Goal: Transaction & Acquisition: Purchase product/service

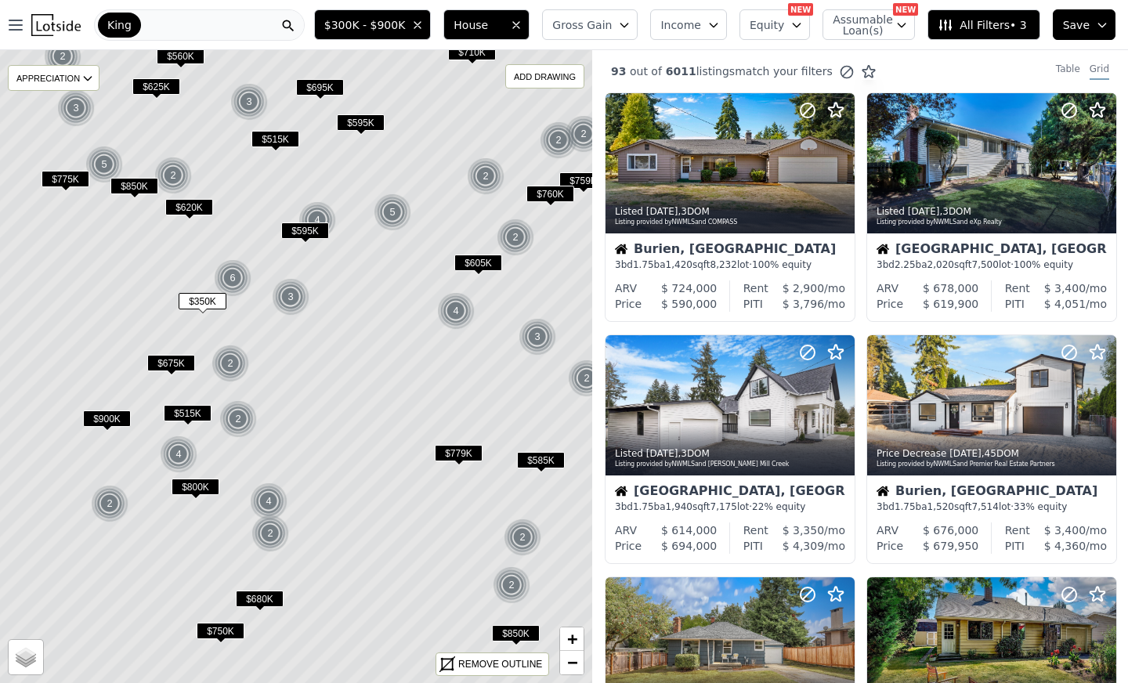
scroll to position [783, 0]
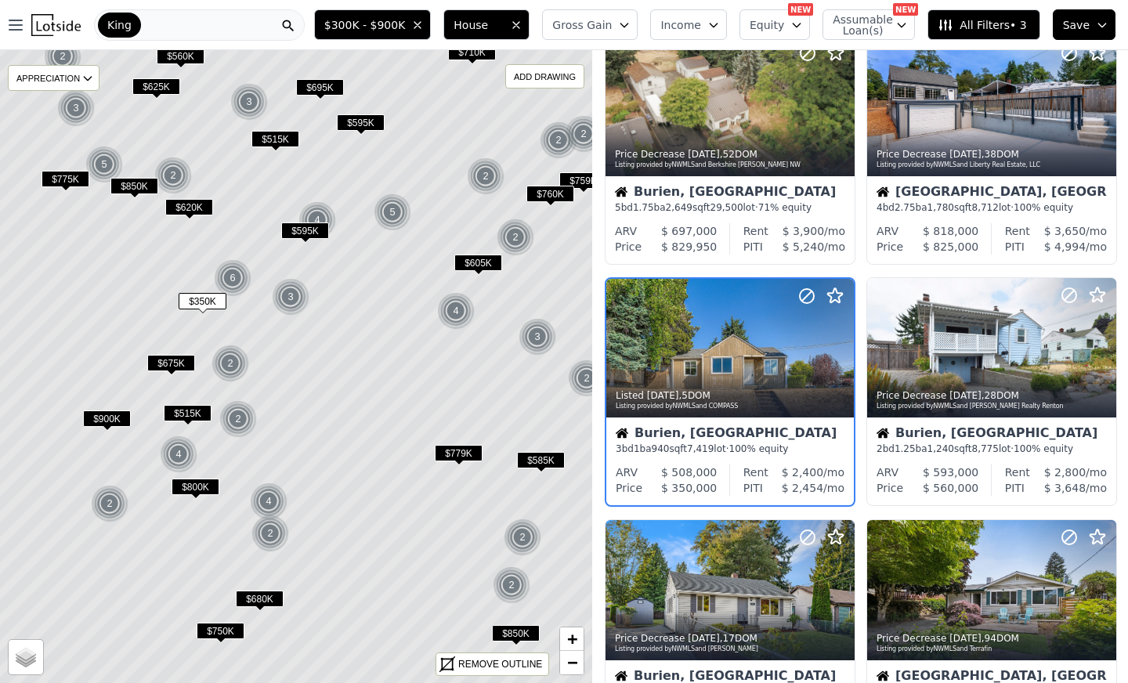
click at [186, 22] on div "King" at bounding box center [199, 24] width 211 height 31
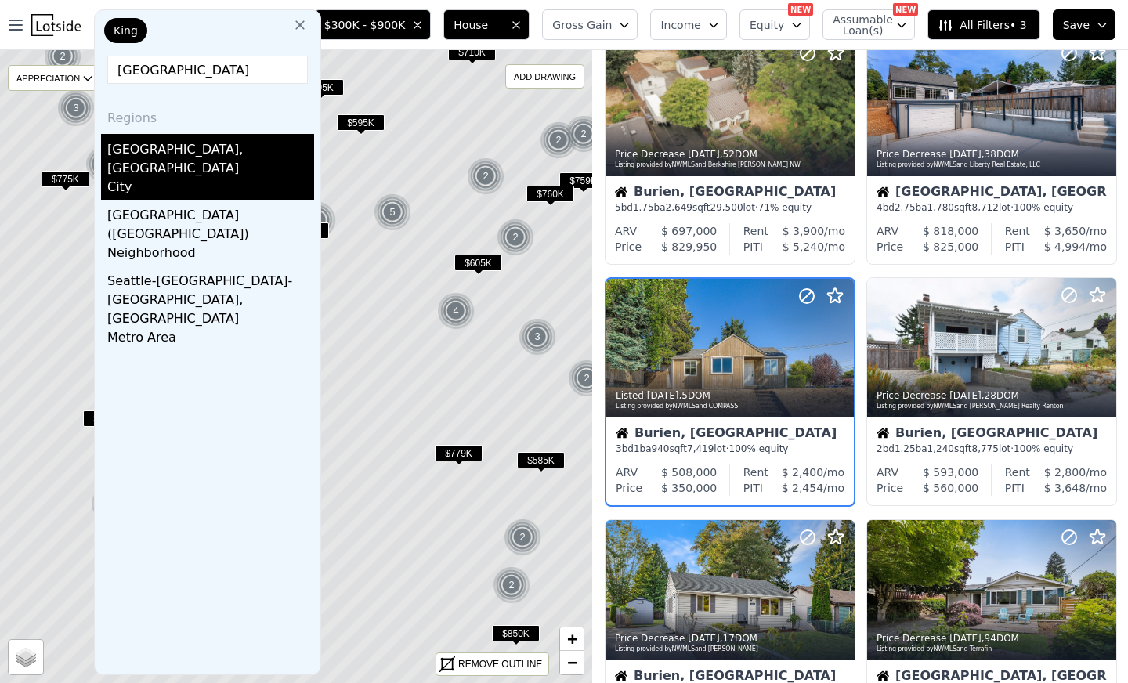
type input "seattle"
click at [161, 178] on div "City" at bounding box center [210, 189] width 207 height 22
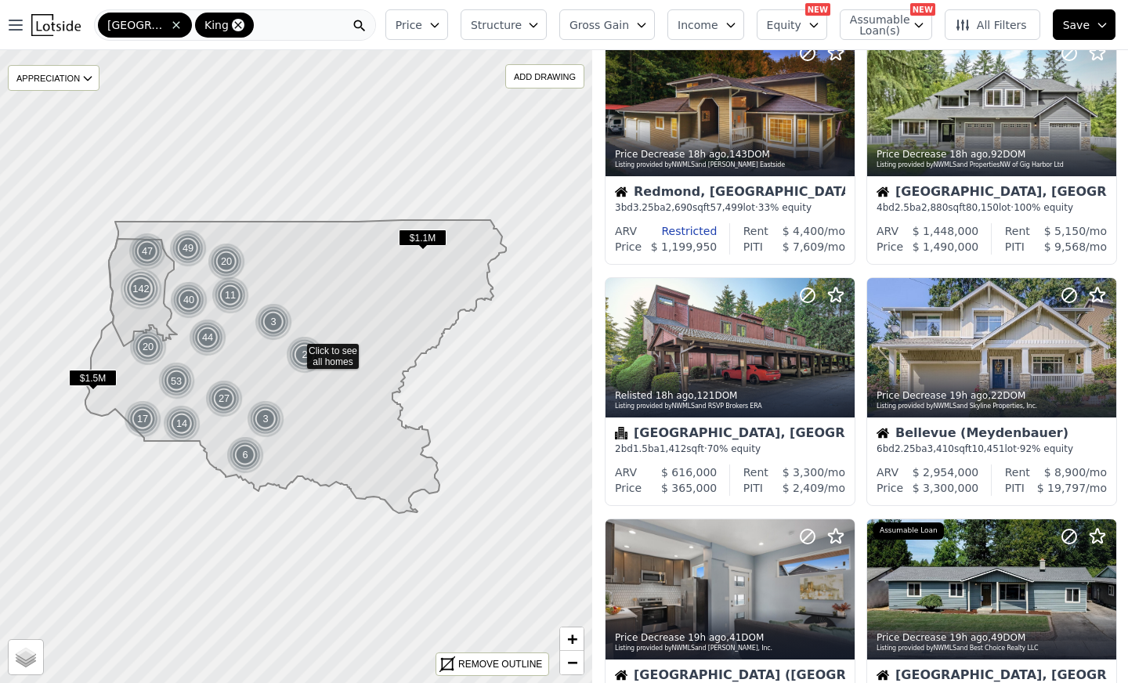
click at [232, 23] on icon at bounding box center [238, 25] width 13 height 13
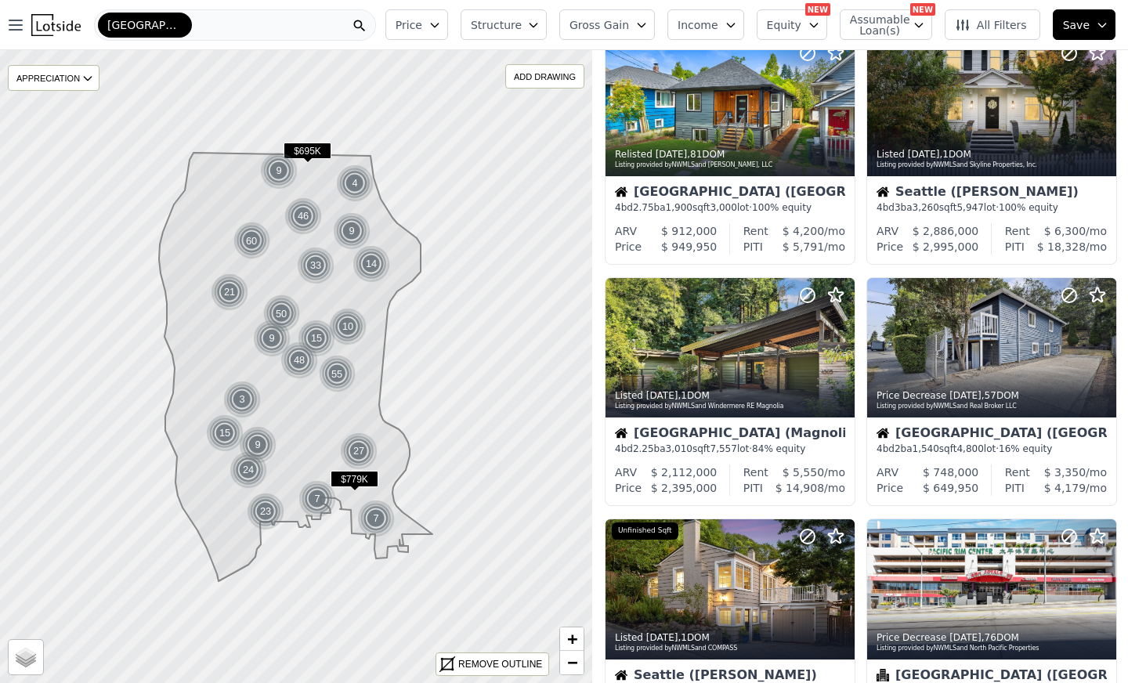
click at [492, 20] on span "Structure" at bounding box center [496, 25] width 50 height 16
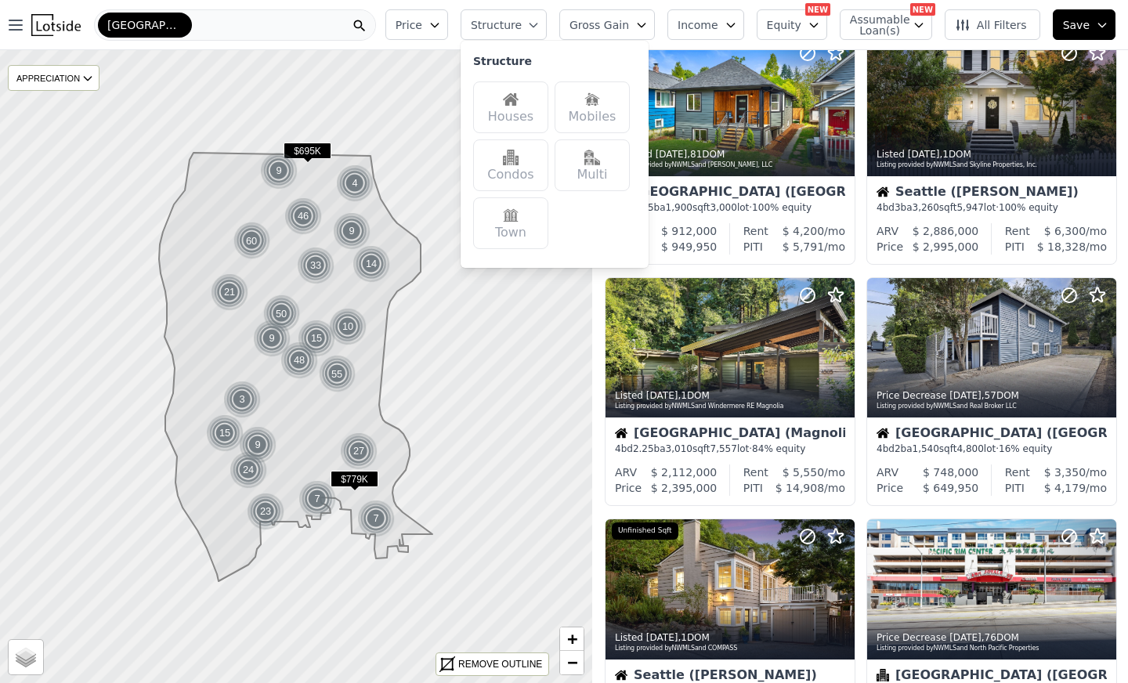
click at [518, 104] on div "Houses" at bounding box center [510, 107] width 75 height 52
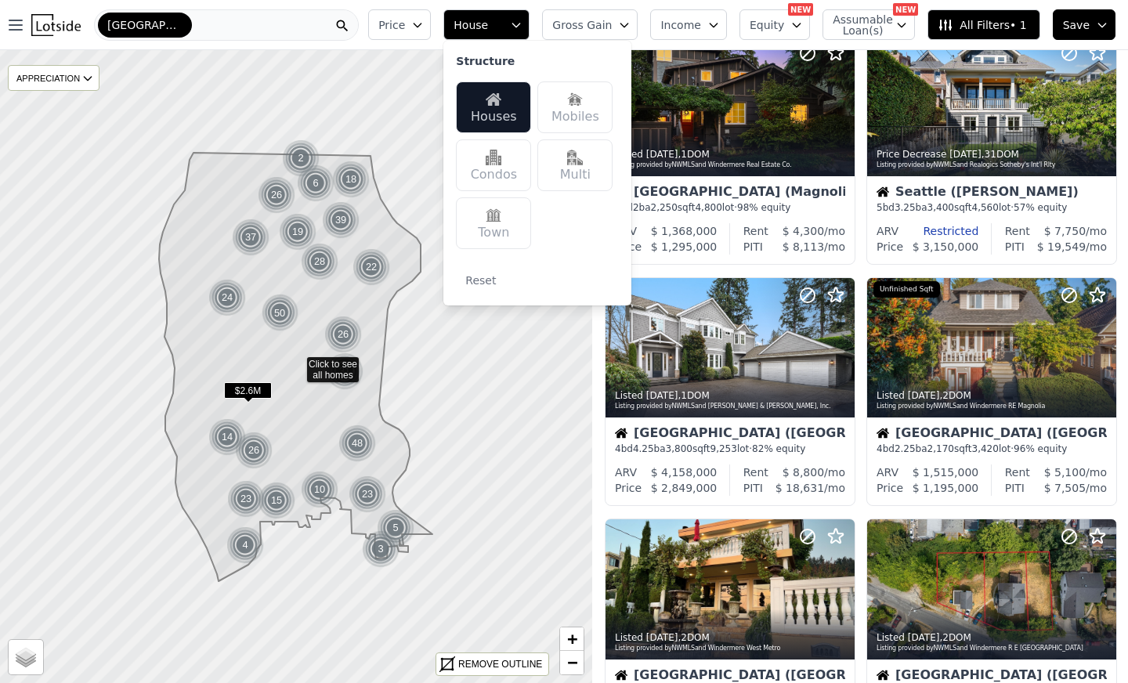
click at [424, 27] on icon "button" at bounding box center [417, 25] width 13 height 13
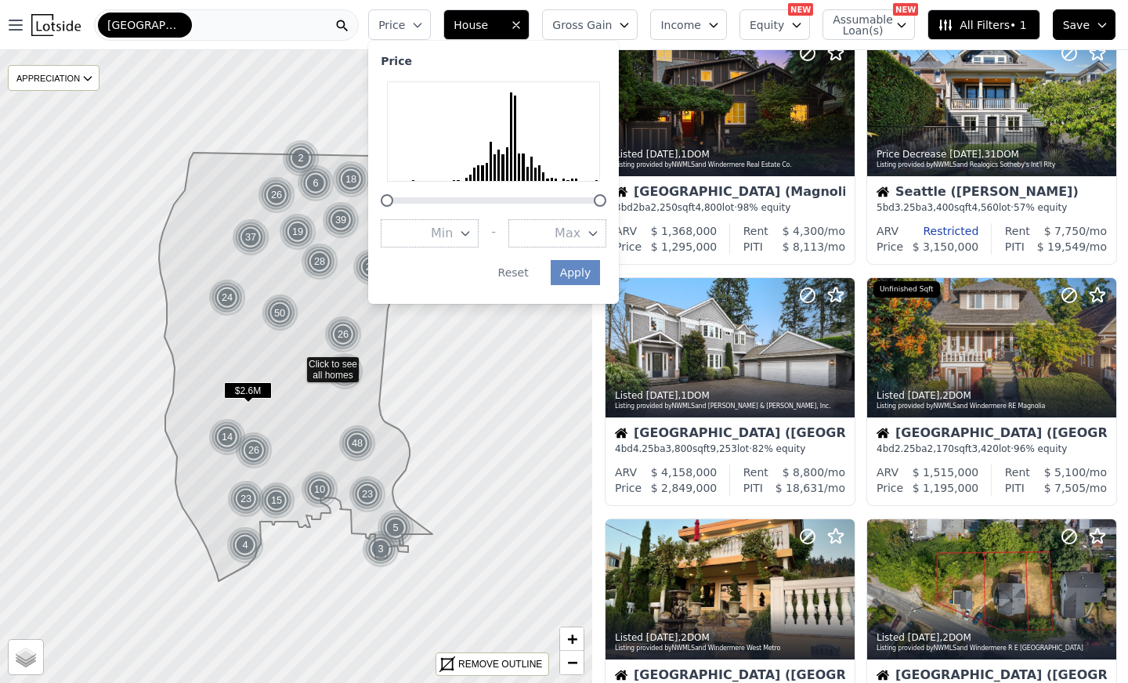
click at [565, 233] on button "Max" at bounding box center [557, 233] width 98 height 28
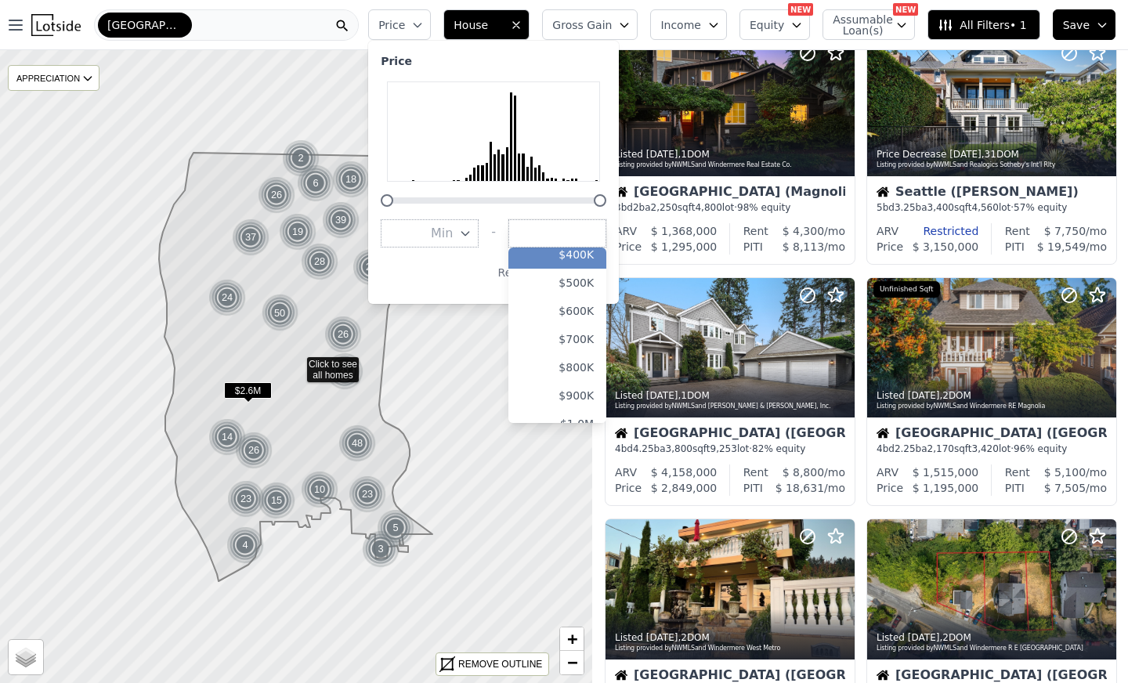
scroll to position [135, 0]
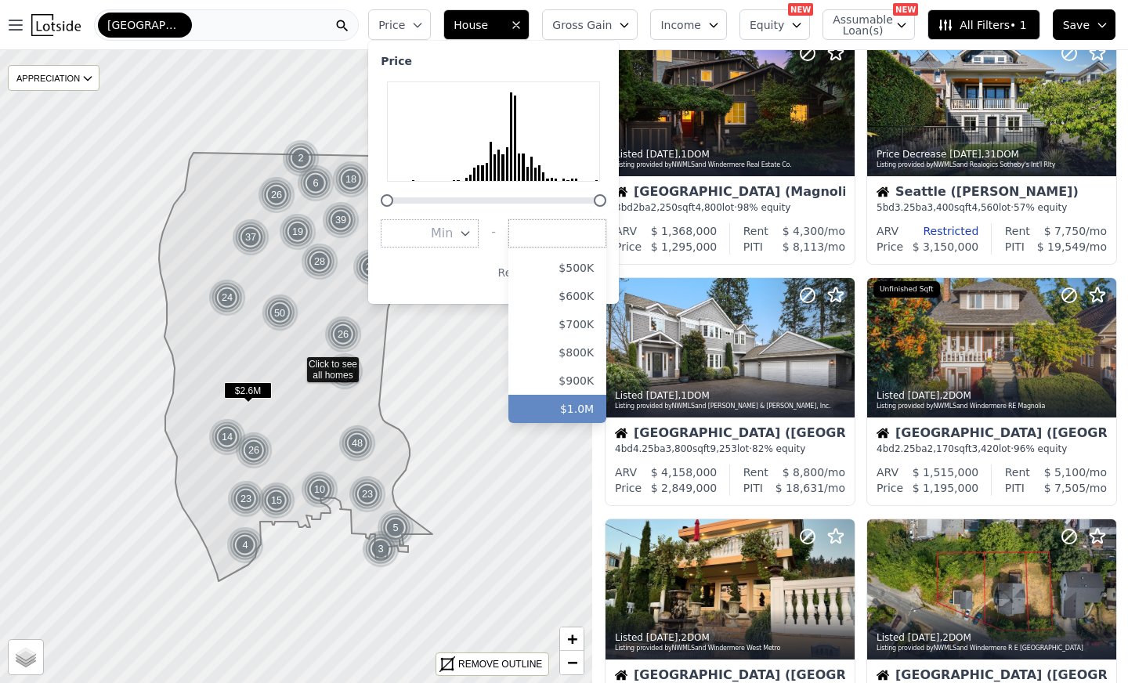
click at [598, 406] on button "$1.0M" at bounding box center [557, 409] width 98 height 28
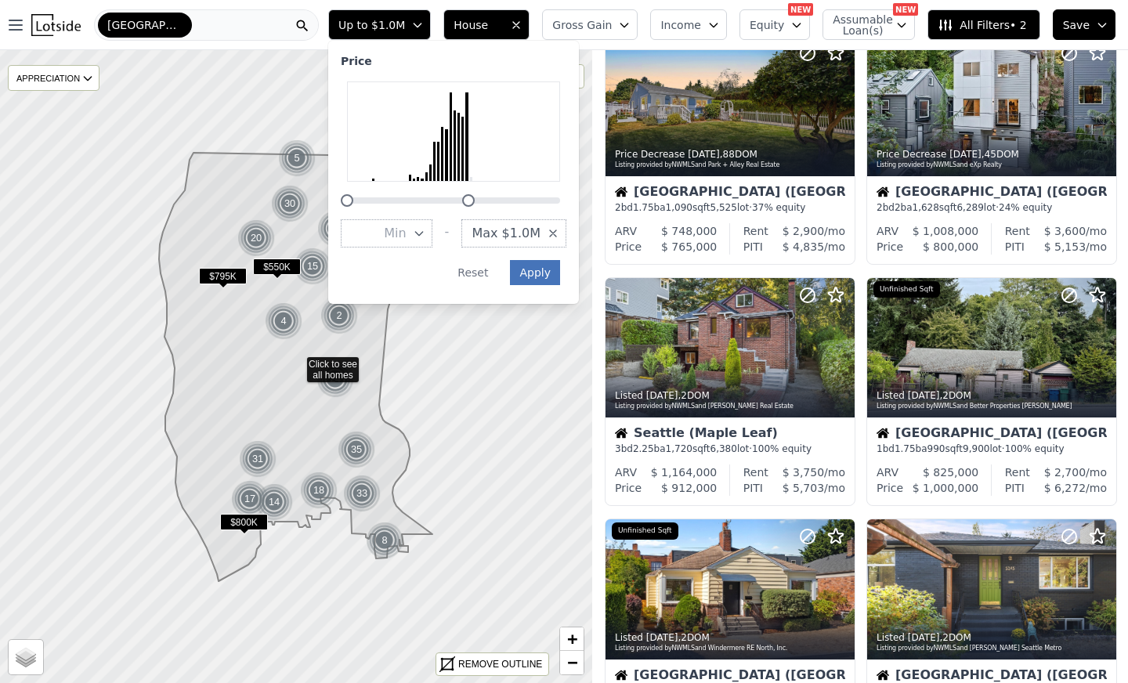
click at [560, 274] on button "Apply" at bounding box center [535, 272] width 50 height 25
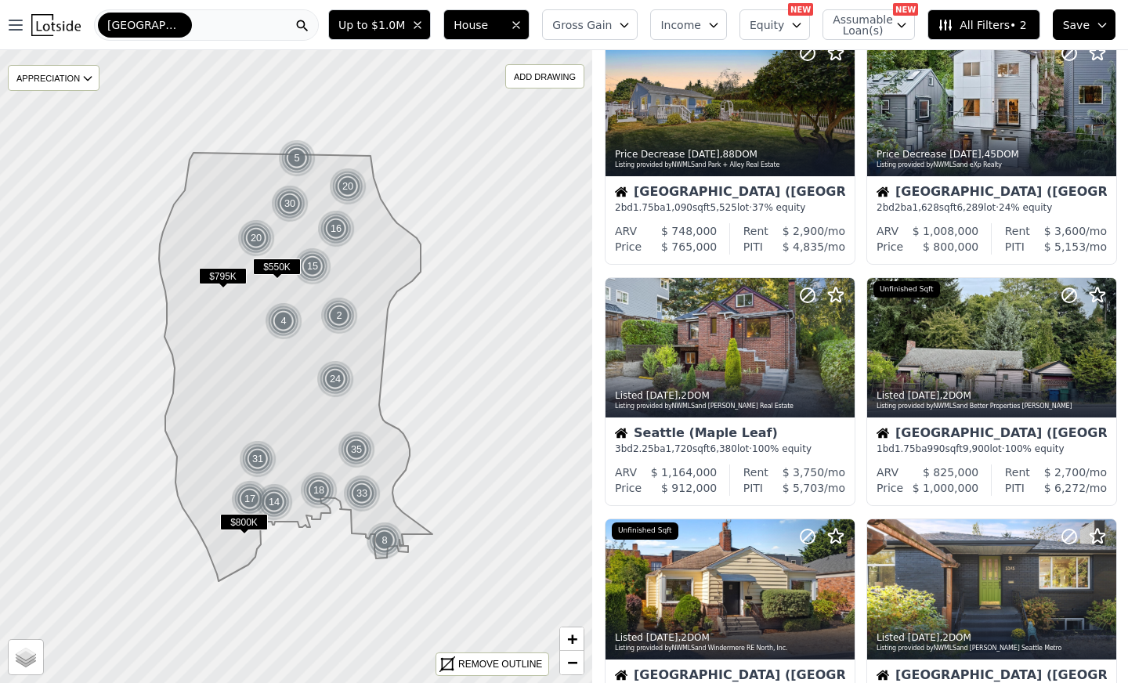
click at [973, 29] on span "All Filters • 2" at bounding box center [981, 25] width 88 height 16
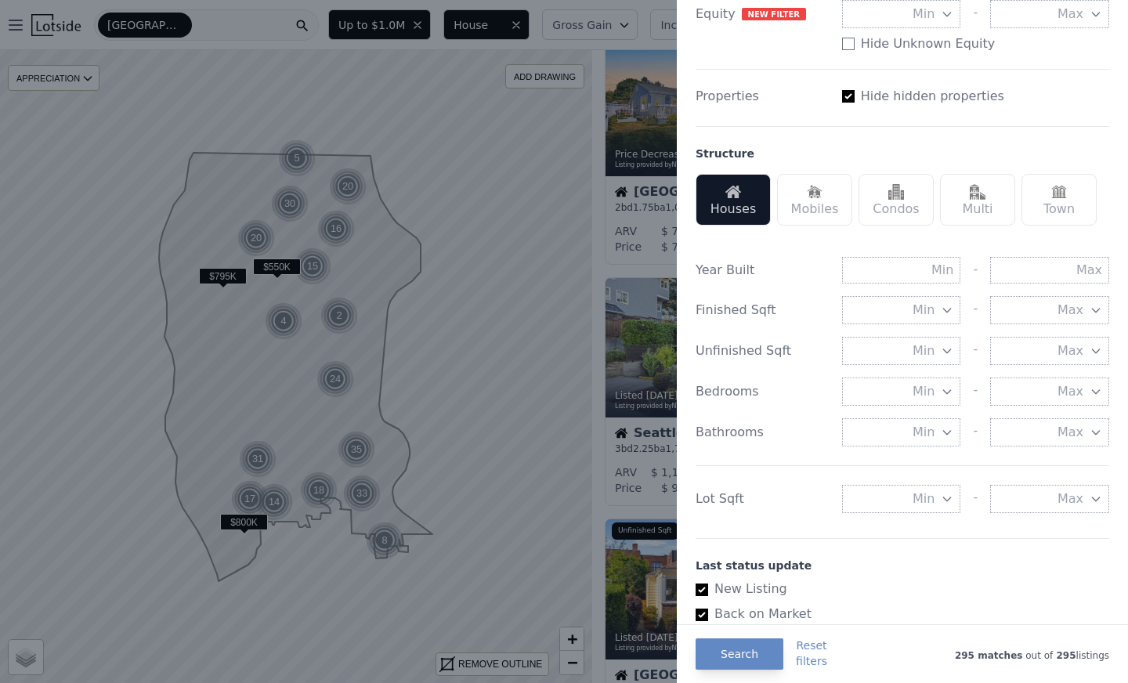
scroll to position [359, 0]
click at [921, 497] on span "Min" at bounding box center [923, 498] width 22 height 19
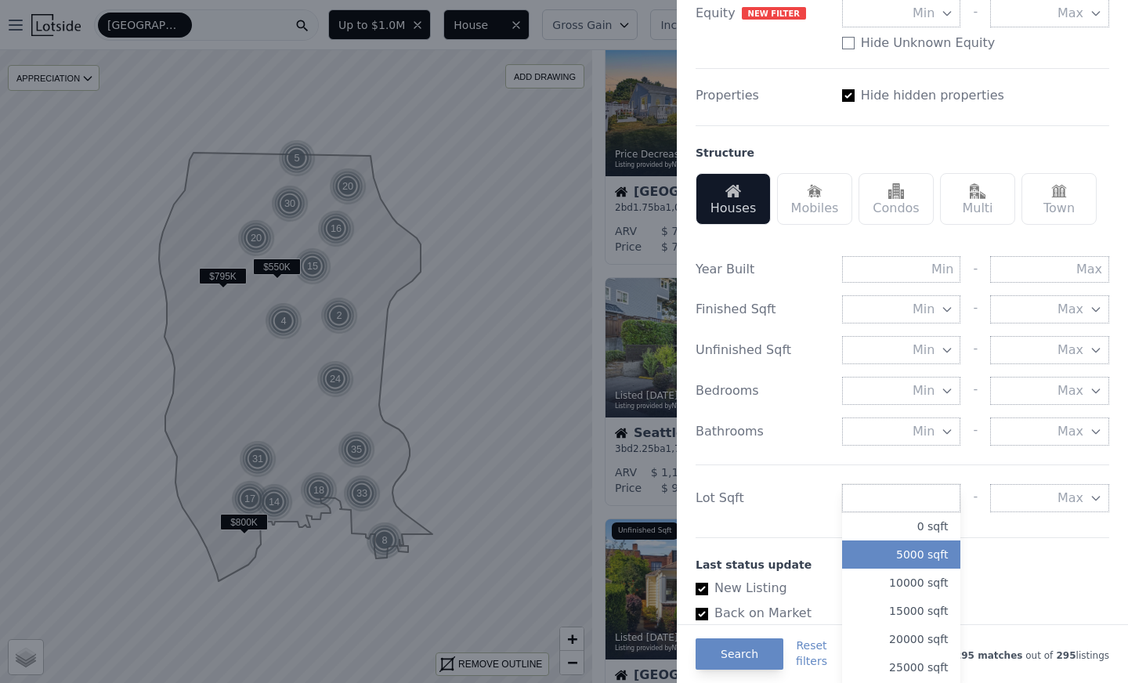
click at [908, 562] on button "5000 sqft" at bounding box center [901, 554] width 119 height 28
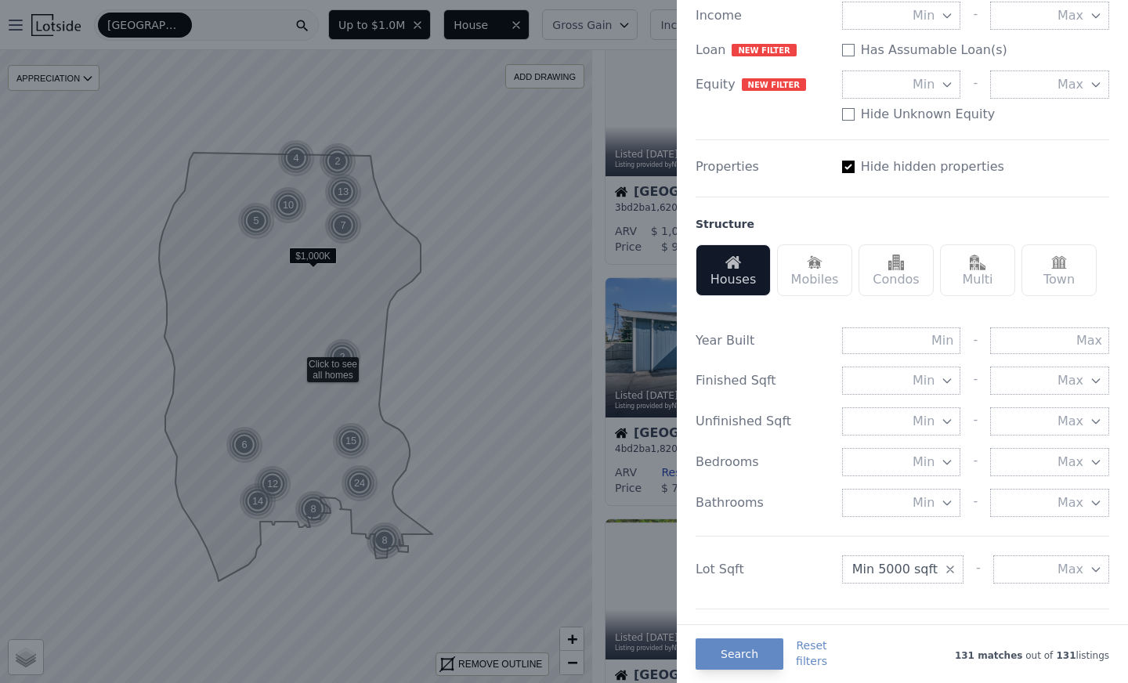
scroll to position [287, 0]
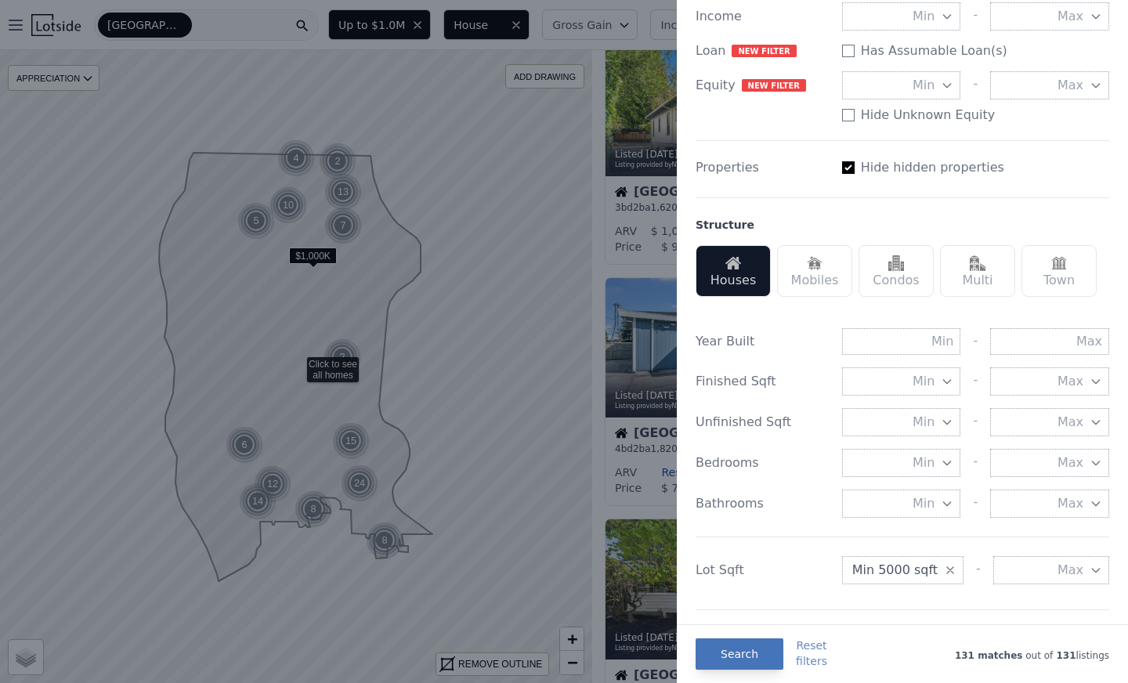
click at [735, 665] on button "Search" at bounding box center [739, 653] width 88 height 31
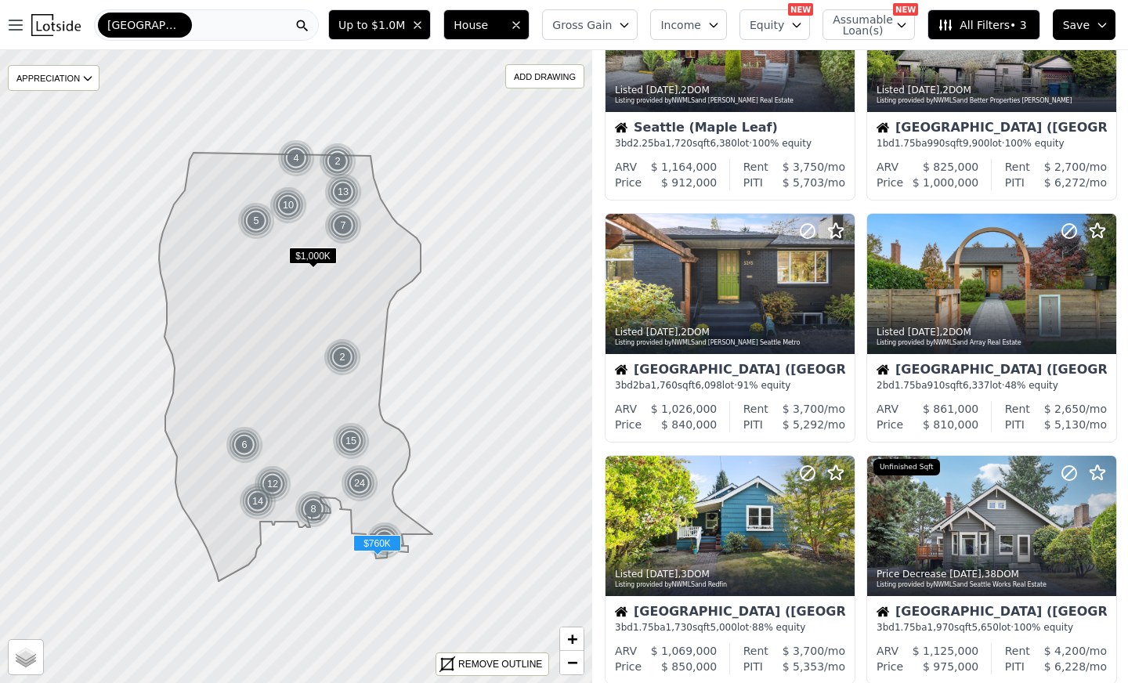
scroll to position [0, 0]
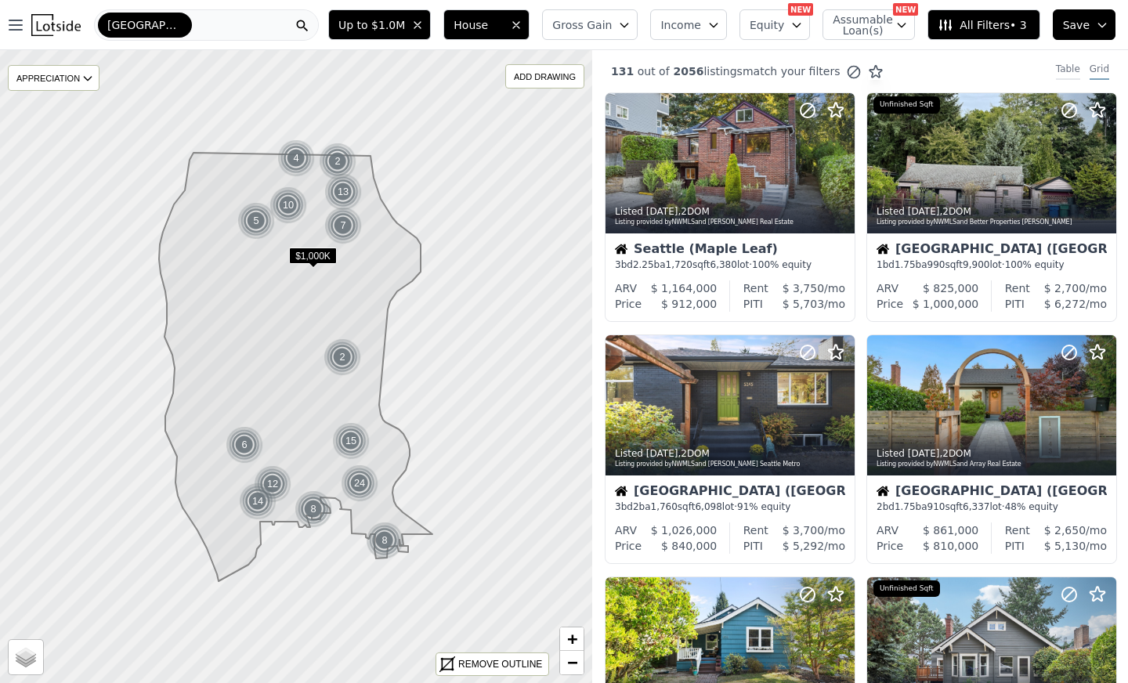
click at [1056, 74] on div "Table" at bounding box center [1068, 71] width 24 height 17
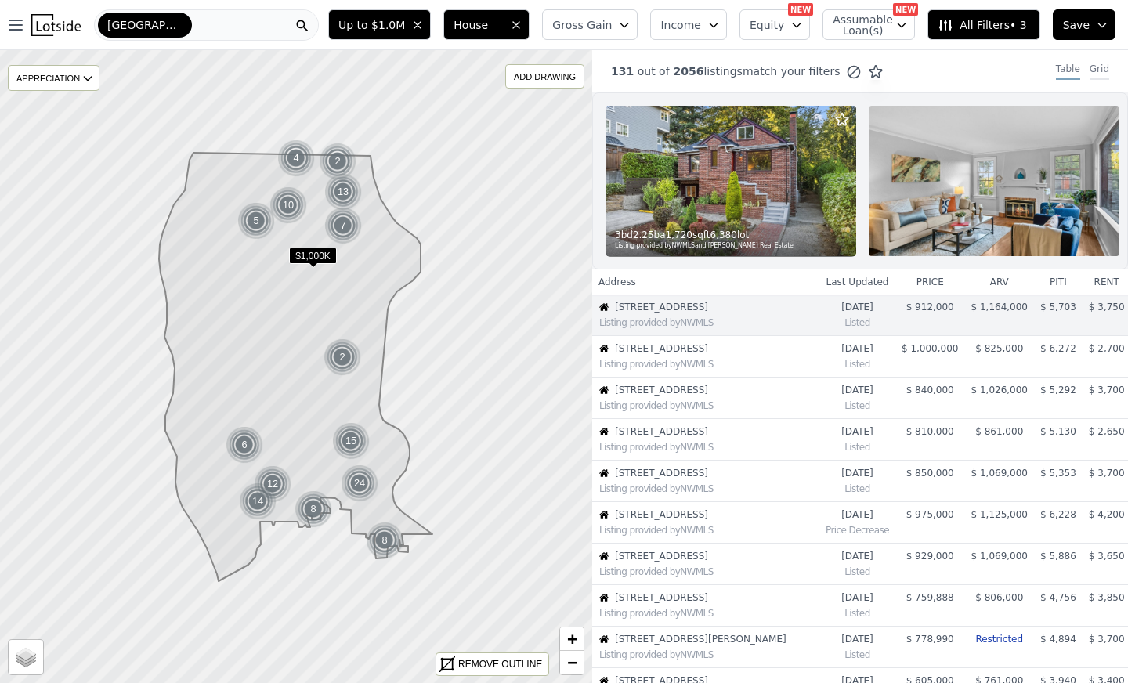
click at [1090, 67] on div "Grid" at bounding box center [1099, 71] width 20 height 17
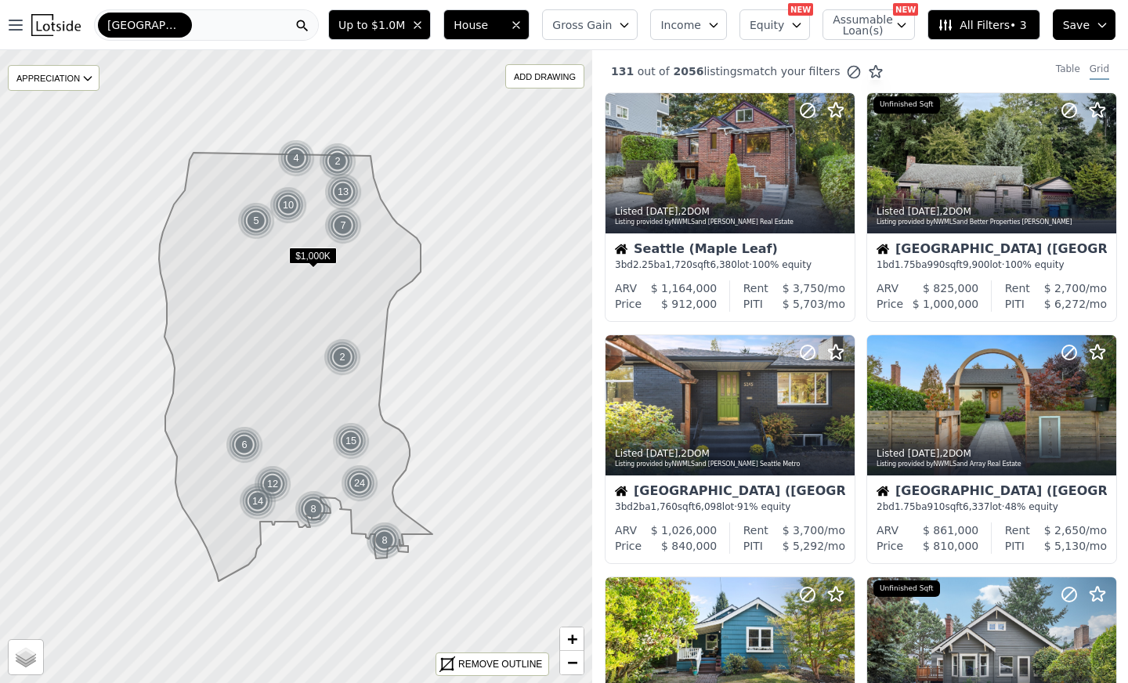
click at [995, 16] on button "All Filters • 3" at bounding box center [983, 24] width 112 height 31
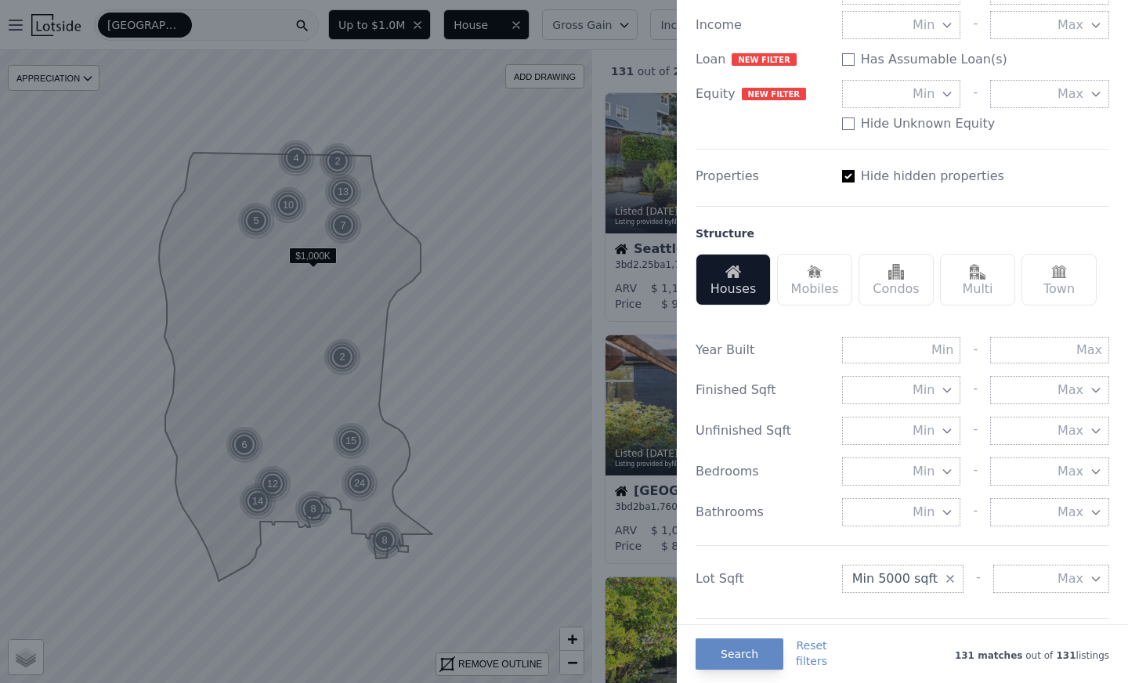
scroll to position [279, 0]
click at [1009, 343] on input "text" at bounding box center [1049, 349] width 119 height 27
type input "1990"
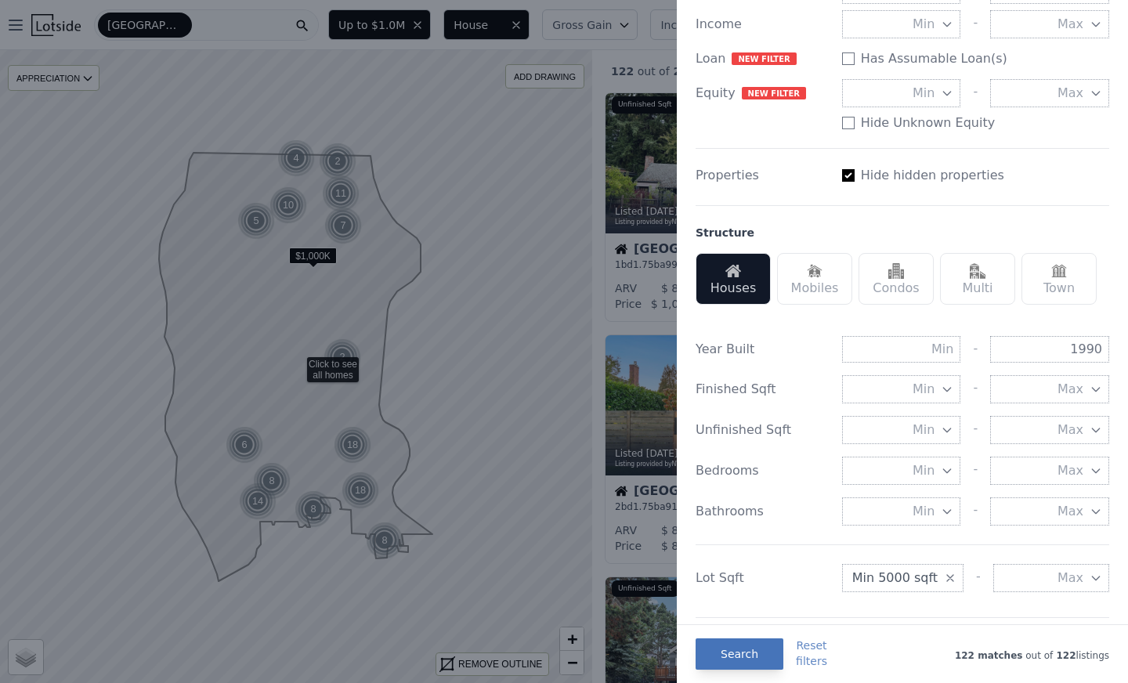
click at [734, 653] on button "Search" at bounding box center [739, 653] width 88 height 31
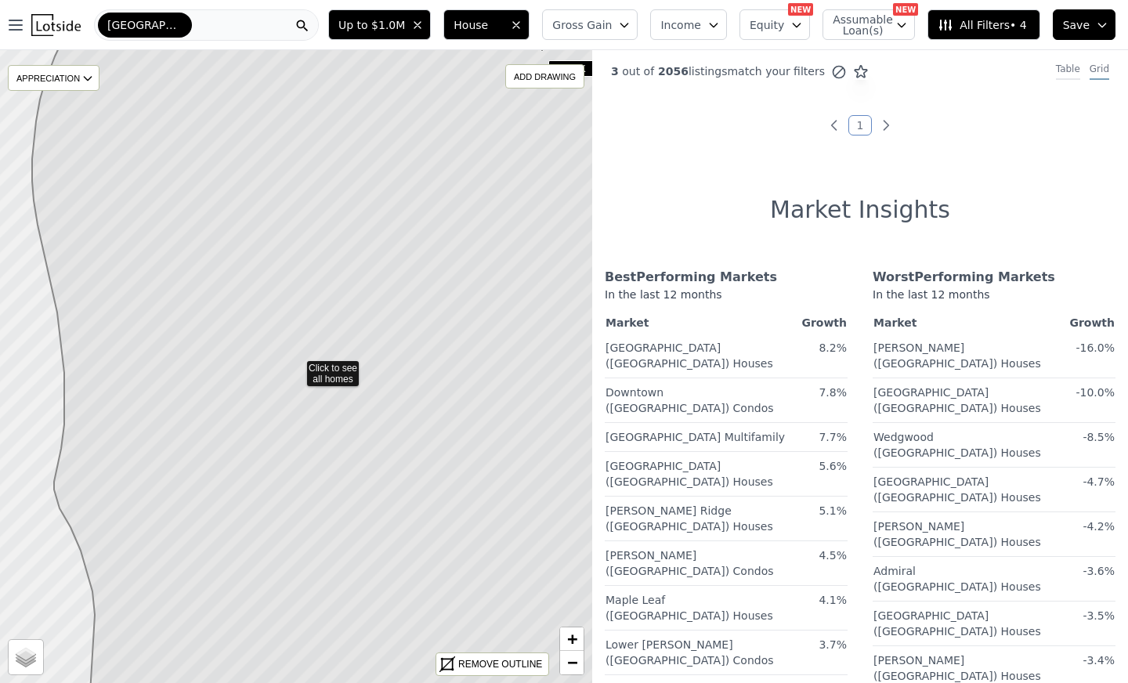
click at [1061, 70] on div "Table" at bounding box center [1068, 71] width 24 height 17
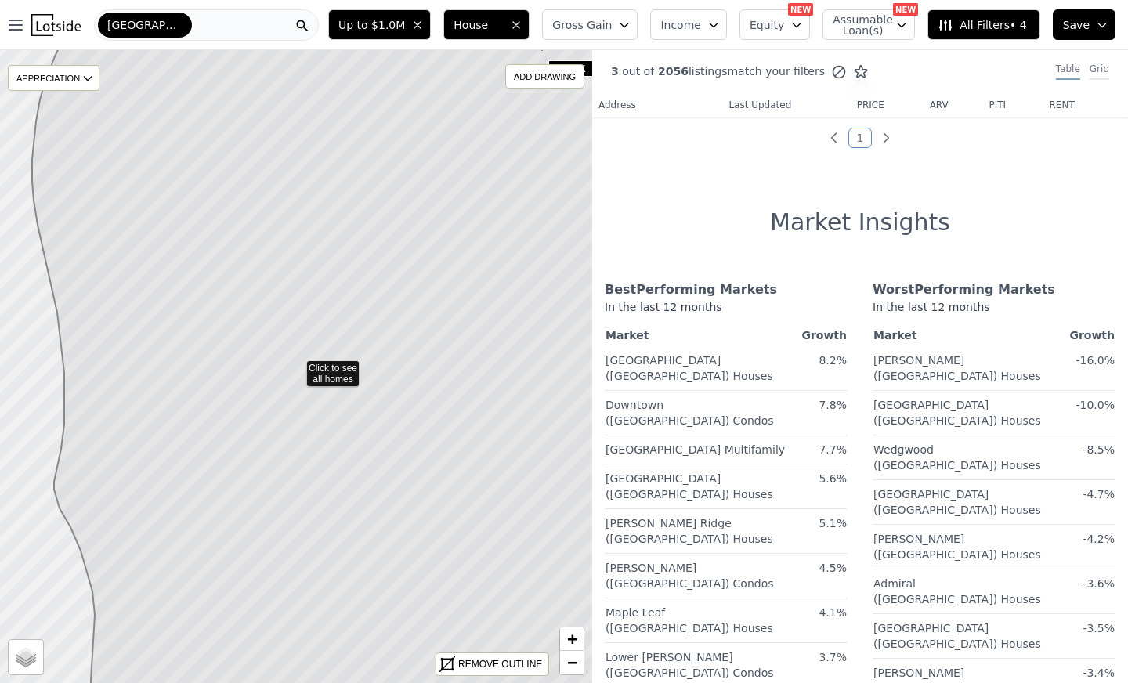
click at [1089, 67] on div "Grid" at bounding box center [1099, 71] width 20 height 17
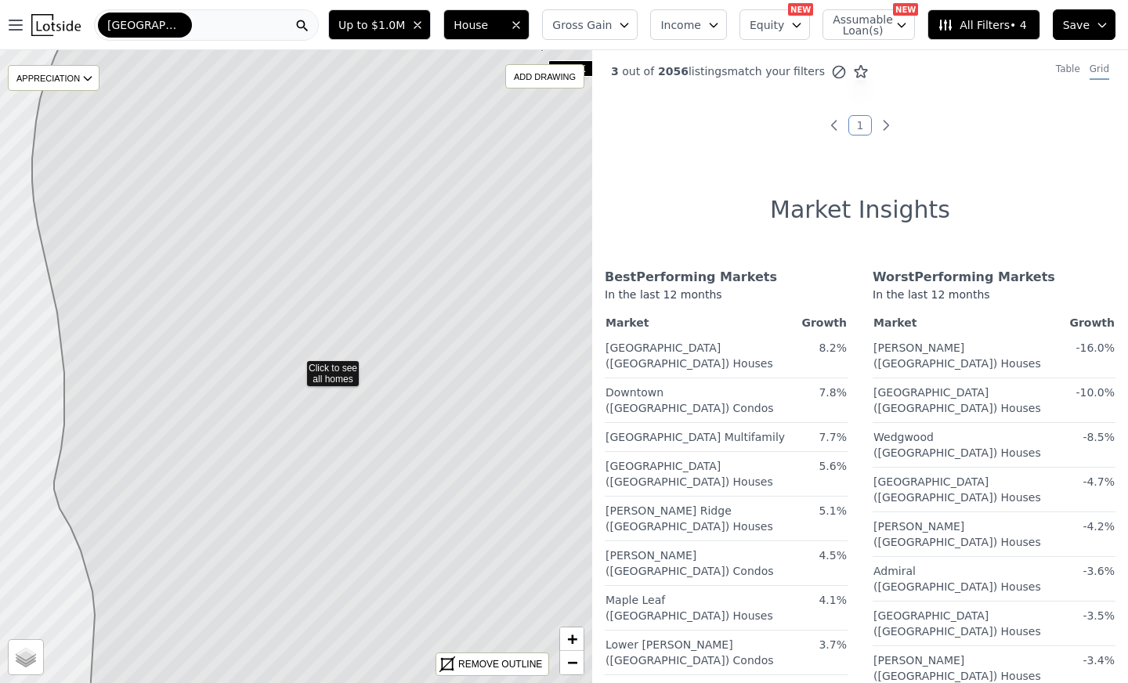
click at [353, 365] on icon at bounding box center [342, 366] width 620 height 763
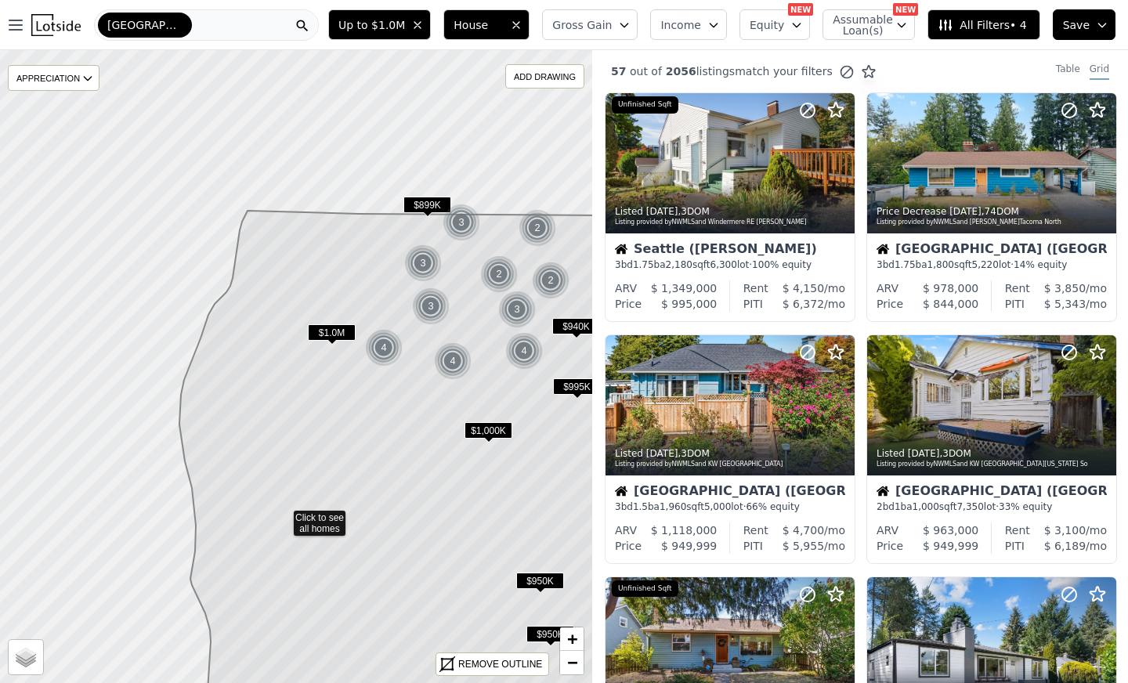
drag, startPoint x: 403, startPoint y: 338, endPoint x: 389, endPoint y: 504, distance: 166.6
click at [389, 504] on icon at bounding box center [409, 555] width 460 height 688
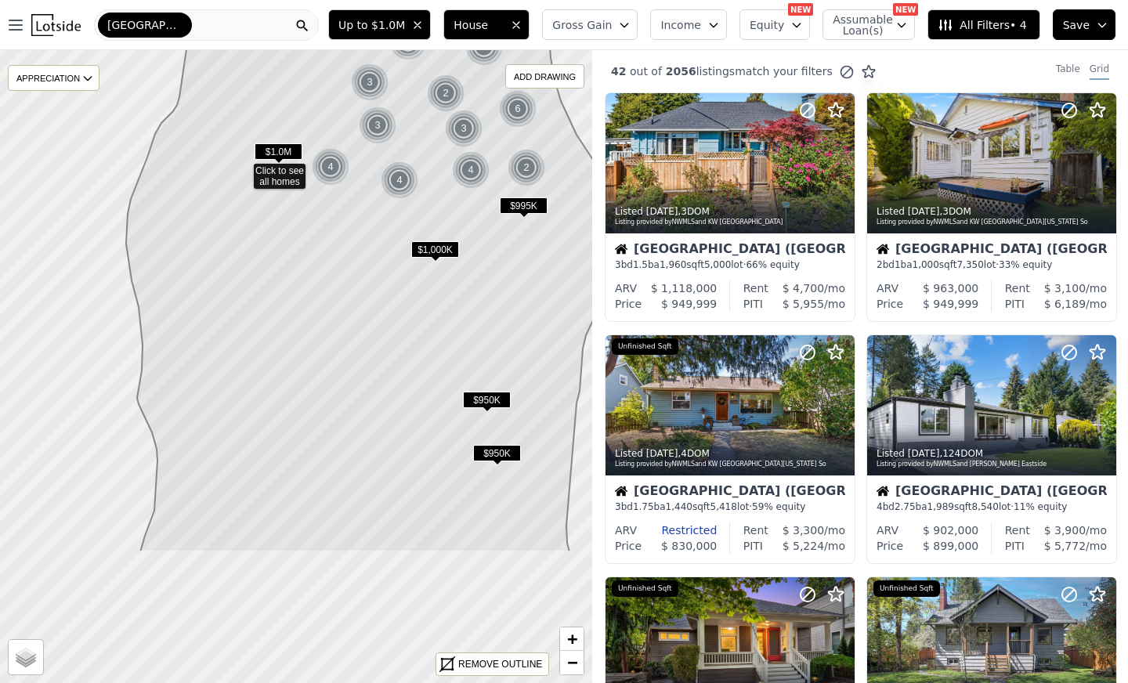
drag, startPoint x: 323, startPoint y: 479, endPoint x: 270, endPoint y: 284, distance: 202.7
click at [270, 284] on icon at bounding box center [362, 291] width 473 height 522
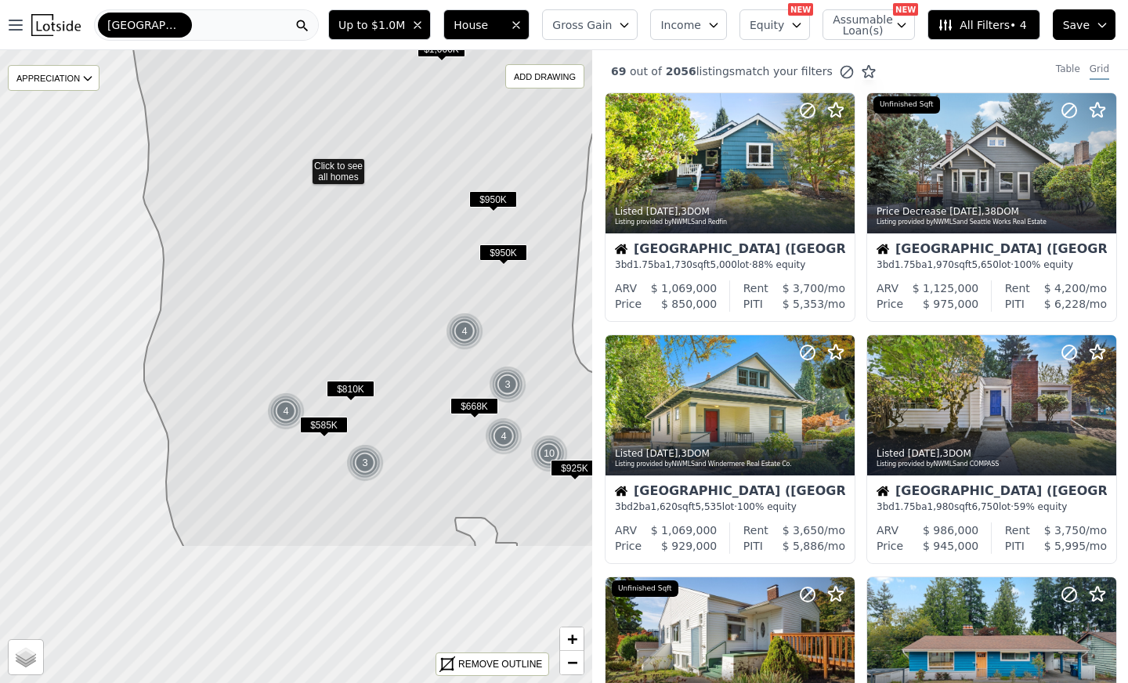
drag, startPoint x: 291, startPoint y: 487, endPoint x: 293, endPoint y: 324, distance: 162.9
click at [293, 324] on icon at bounding box center [394, 188] width 525 height 718
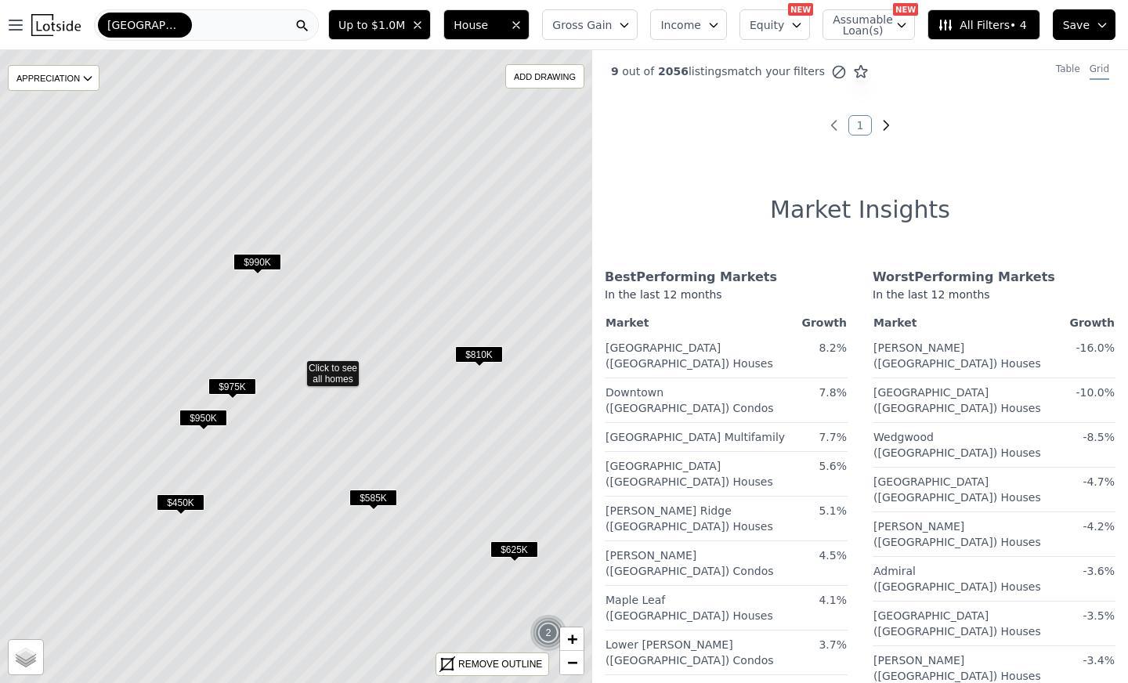
click at [884, 123] on icon "Next page" at bounding box center [886, 125] width 5 height 9
click at [330, 372] on icon at bounding box center [295, 366] width 713 height 763
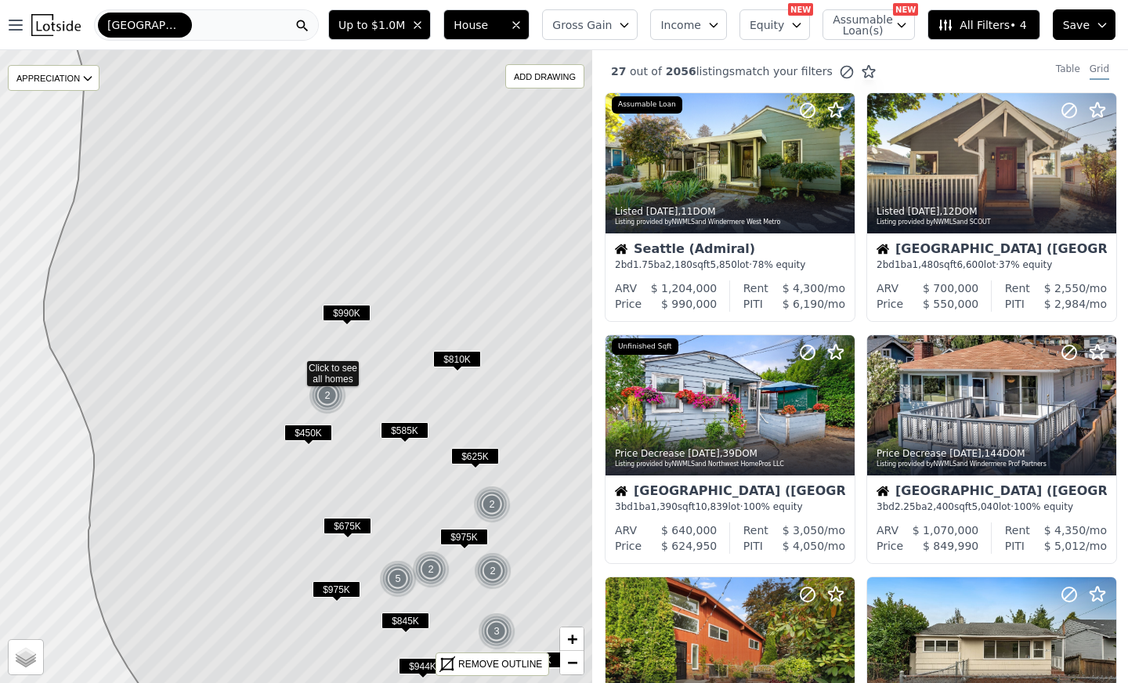
click at [320, 429] on span "$450K" at bounding box center [308, 432] width 48 height 16
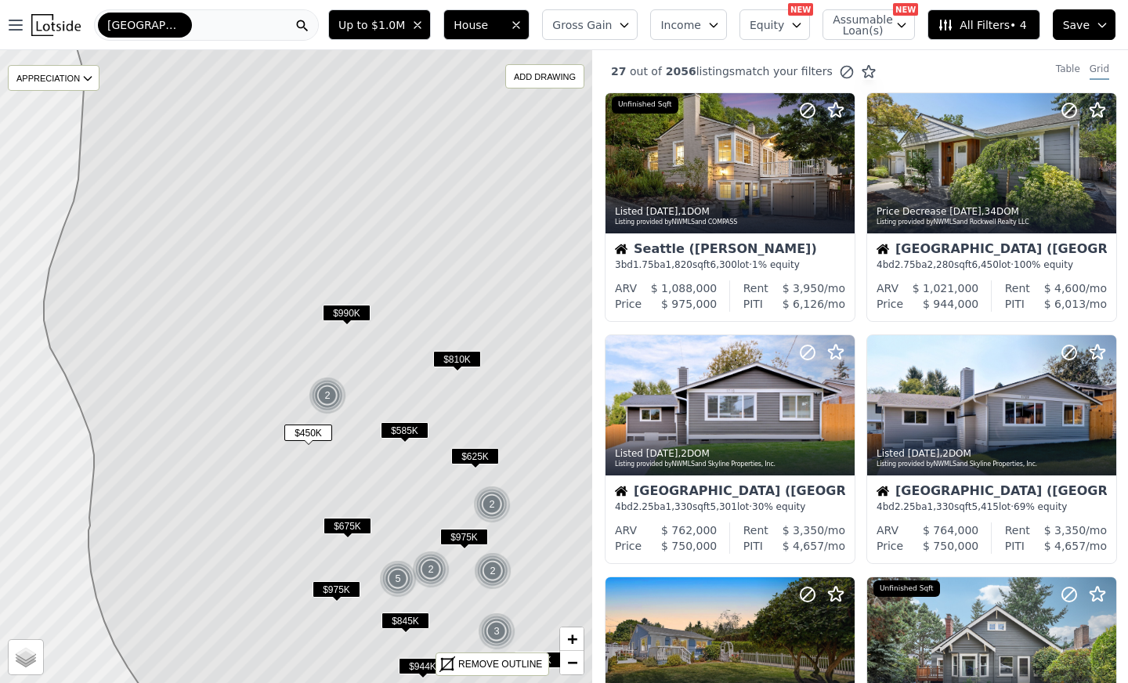
drag, startPoint x: 592, startPoint y: 306, endPoint x: 599, endPoint y: 319, distance: 14.4
click at [321, 429] on span "$450K" at bounding box center [308, 432] width 48 height 16
click at [309, 430] on span "$450K" at bounding box center [308, 432] width 48 height 16
click at [409, 424] on span "$585K" at bounding box center [405, 430] width 48 height 16
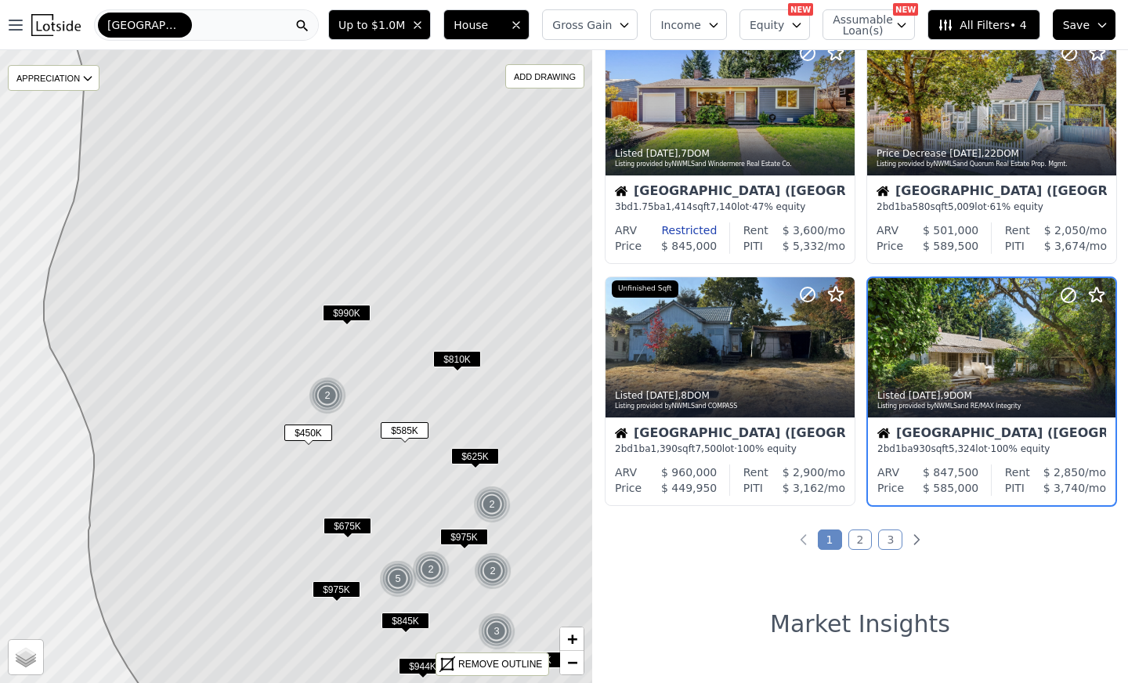
scroll to position [1025, 0]
click at [304, 429] on span "$450K" at bounding box center [308, 432] width 48 height 16
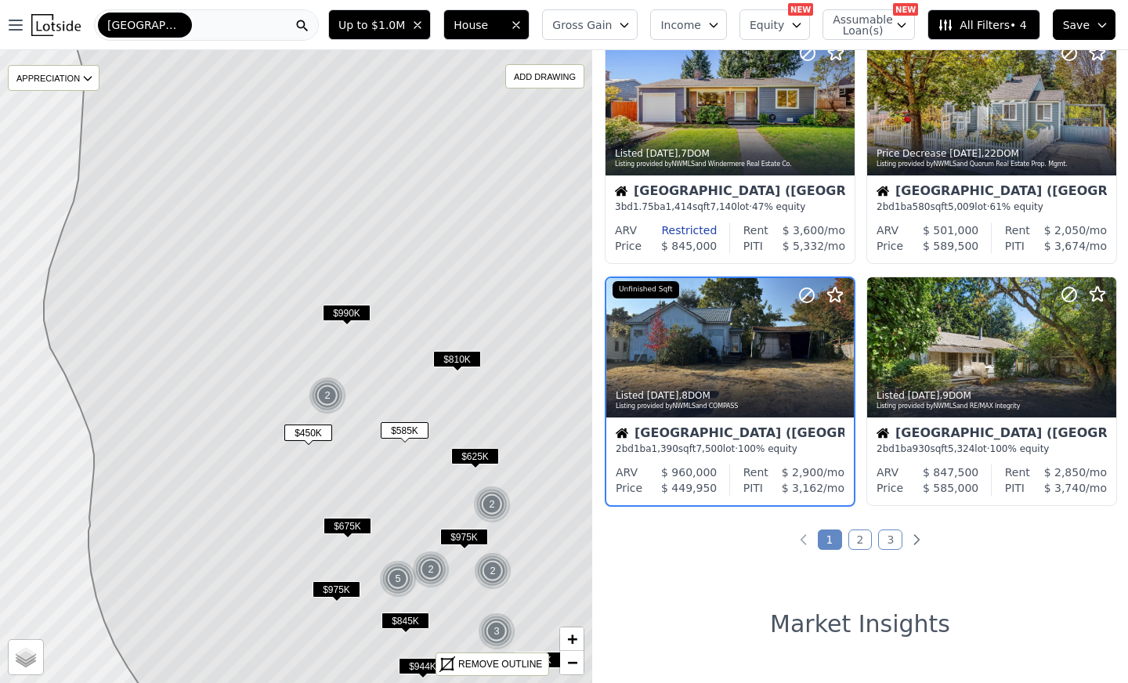
click at [407, 429] on span "$585K" at bounding box center [405, 430] width 48 height 16
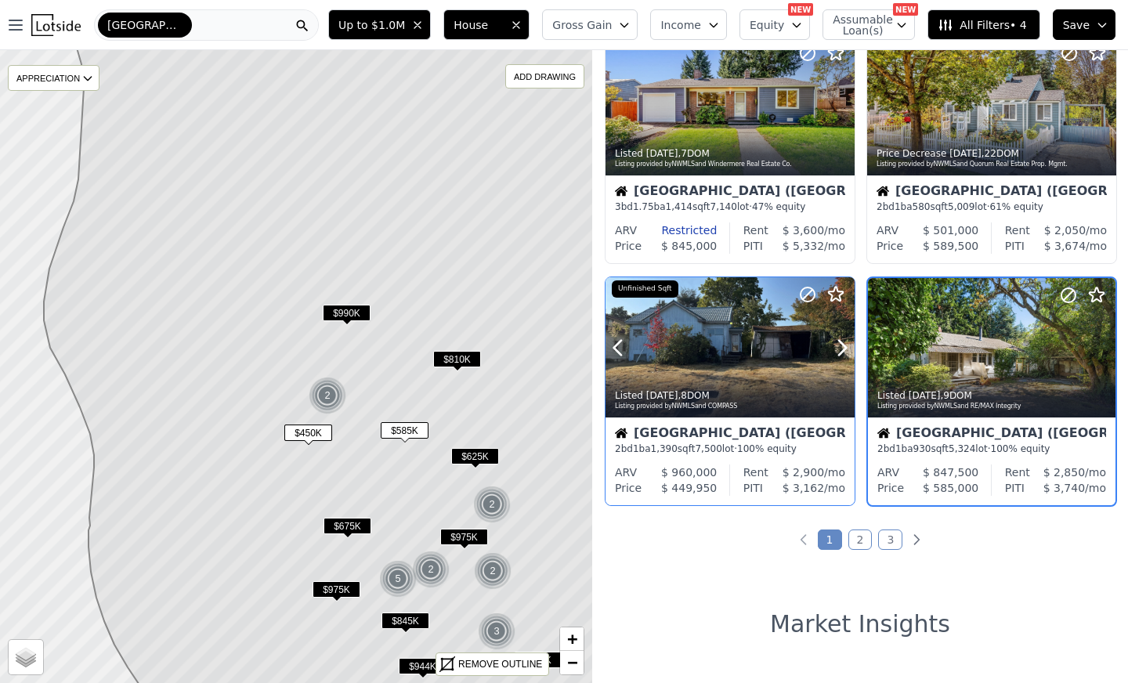
click at [742, 414] on div "Listed 1w ago , 8 DOM Listing provided by NWMLS and COMPASS" at bounding box center [729, 399] width 249 height 38
click at [731, 417] on div "Seattle (West Seattle) 2 bd 1 ba 1,390 sqft 7,500 lot · 100% equity" at bounding box center [729, 440] width 249 height 47
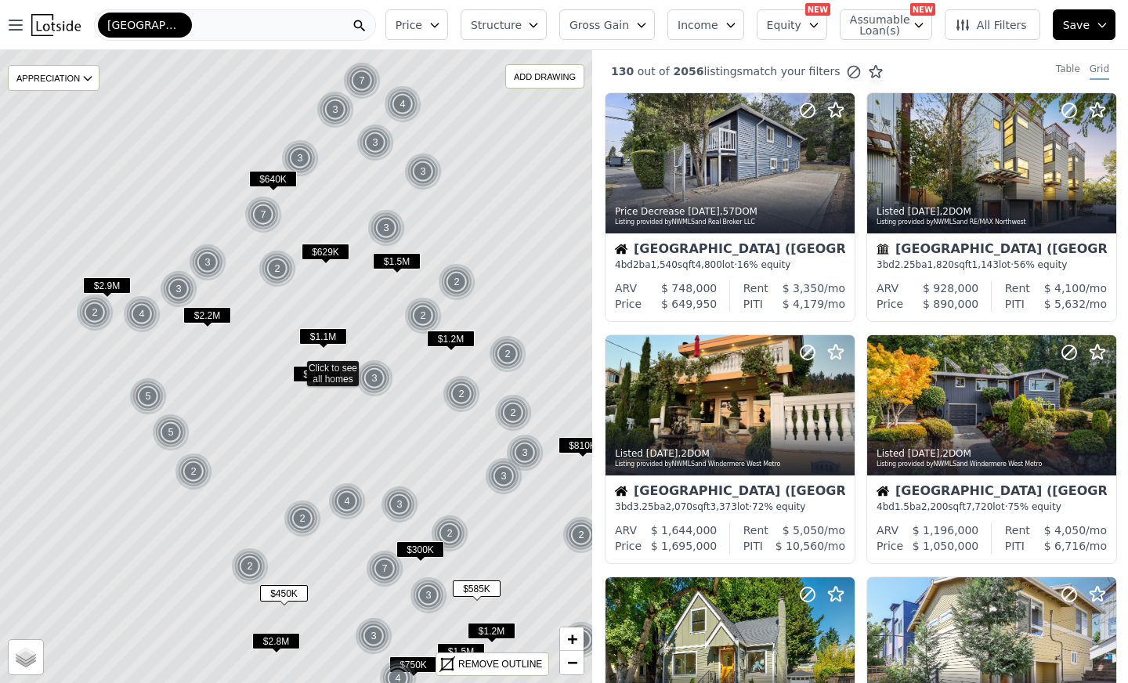
click at [545, 24] on button "Structure" at bounding box center [504, 24] width 86 height 31
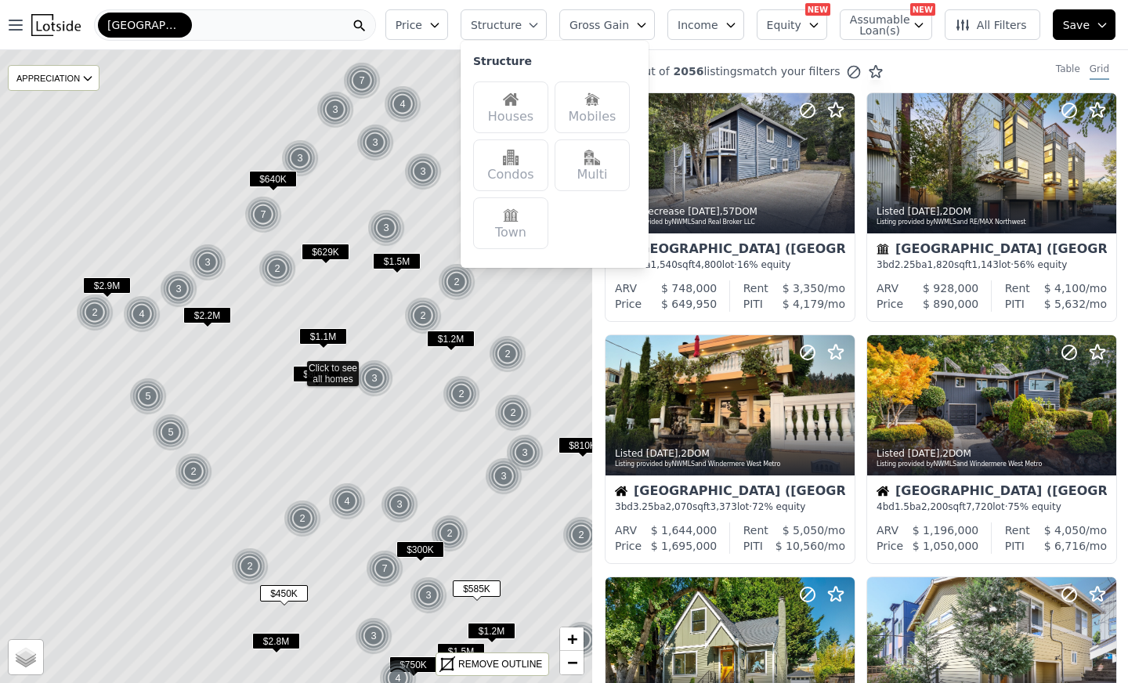
click at [543, 94] on div "Houses" at bounding box center [510, 107] width 75 height 52
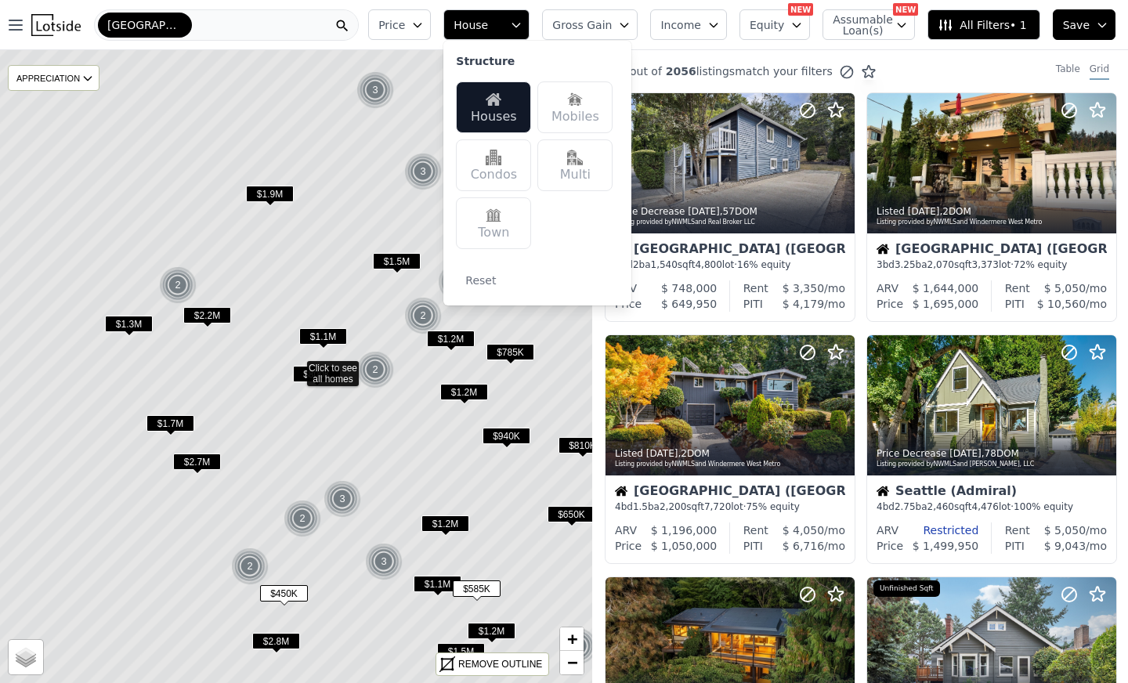
click at [424, 29] on icon "button" at bounding box center [417, 25] width 13 height 13
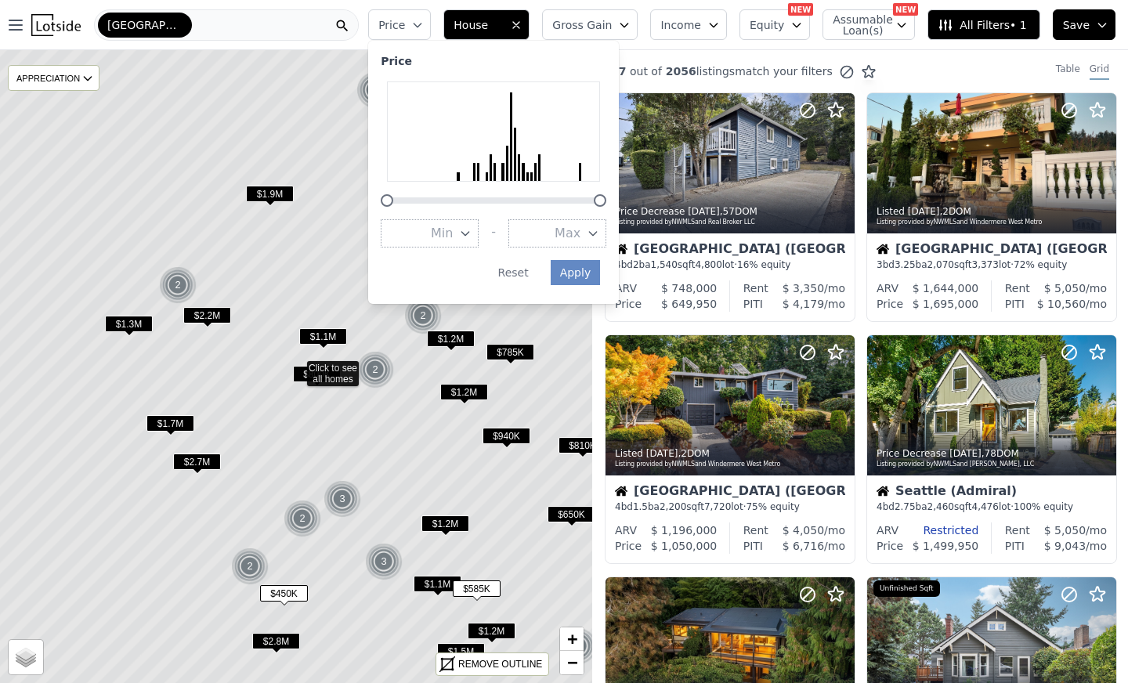
click at [575, 240] on button "Max" at bounding box center [557, 233] width 98 height 28
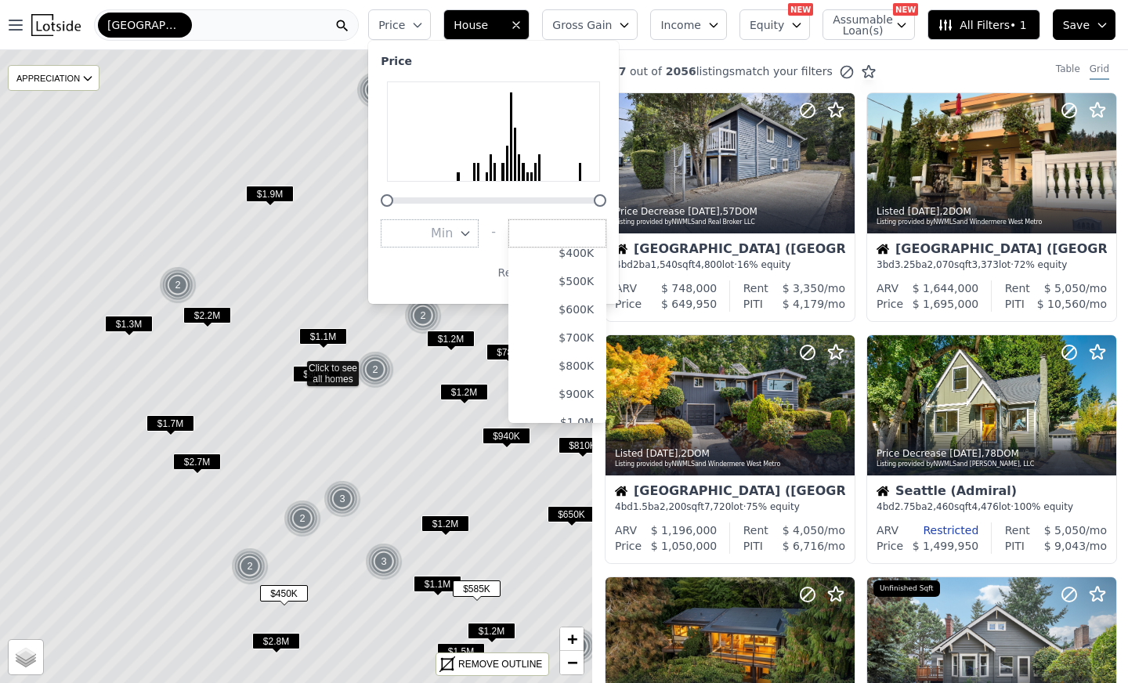
scroll to position [138, 0]
click at [584, 409] on button "$1.0M" at bounding box center [557, 406] width 98 height 28
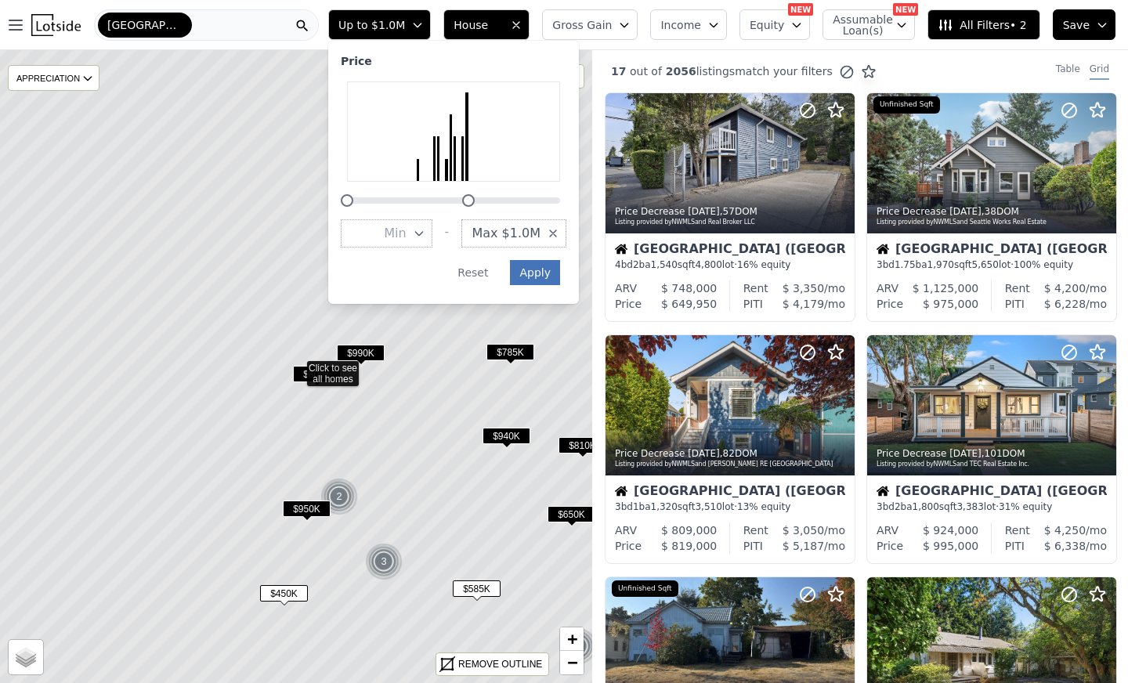
click at [560, 269] on button "Apply" at bounding box center [535, 272] width 50 height 25
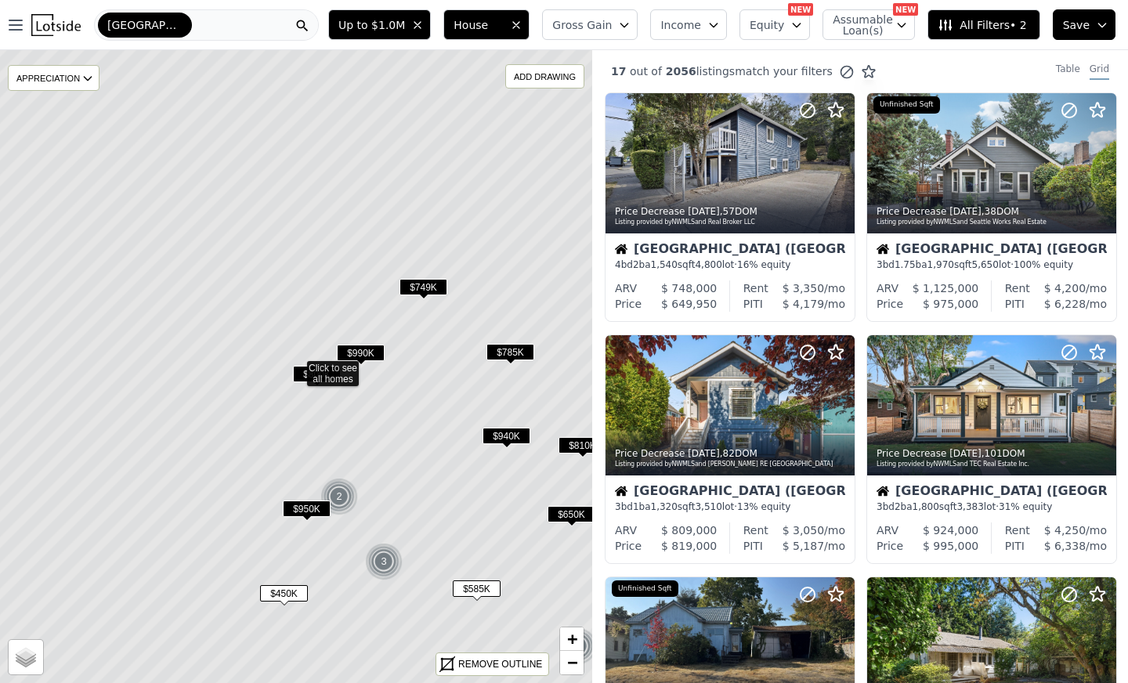
click at [1006, 20] on span "All Filters • 2" at bounding box center [981, 25] width 88 height 16
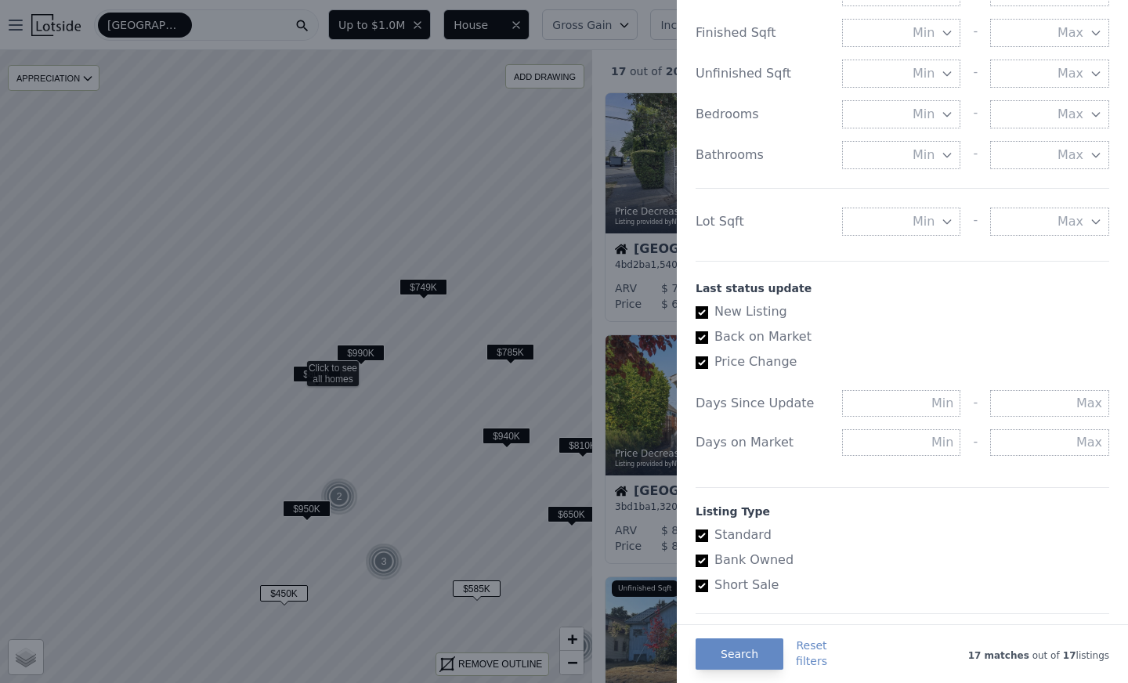
scroll to position [636, 0]
click at [883, 227] on button "Min" at bounding box center [901, 221] width 119 height 28
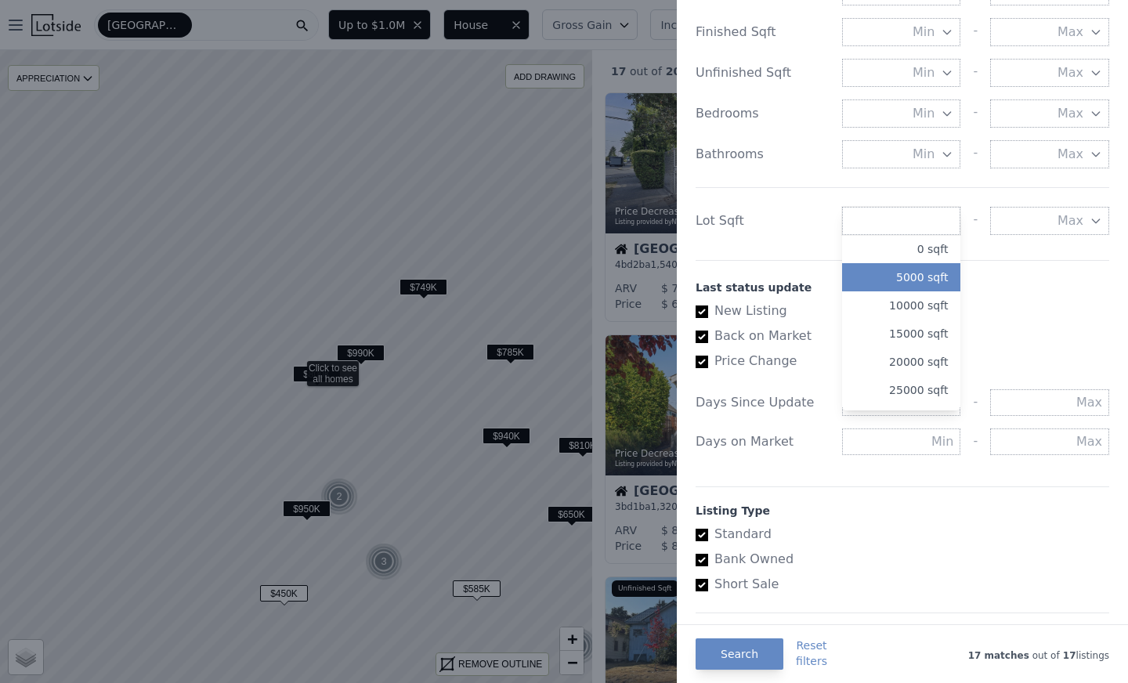
click at [906, 284] on button "5000 sqft" at bounding box center [901, 277] width 119 height 28
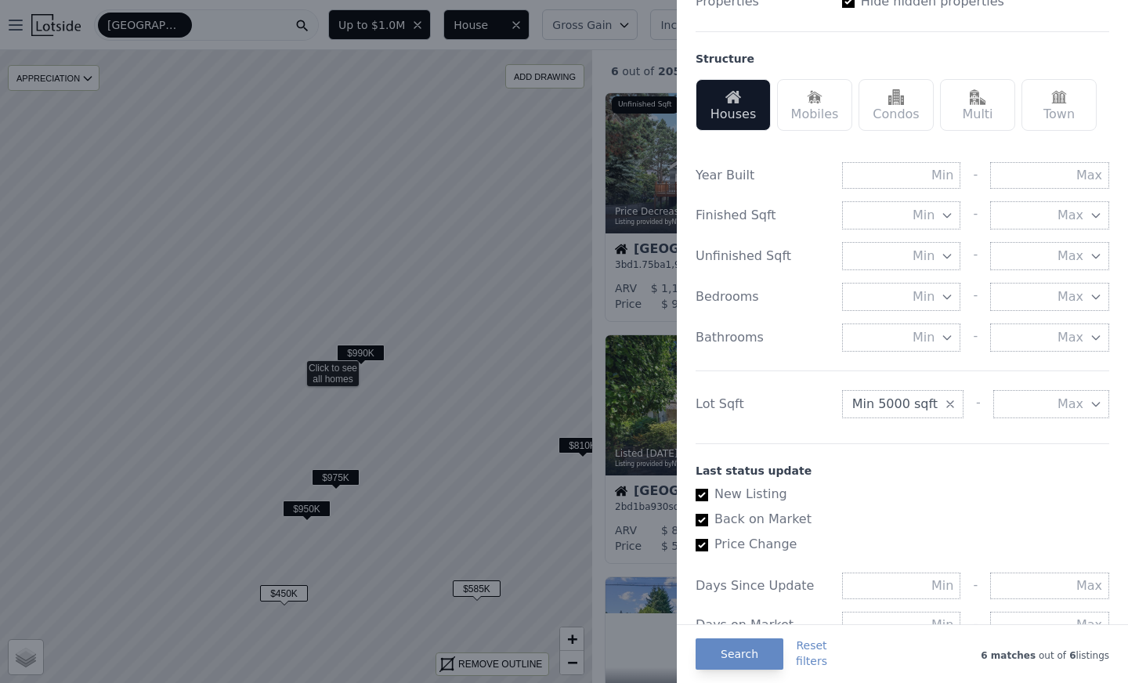
scroll to position [448, 0]
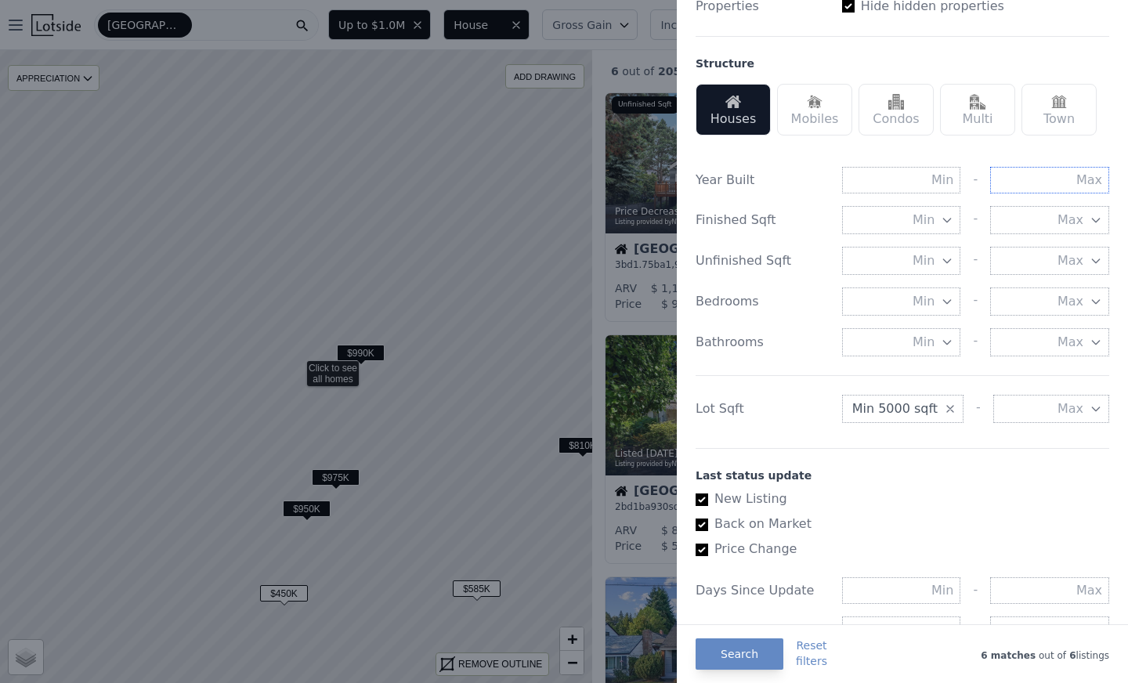
click at [1029, 190] on input "text" at bounding box center [1049, 180] width 119 height 27
type input "1990"
click at [735, 648] on button "Search" at bounding box center [739, 653] width 88 height 31
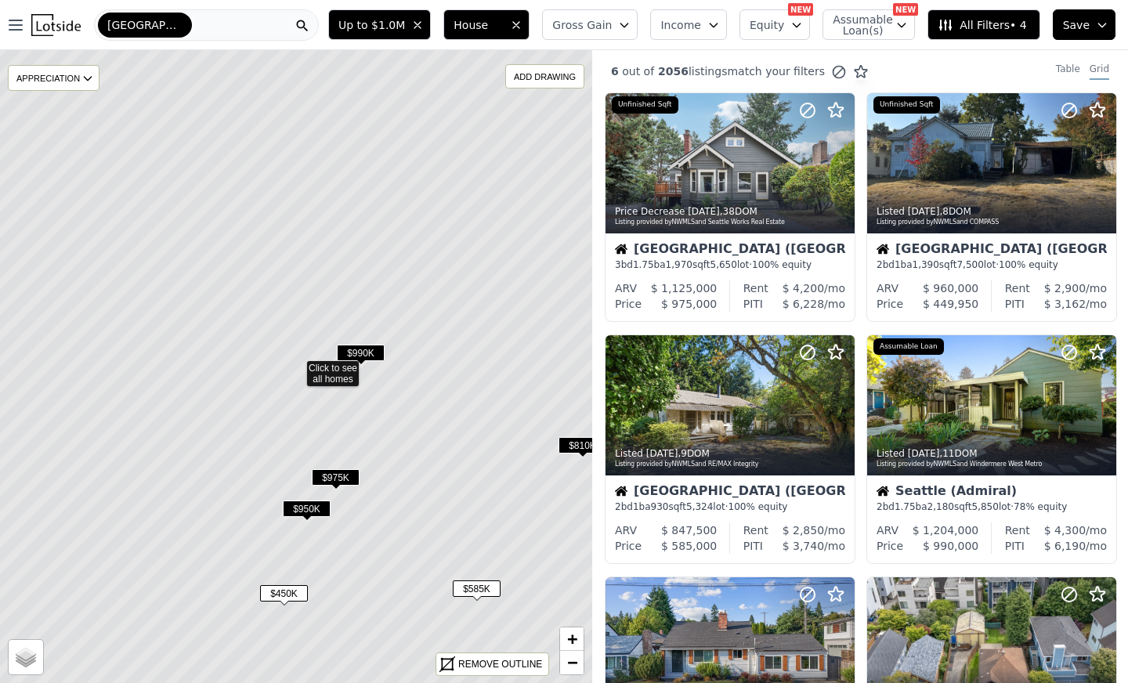
click at [276, 591] on span "$450K" at bounding box center [284, 593] width 48 height 16
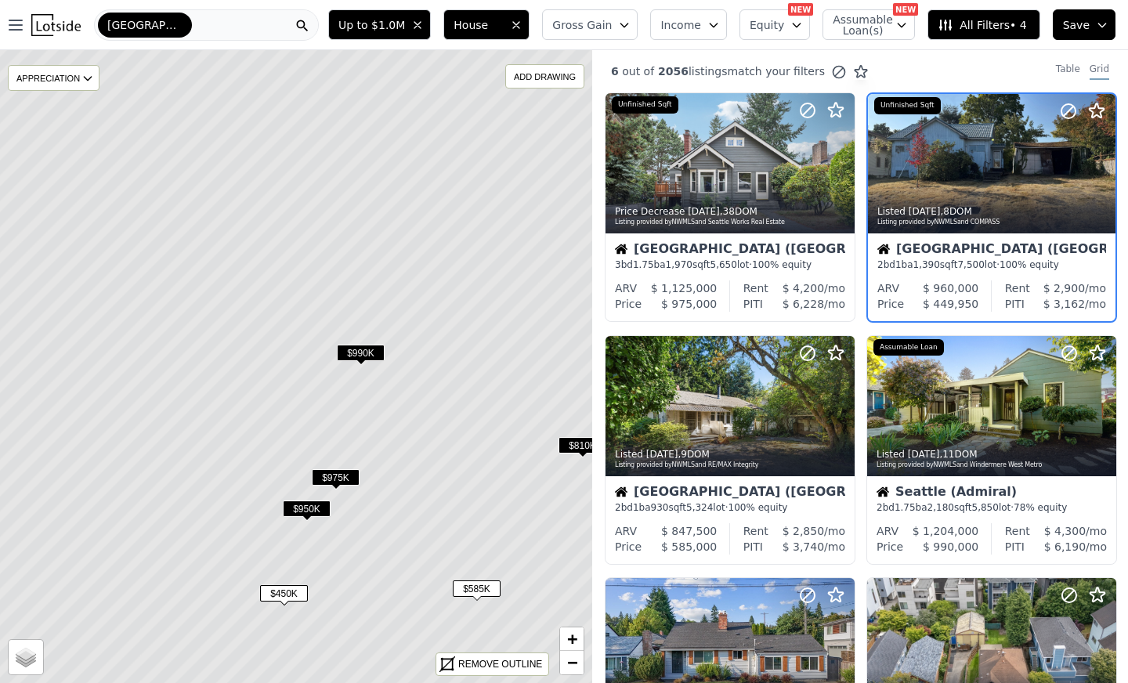
click at [931, 261] on div "2 bd 1 ba 1,390 sqft 7,500 lot · 100% equity" at bounding box center [991, 264] width 229 height 13
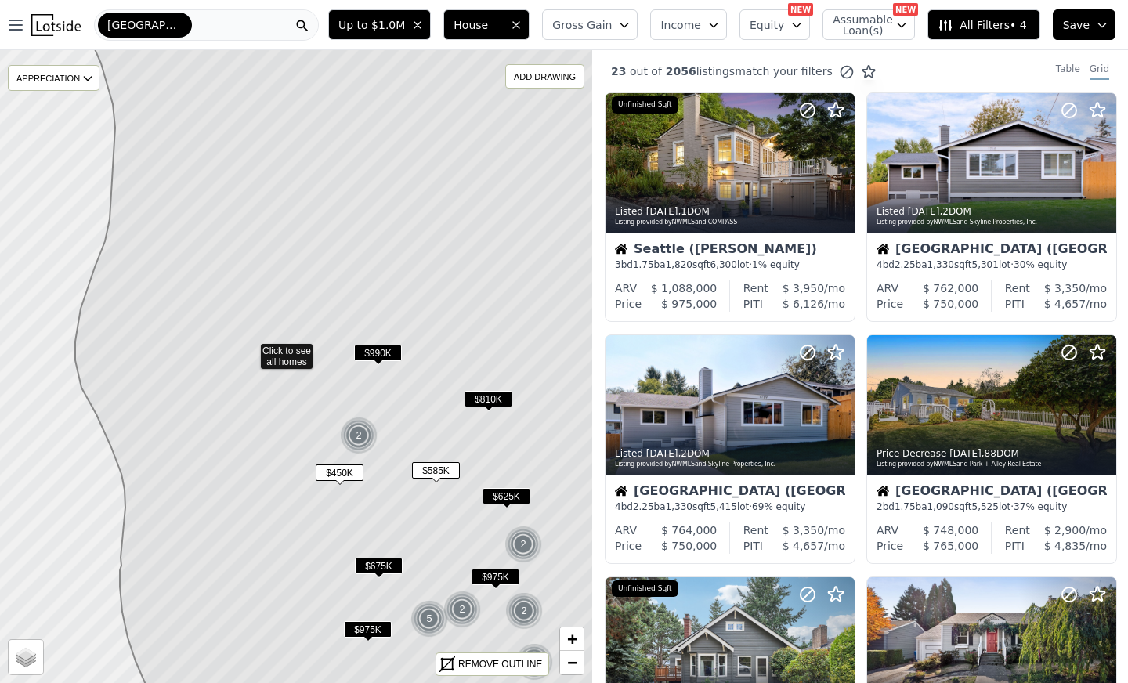
drag, startPoint x: 488, startPoint y: 399, endPoint x: 358, endPoint y: 355, distance: 137.5
click at [358, 355] on icon at bounding box center [340, 349] width 532 height 763
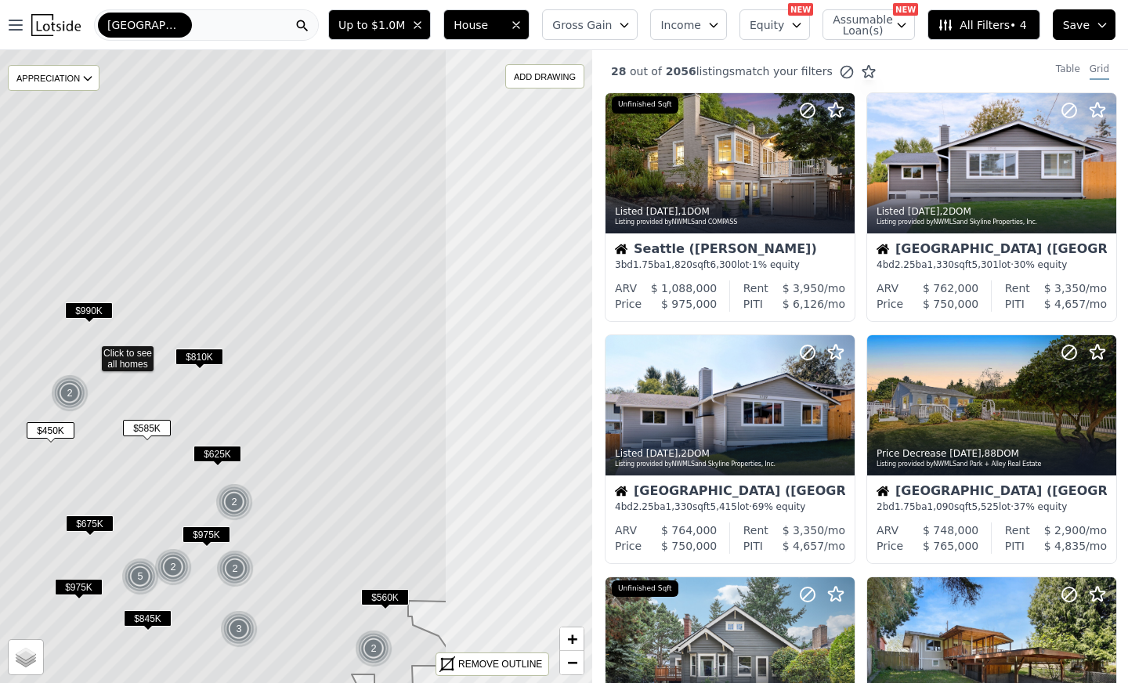
drag, startPoint x: 491, startPoint y: 424, endPoint x: 285, endPoint y: 410, distance: 206.5
click at [285, 410] on icon at bounding box center [116, 351] width 661 height 763
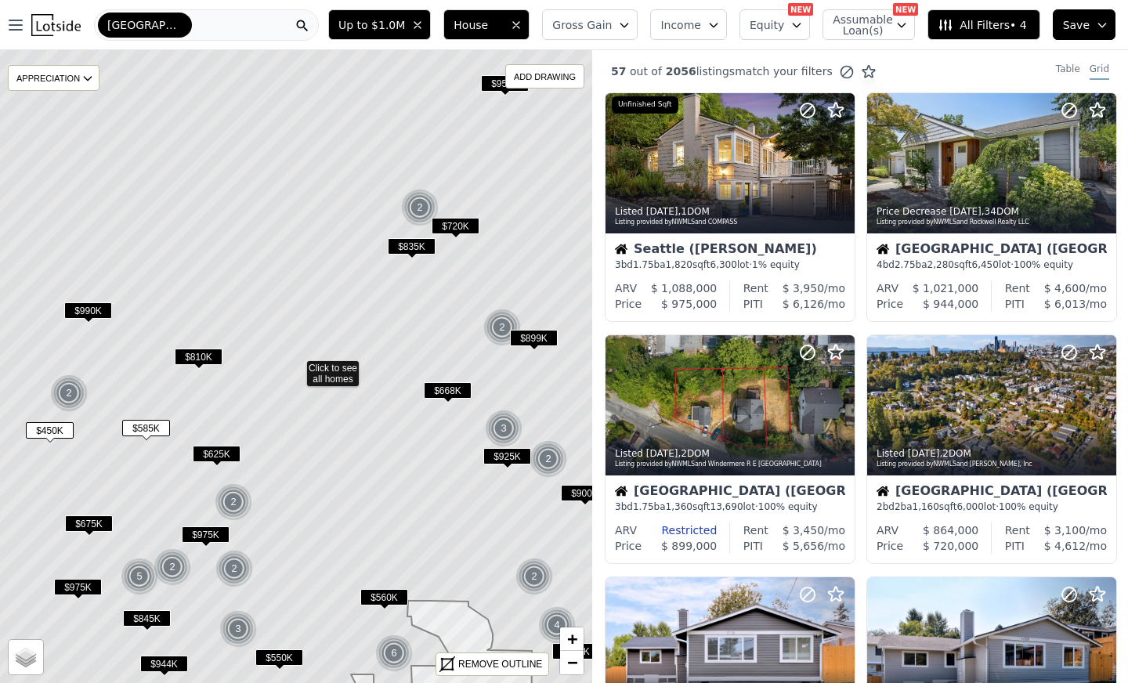
click at [214, 448] on span "$625K" at bounding box center [217, 454] width 48 height 16
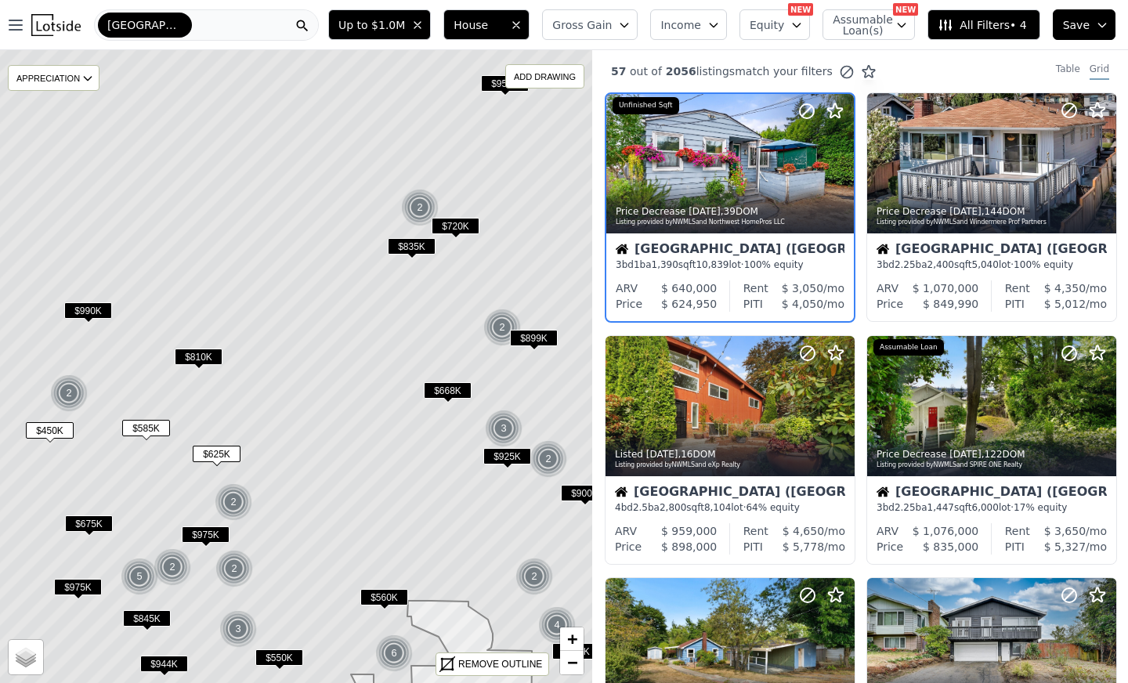
click at [734, 274] on div "Seattle (Riverview) 3 bd 1 ba 1,390 sqft 10,839 lot · 100% equity" at bounding box center [729, 256] width 247 height 47
click at [841, 161] on icon at bounding box center [841, 163] width 25 height 25
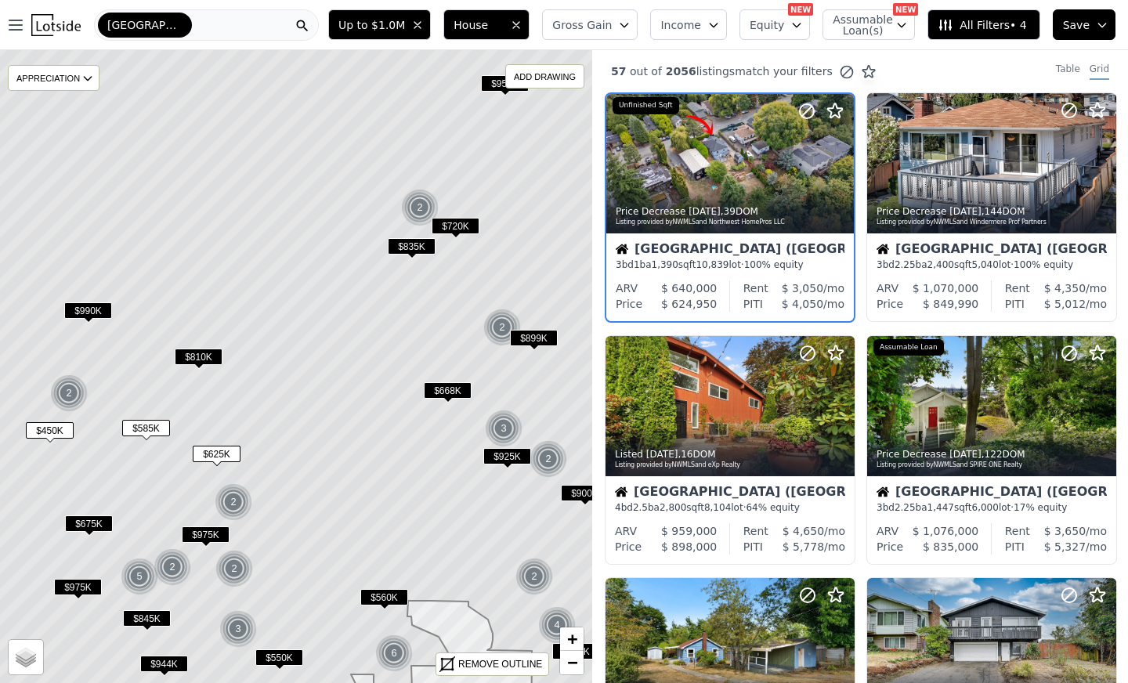
click at [789, 276] on div "Seattle (Riverview) 3 bd 1 ba 1,390 sqft 10,839 lot · 100% equity" at bounding box center [729, 256] width 247 height 47
click at [728, 263] on div "3 bd 1 ba 1,390 sqft 10,839 lot · 100% equity" at bounding box center [730, 264] width 229 height 13
click at [690, 197] on div "Price Decrease 2w ago , 39 DOM Listing provided by NWMLS and Northwest HomePros…" at bounding box center [729, 215] width 247 height 38
click at [1074, 28] on span "Save" at bounding box center [1076, 25] width 27 height 16
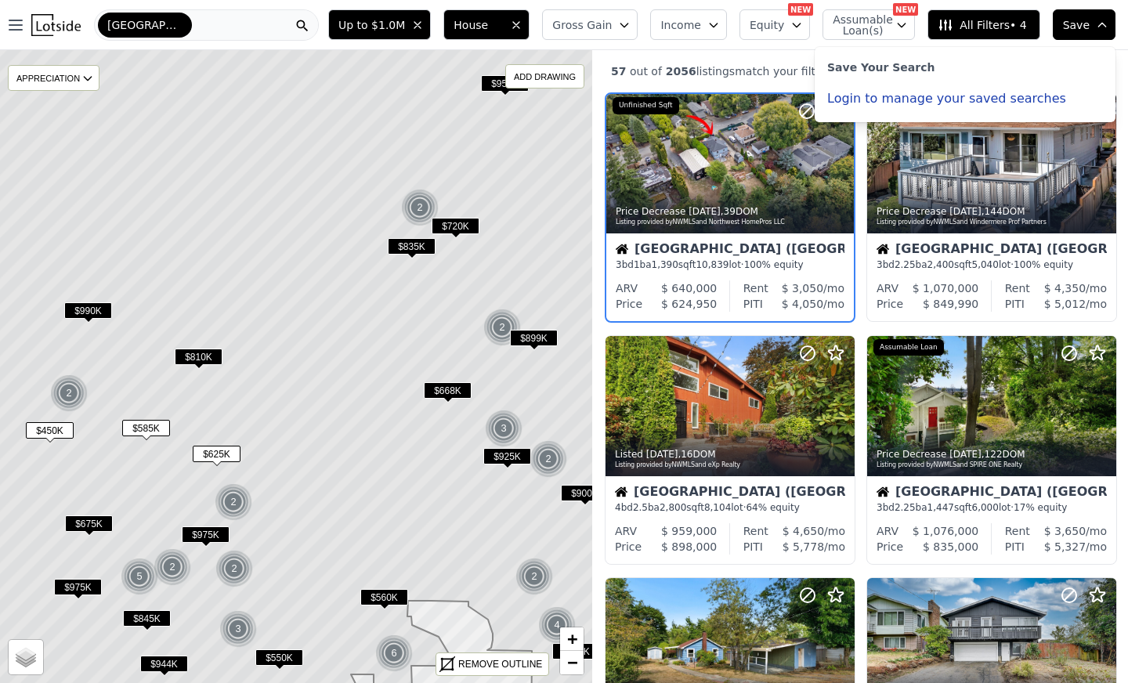
click at [894, 96] on button "Login to manage your saved searches" at bounding box center [946, 98] width 239 height 13
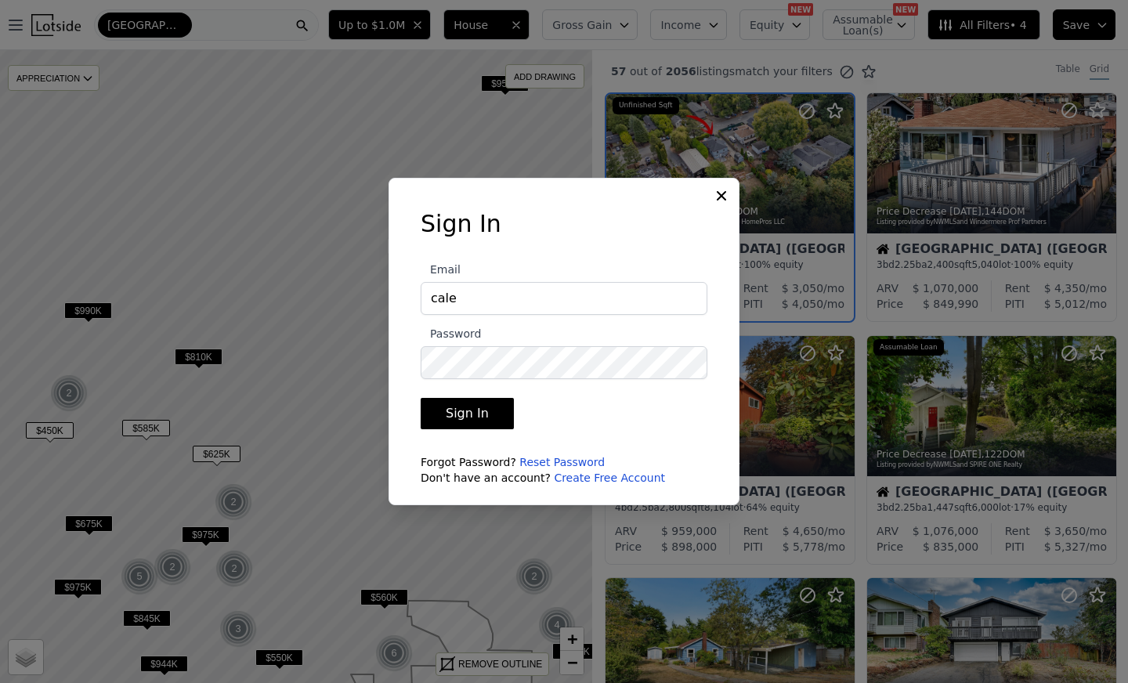
type input "calebfjohnson@icloud.com"
click at [473, 409] on button "Sign In" at bounding box center [467, 413] width 93 height 31
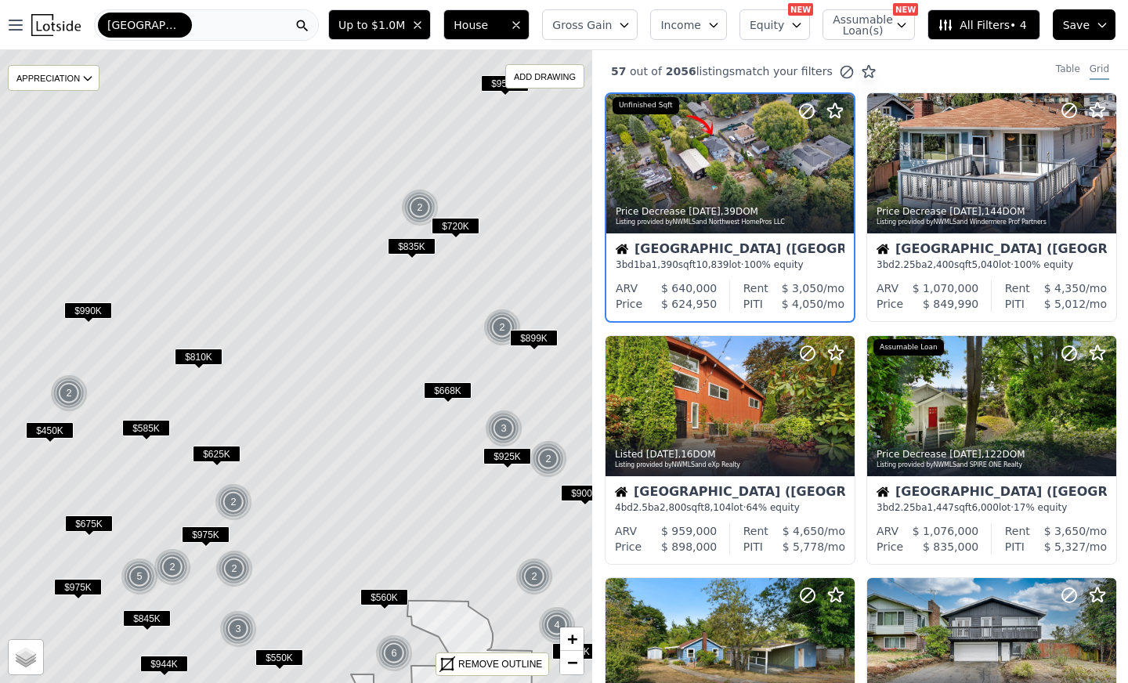
click at [1078, 17] on span "Save" at bounding box center [1076, 25] width 27 height 16
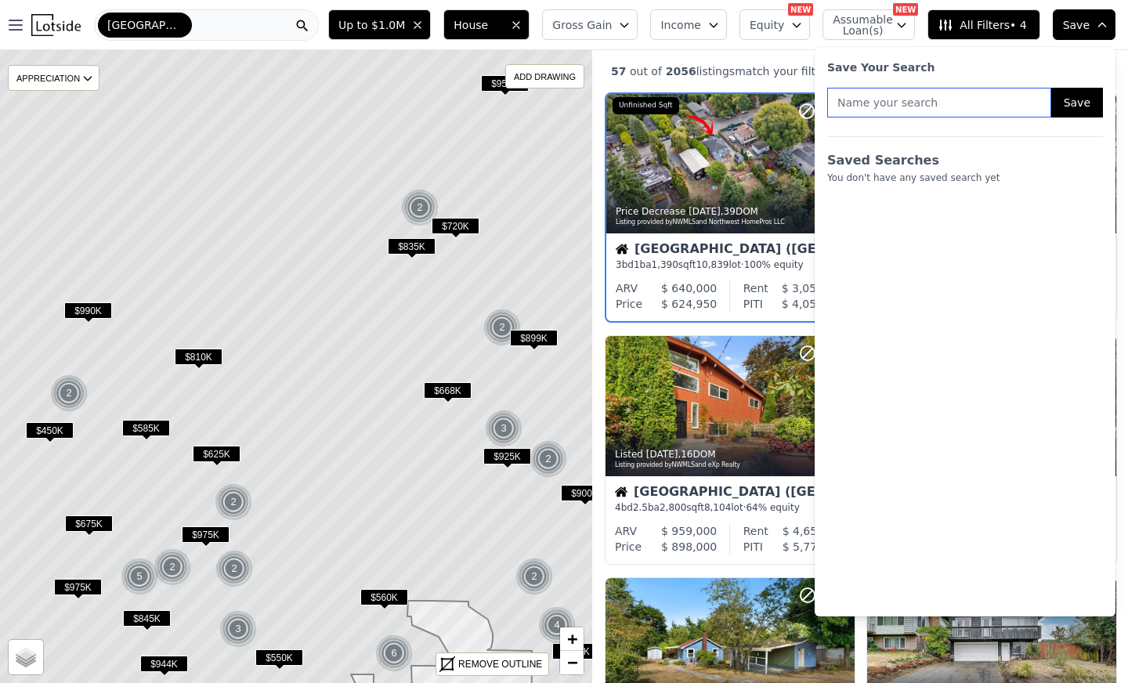
click at [963, 106] on input "text" at bounding box center [939, 103] width 224 height 30
type input "DADU Comp + Analysis w/JAN"
click at [1071, 103] on button "Save" at bounding box center [1077, 103] width 52 height 30
click at [724, 125] on div at bounding box center [729, 163] width 247 height 139
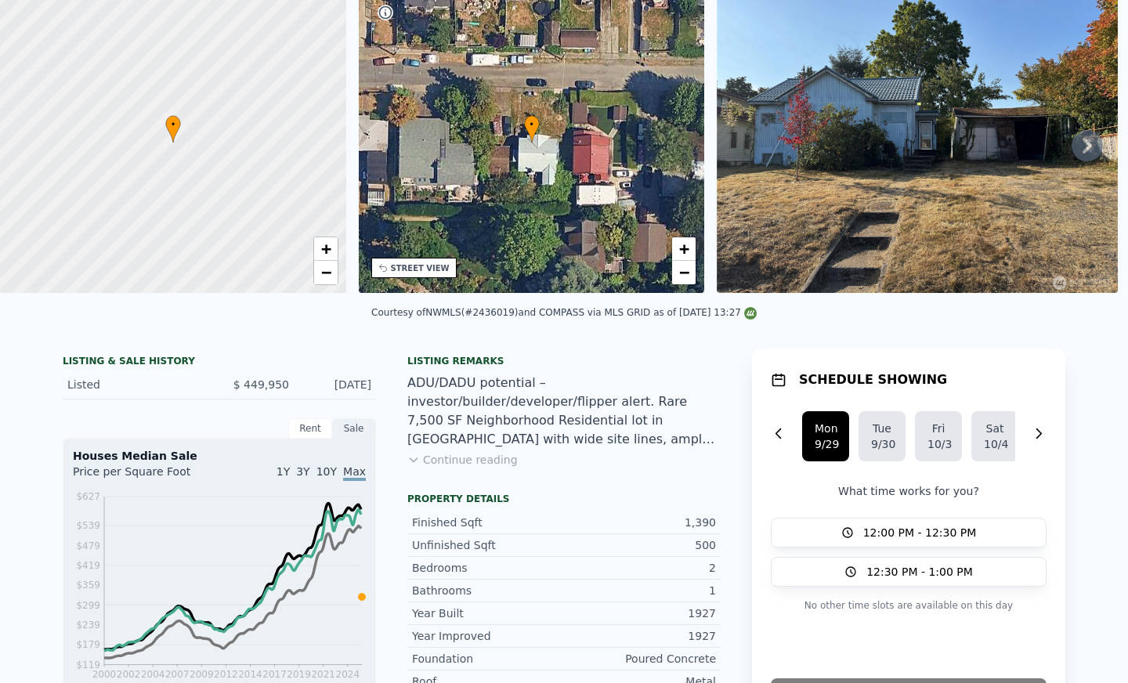
scroll to position [5, 0]
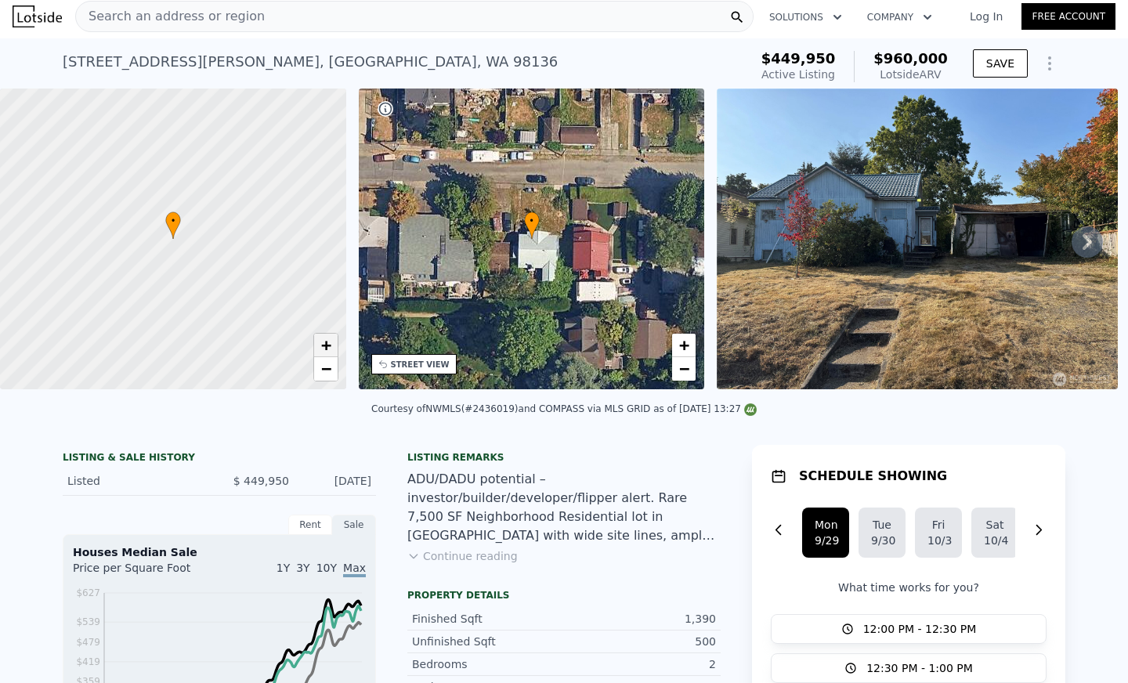
click at [327, 349] on span "+" at bounding box center [325, 345] width 10 height 20
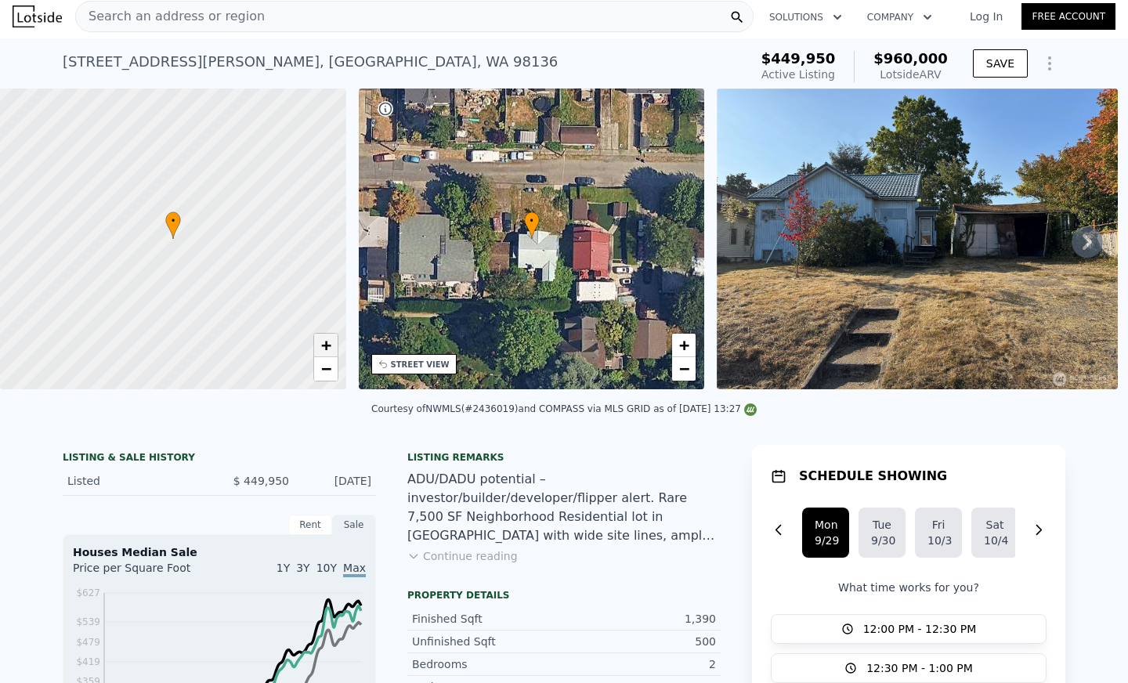
click at [327, 349] on span "+" at bounding box center [325, 345] width 10 height 20
click at [685, 368] on span "−" at bounding box center [684, 369] width 10 height 20
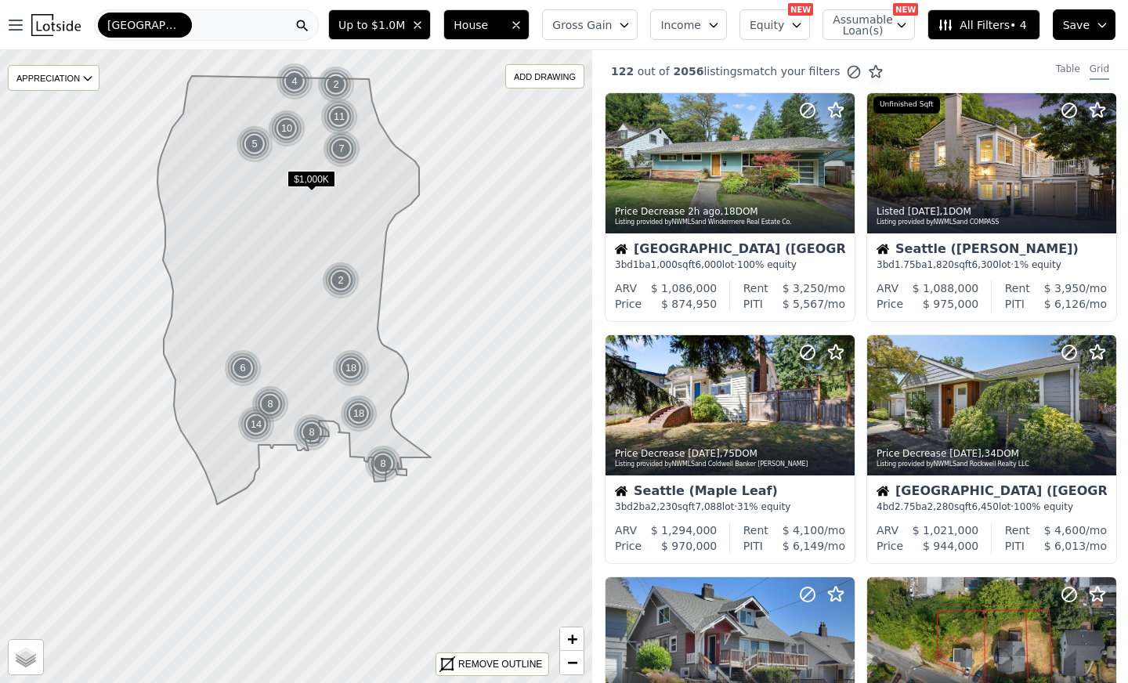
click at [244, 338] on icon at bounding box center [293, 290] width 273 height 428
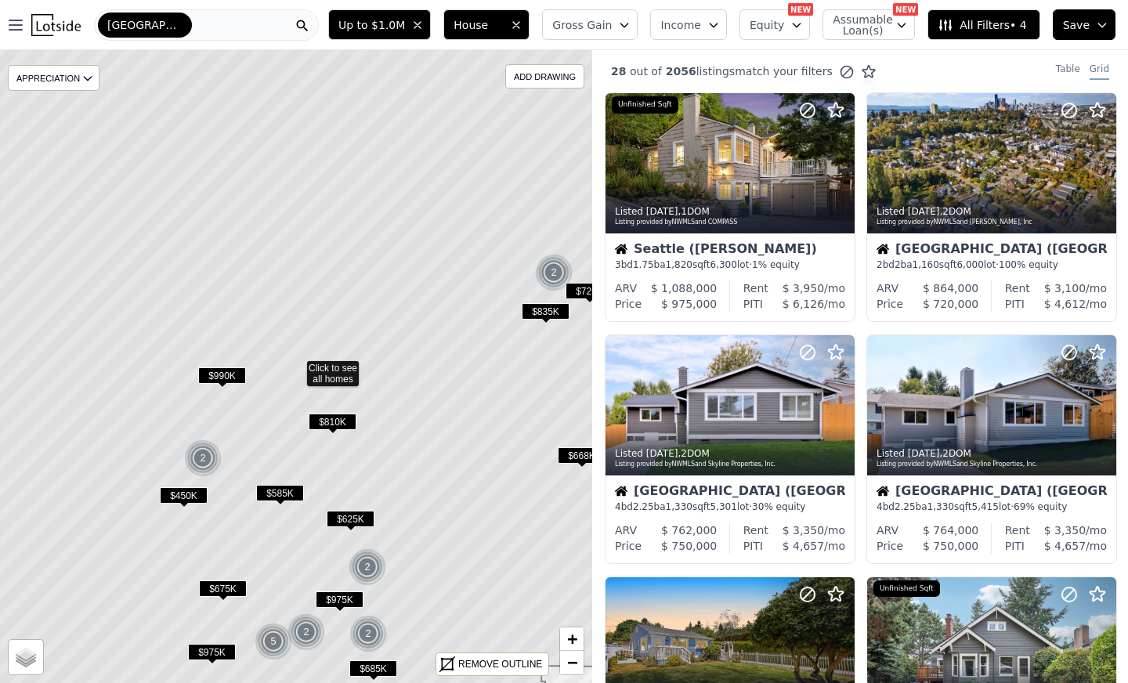
click at [344, 514] on span "$625K" at bounding box center [351, 519] width 48 height 16
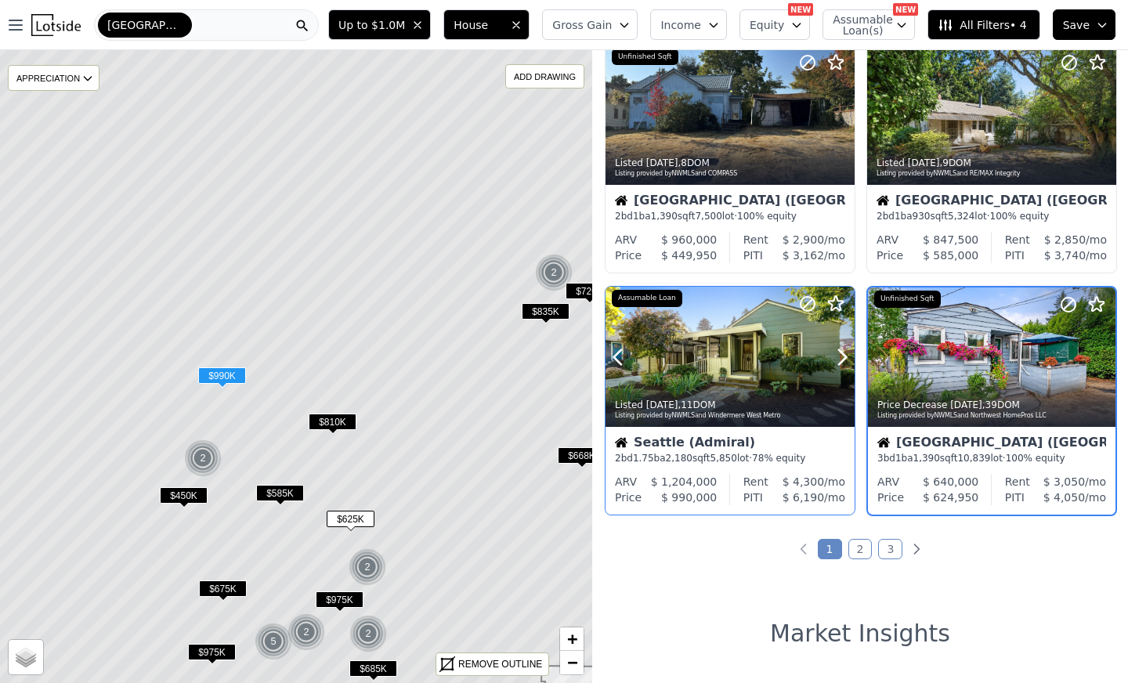
scroll to position [1025, 0]
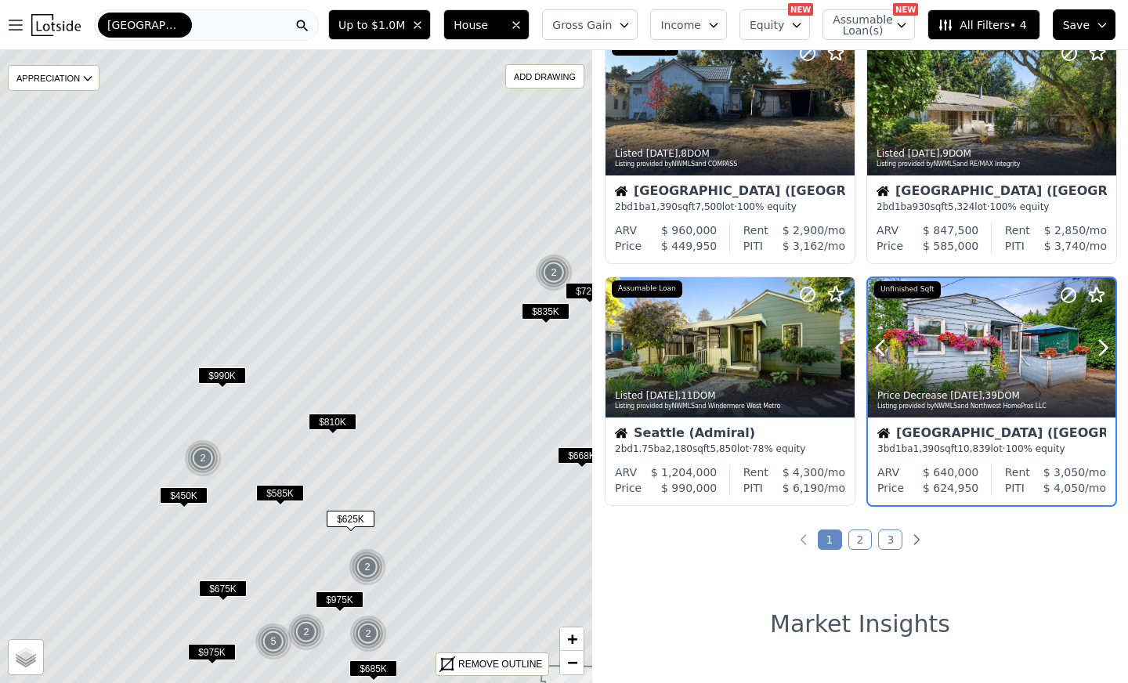
click at [980, 431] on div "Seattle (Riverview)" at bounding box center [991, 435] width 229 height 16
click at [172, 494] on span "$450K" at bounding box center [184, 495] width 48 height 16
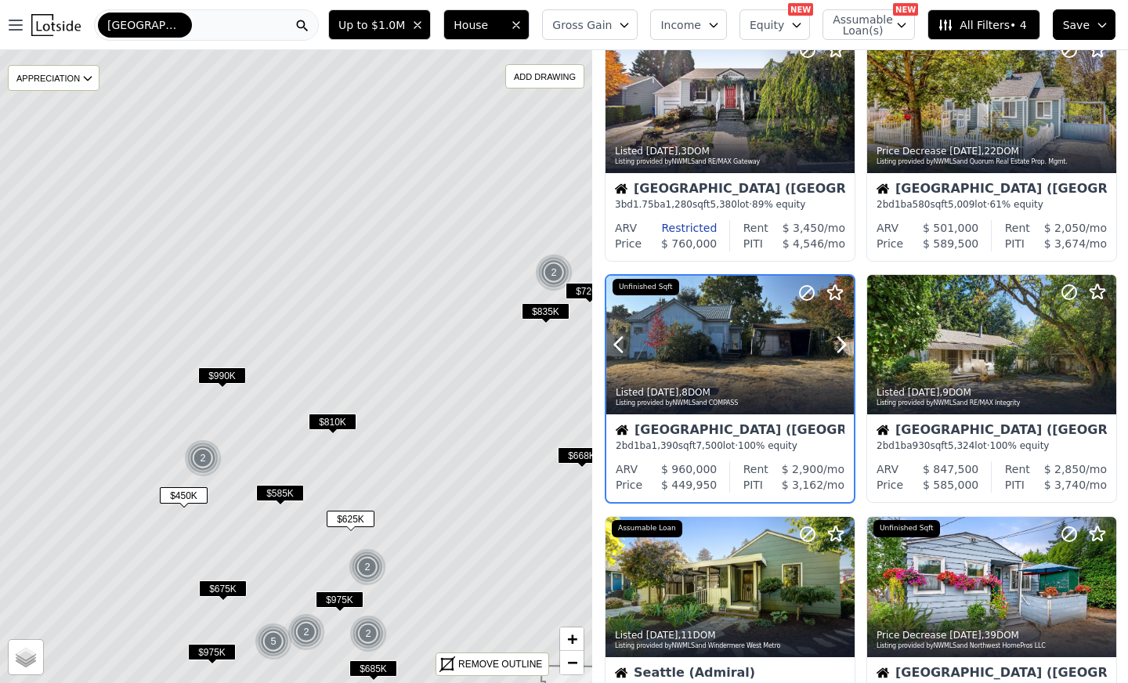
scroll to position [783, 0]
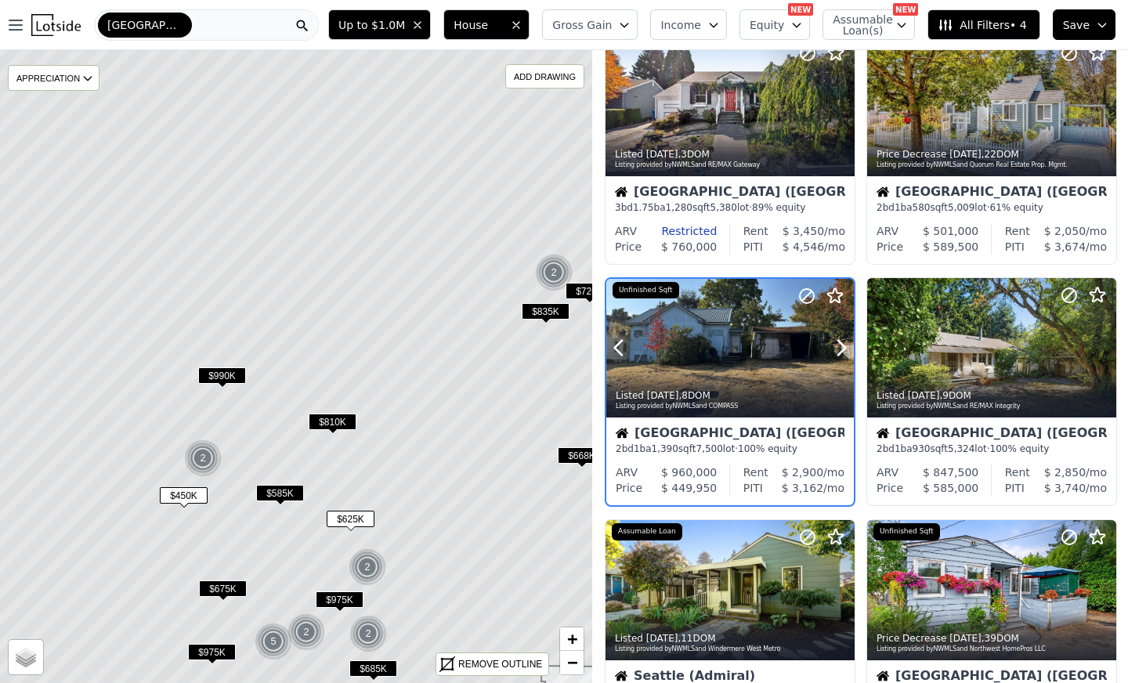
click at [792, 316] on div at bounding box center [803, 329] width 100 height 100
click at [695, 366] on div at bounding box center [729, 348] width 247 height 139
click at [689, 406] on div "Listing provided by NWMLS and COMPASS" at bounding box center [731, 406] width 230 height 9
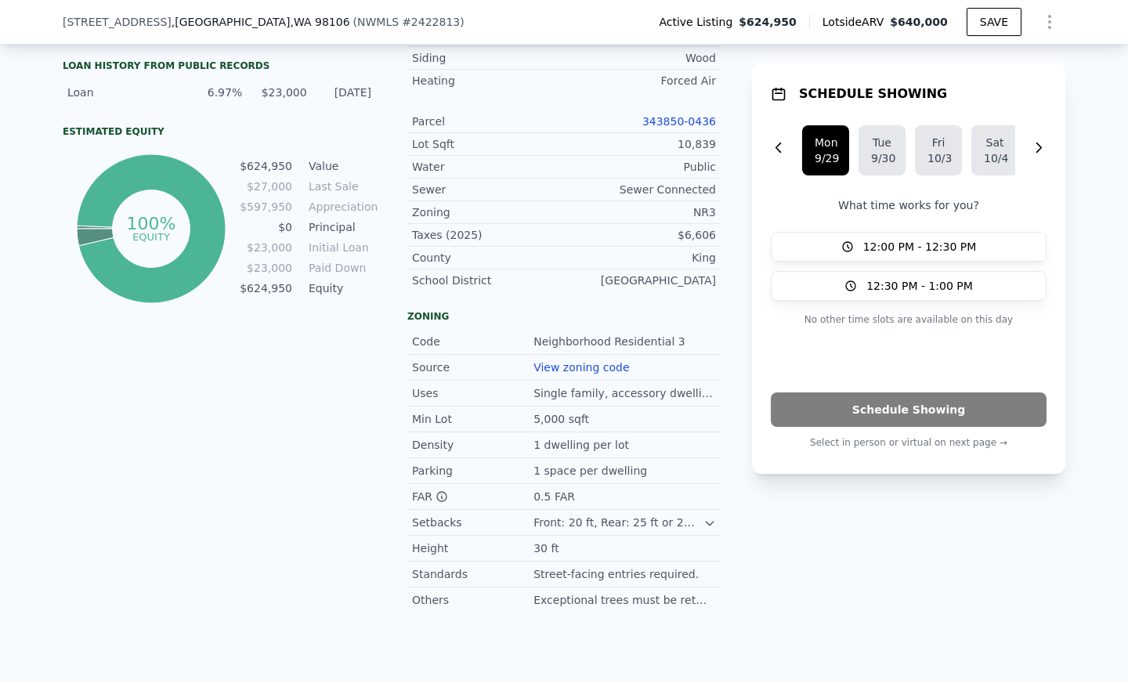
scroll to position [845, 0]
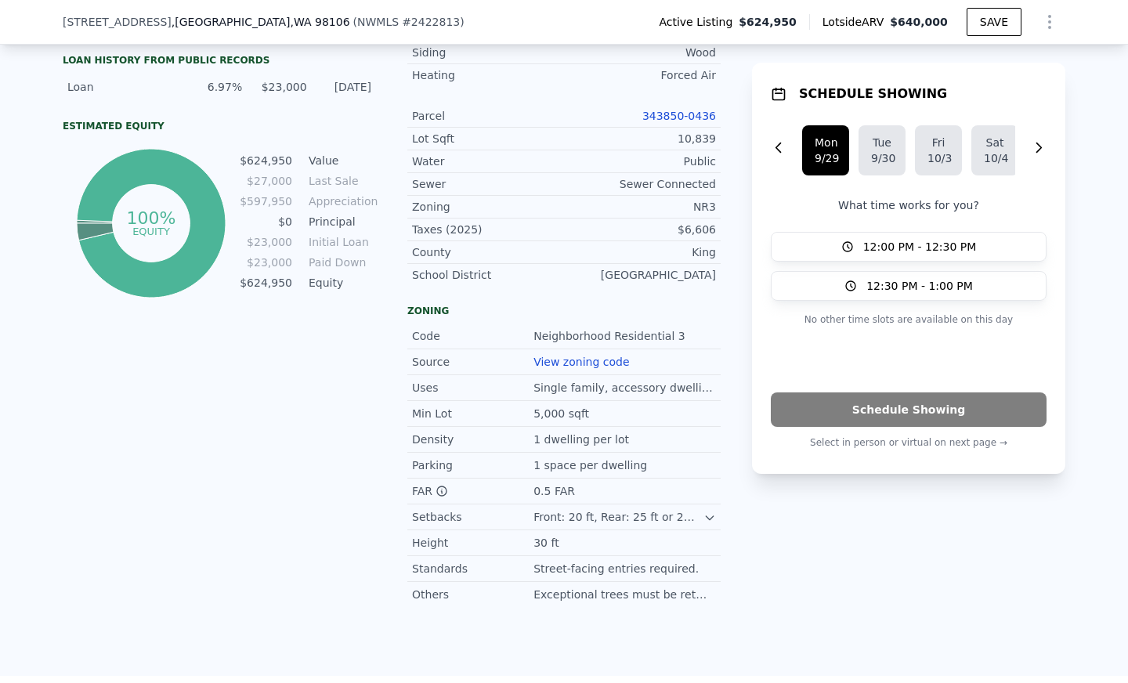
click at [684, 117] on link "343850-0436" at bounding box center [679, 116] width 74 height 13
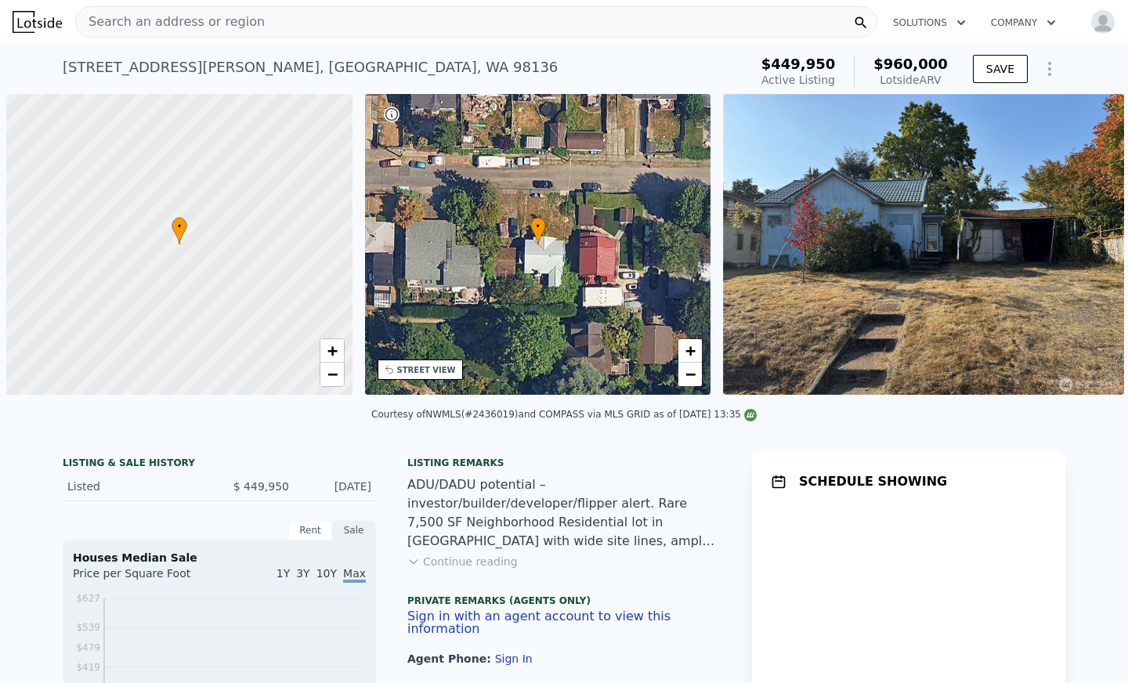
scroll to position [0, 6]
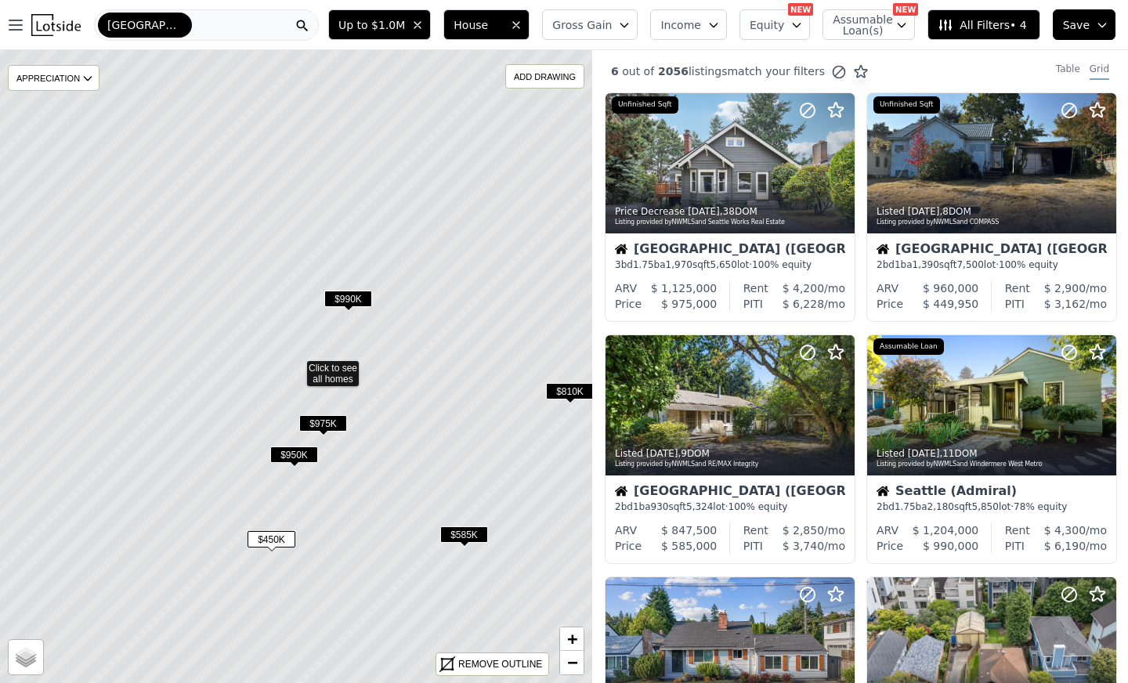
click at [269, 536] on span "$450K" at bounding box center [271, 539] width 48 height 16
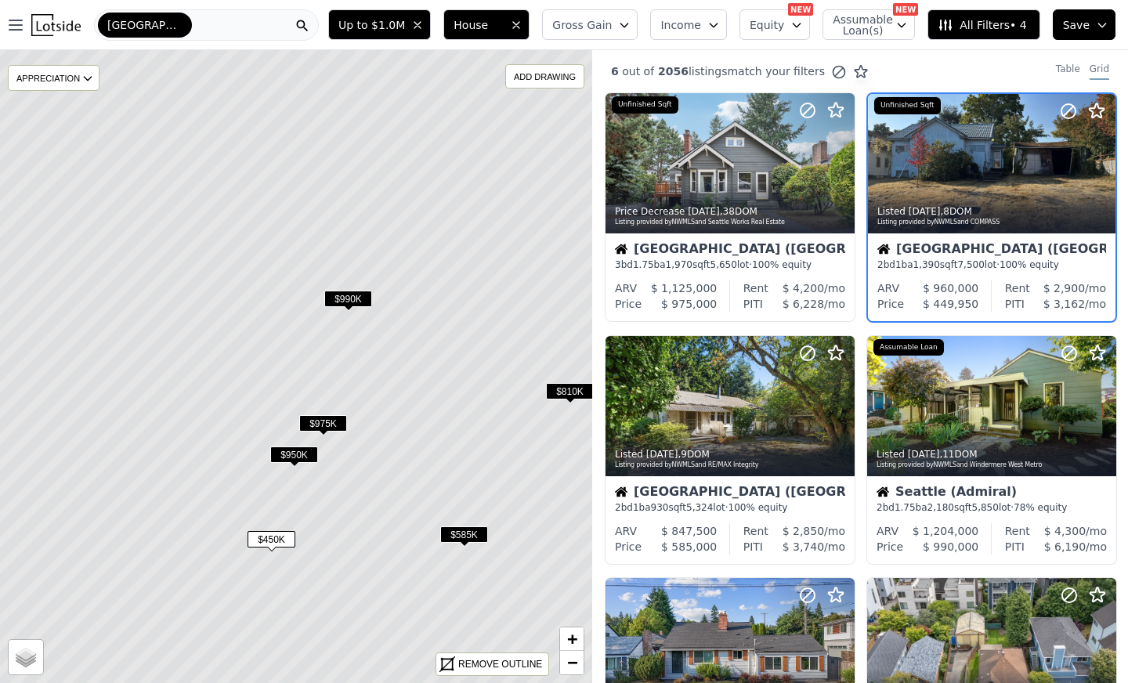
click at [923, 273] on div "Seattle (West Seattle) 2 bd 1 ba 1,390 sqft 7,500 lot · 100% equity" at bounding box center [991, 256] width 247 height 47
click at [907, 253] on div "Seattle (West Seattle)" at bounding box center [991, 251] width 229 height 16
click at [898, 230] on div "Listed 1w ago , 8 DOM Listing provided by NWMLS and COMPASS" at bounding box center [991, 215] width 247 height 38
click at [872, 203] on div "Listed 1w ago , 8 DOM Listing provided by NWMLS and COMPASS" at bounding box center [991, 215] width 247 height 38
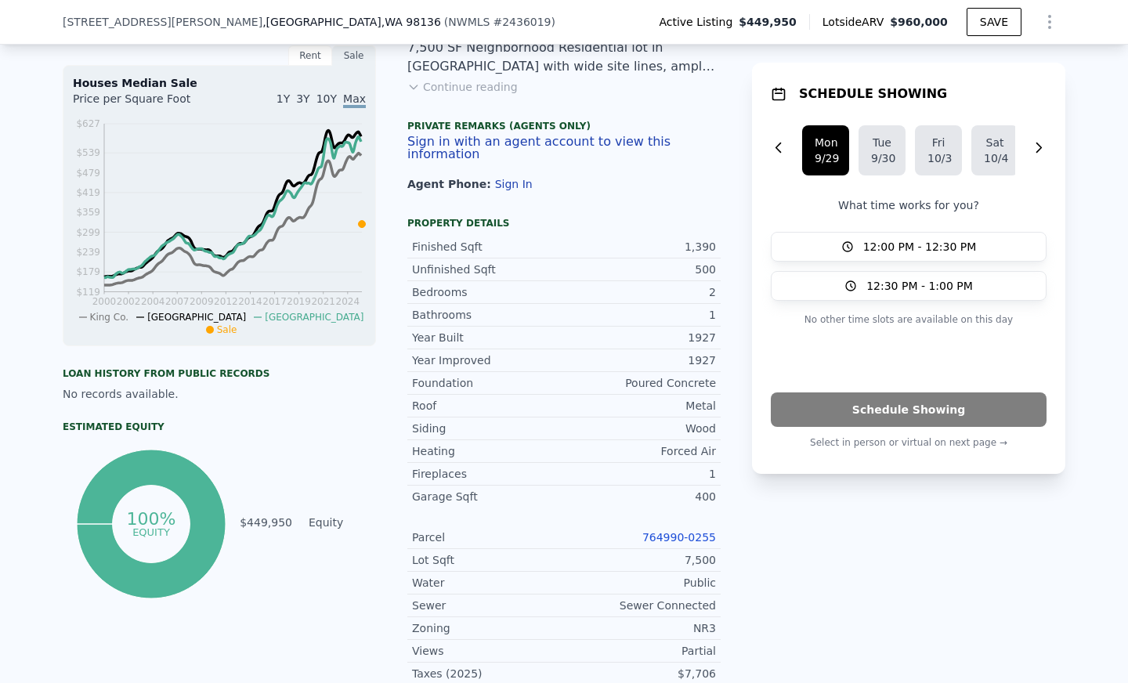
scroll to position [696, 0]
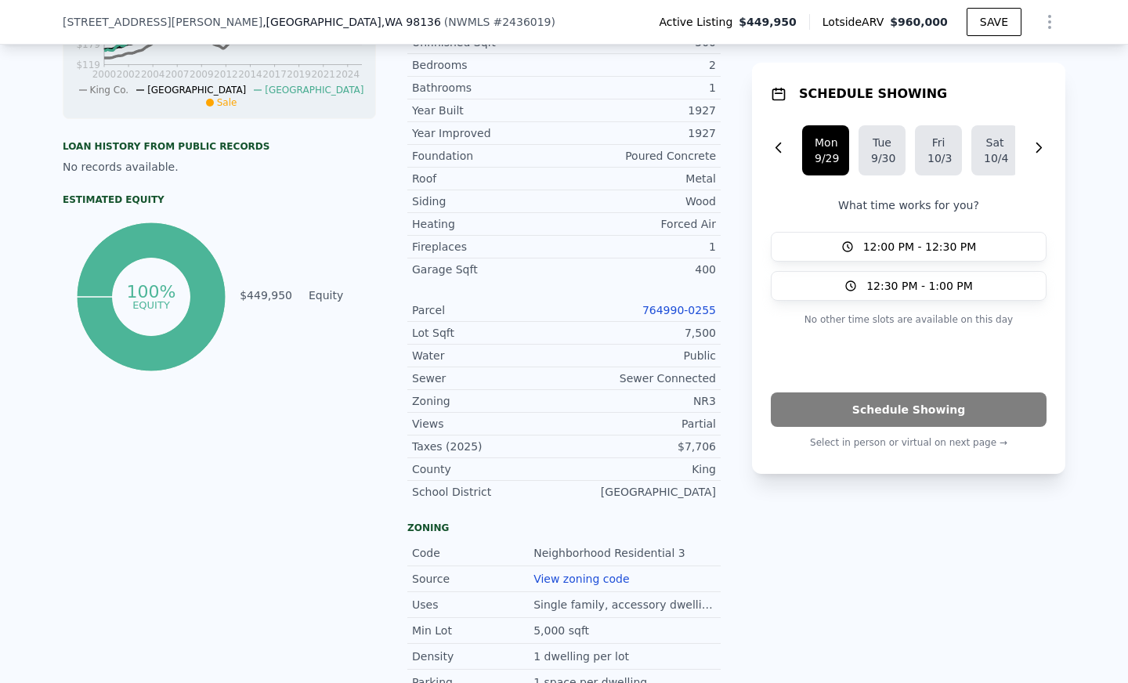
click at [677, 307] on link "764990-0255" at bounding box center [679, 310] width 74 height 13
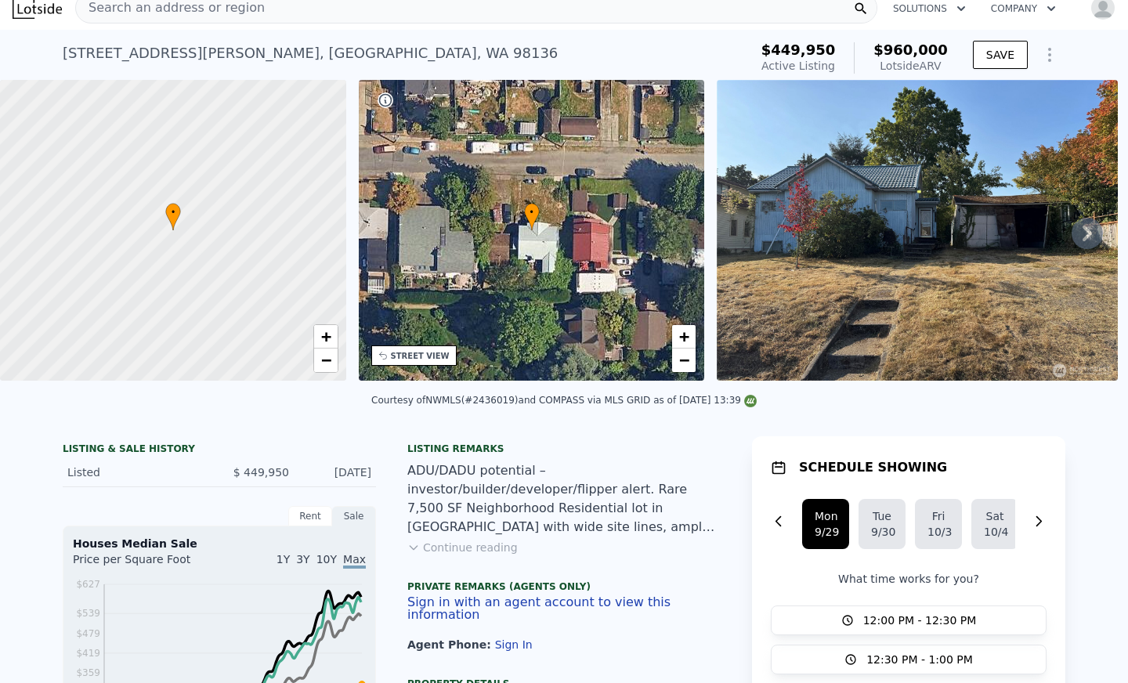
scroll to position [0, 0]
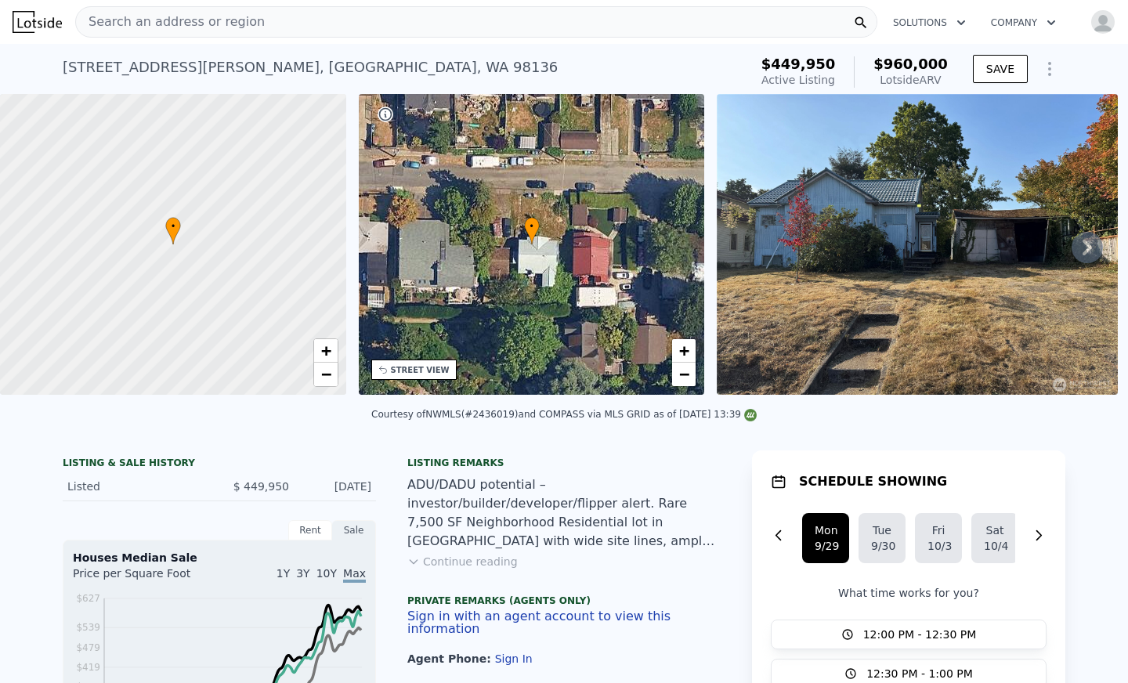
click at [1049, 61] on icon "Show Options" at bounding box center [1049, 69] width 19 height 19
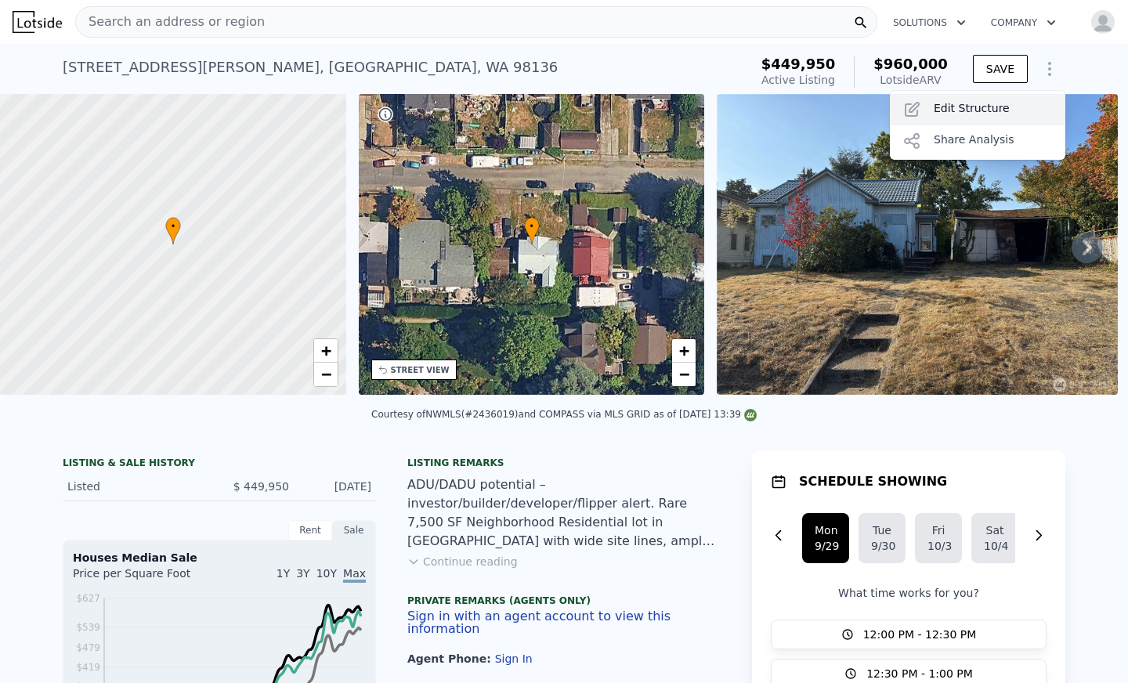
click at [962, 101] on div "Edit Structure" at bounding box center [977, 109] width 175 height 31
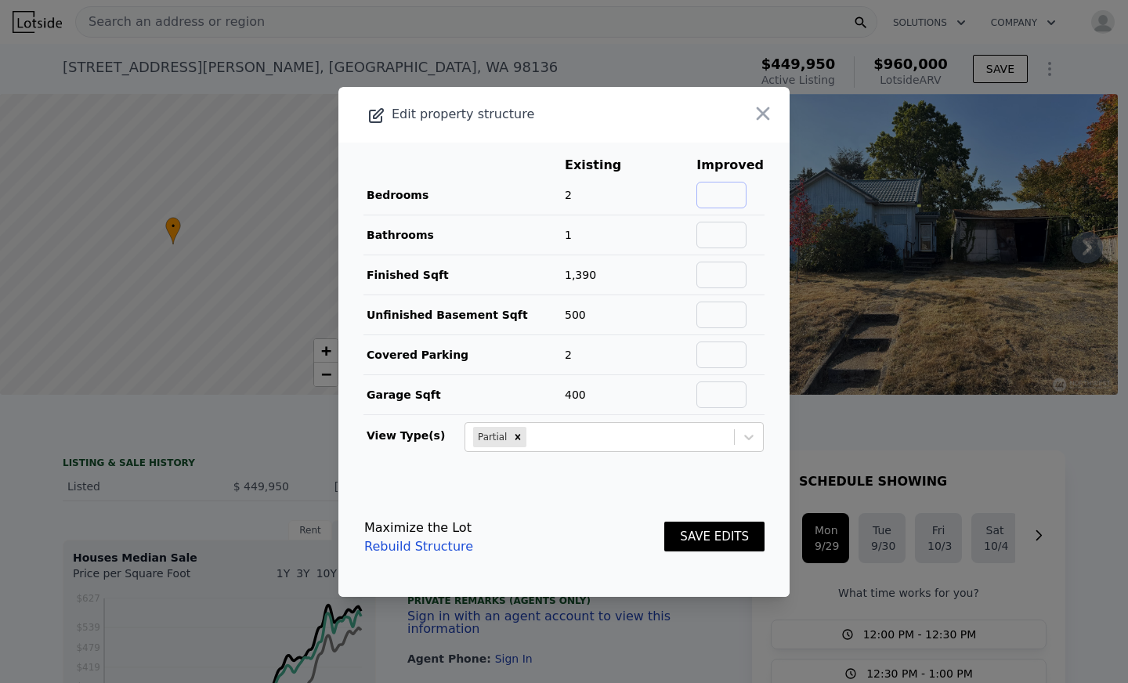
click at [706, 200] on input "text" at bounding box center [721, 195] width 50 height 27
type input "3"
click at [719, 247] on td at bounding box center [729, 235] width 69 height 40
click at [719, 236] on input "text" at bounding box center [721, 235] width 50 height 27
type input "2"
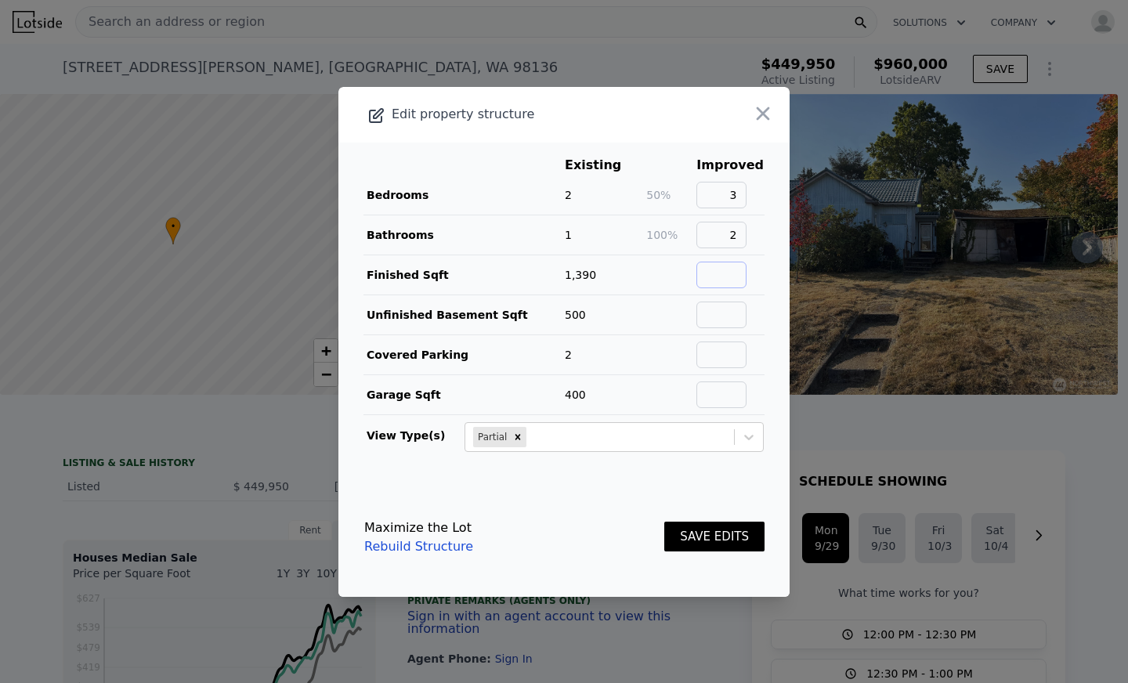
click at [721, 275] on input "text" at bounding box center [721, 275] width 50 height 27
type input "1390"
click at [721, 312] on input "text" at bounding box center [721, 315] width 50 height 27
type input "500"
click at [719, 350] on input "text" at bounding box center [721, 354] width 50 height 27
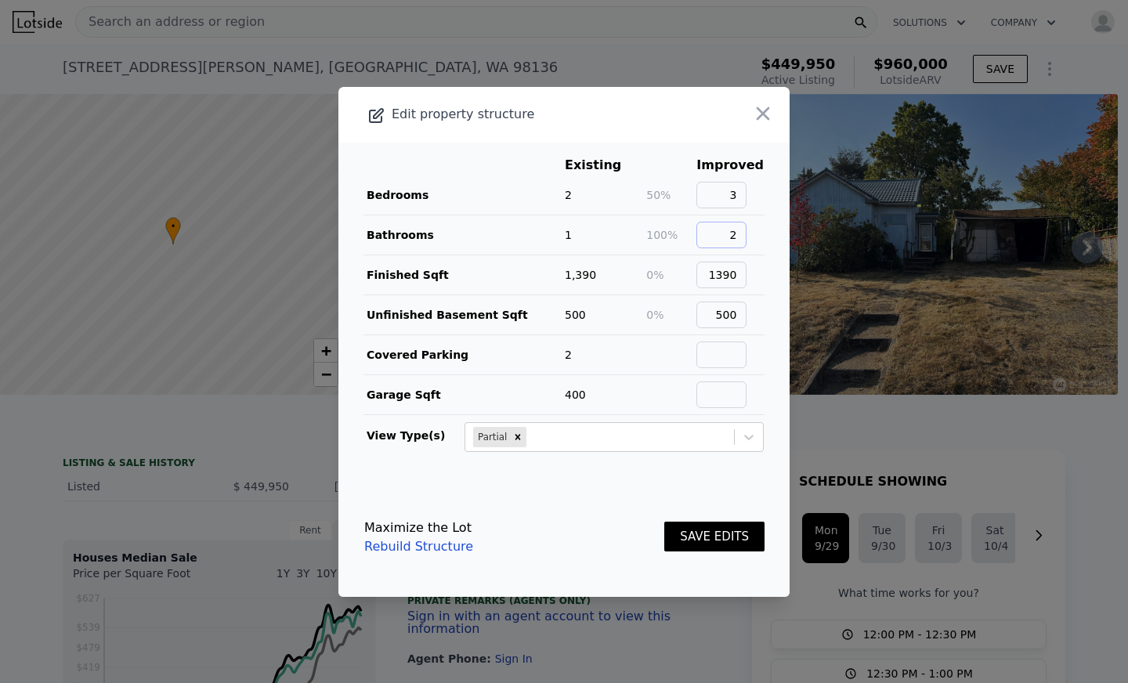
click at [737, 237] on input "2" at bounding box center [721, 235] width 50 height 27
type input "1.5"
click at [715, 533] on button "SAVE EDITS" at bounding box center [714, 537] width 100 height 31
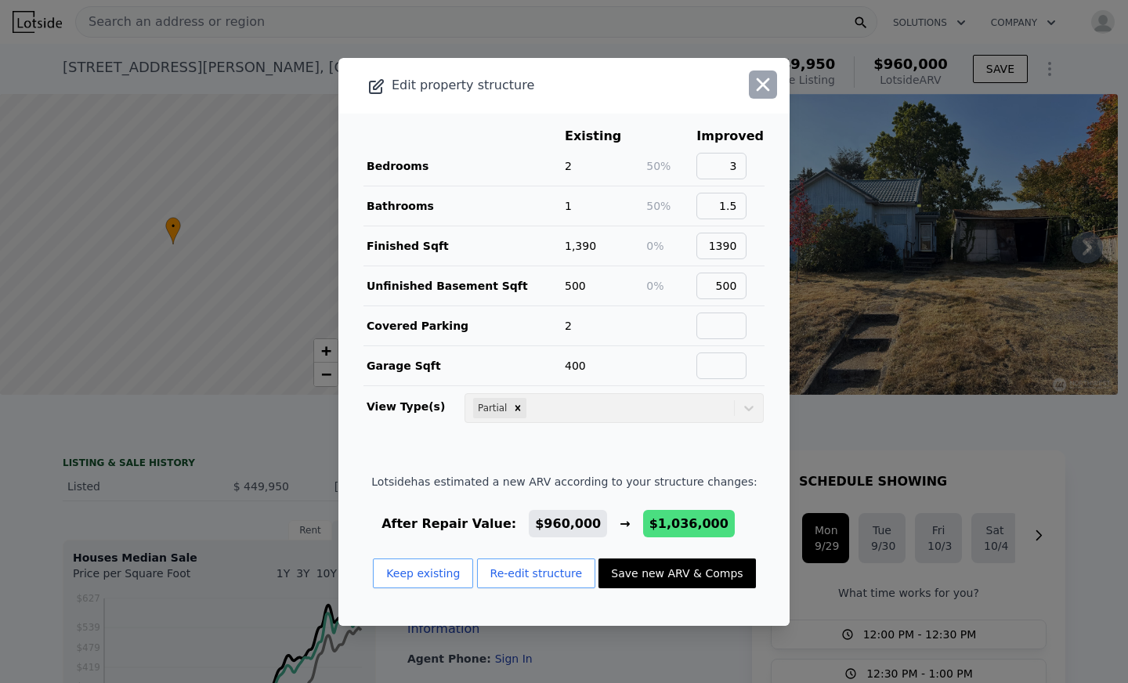
click at [756, 93] on icon "button" at bounding box center [763, 85] width 22 height 22
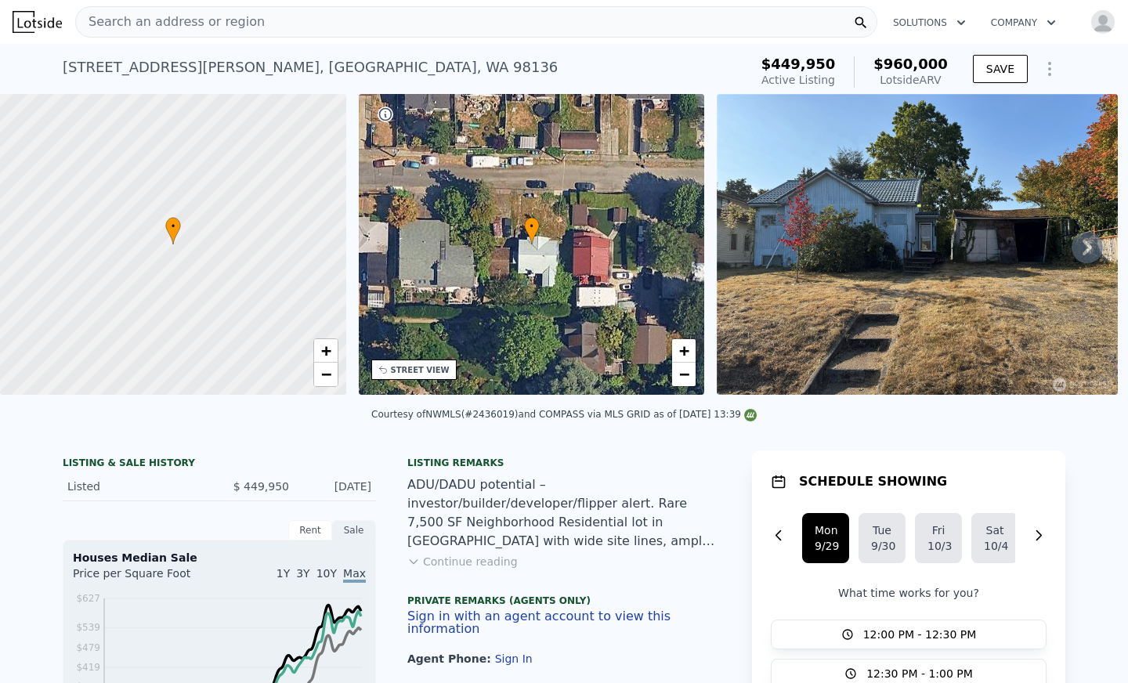
click at [1043, 60] on icon "Show Options" at bounding box center [1049, 69] width 19 height 19
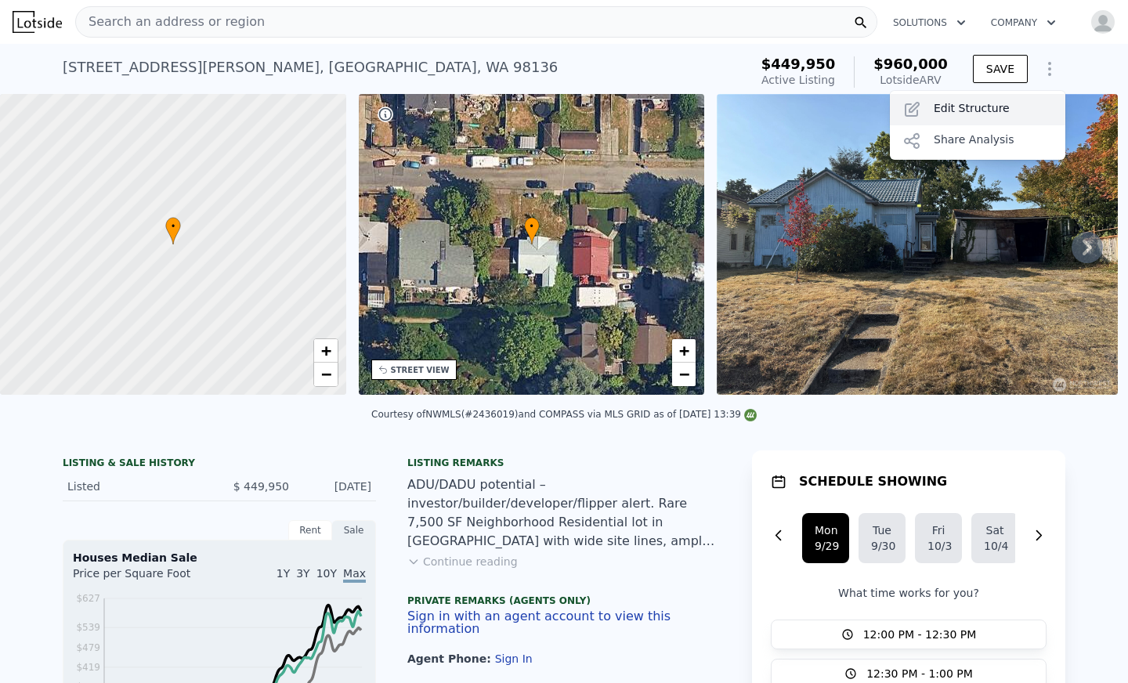
click at [1017, 103] on div "Edit Structure" at bounding box center [977, 109] width 175 height 31
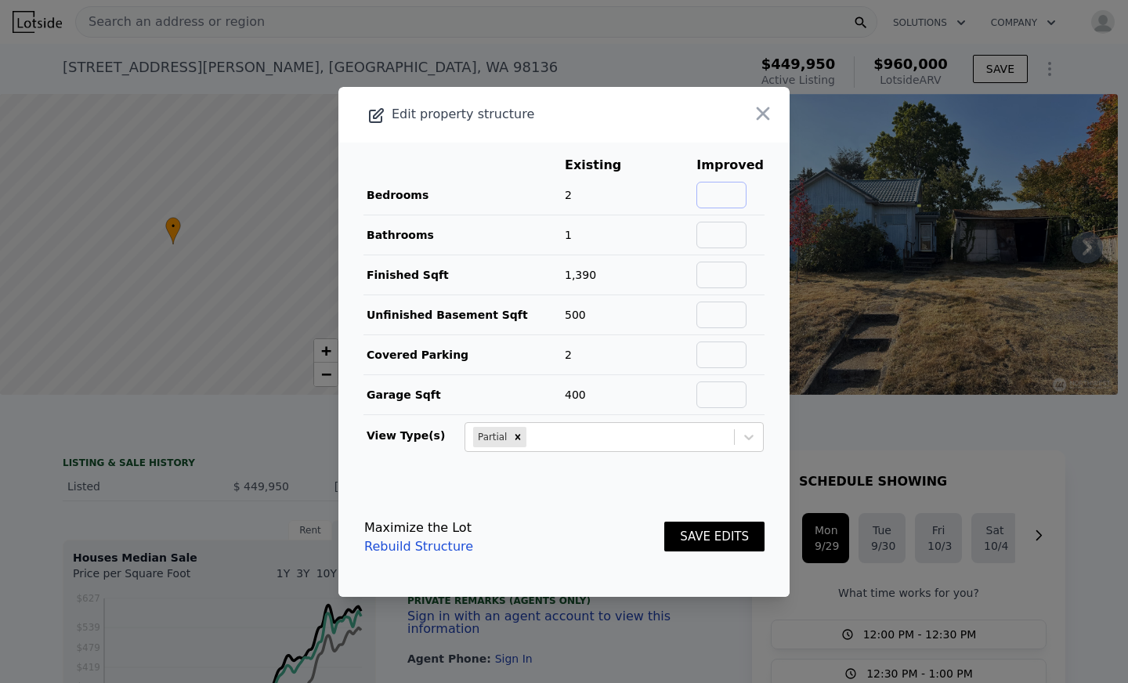
click at [744, 185] on input "text" at bounding box center [721, 195] width 50 height 27
type input "3"
click at [710, 234] on input "text" at bounding box center [721, 235] width 50 height 27
type input "1.5"
click at [713, 269] on input "text" at bounding box center [721, 275] width 50 height 27
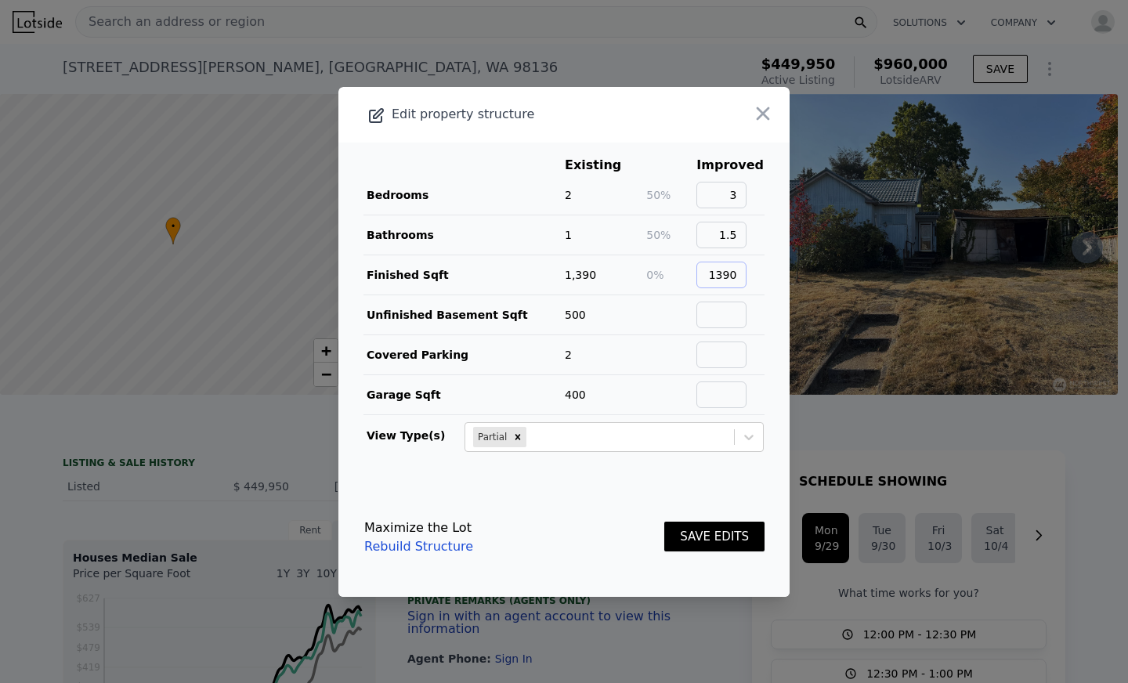
type input "1390"
click at [713, 311] on input "text" at bounding box center [721, 315] width 50 height 27
type input "500"
click at [666, 483] on footer "Maximize the Lot Rebuild Structure SAVE EDITS" at bounding box center [563, 537] width 451 height 119
click at [703, 536] on button "SAVE EDITS" at bounding box center [714, 537] width 100 height 31
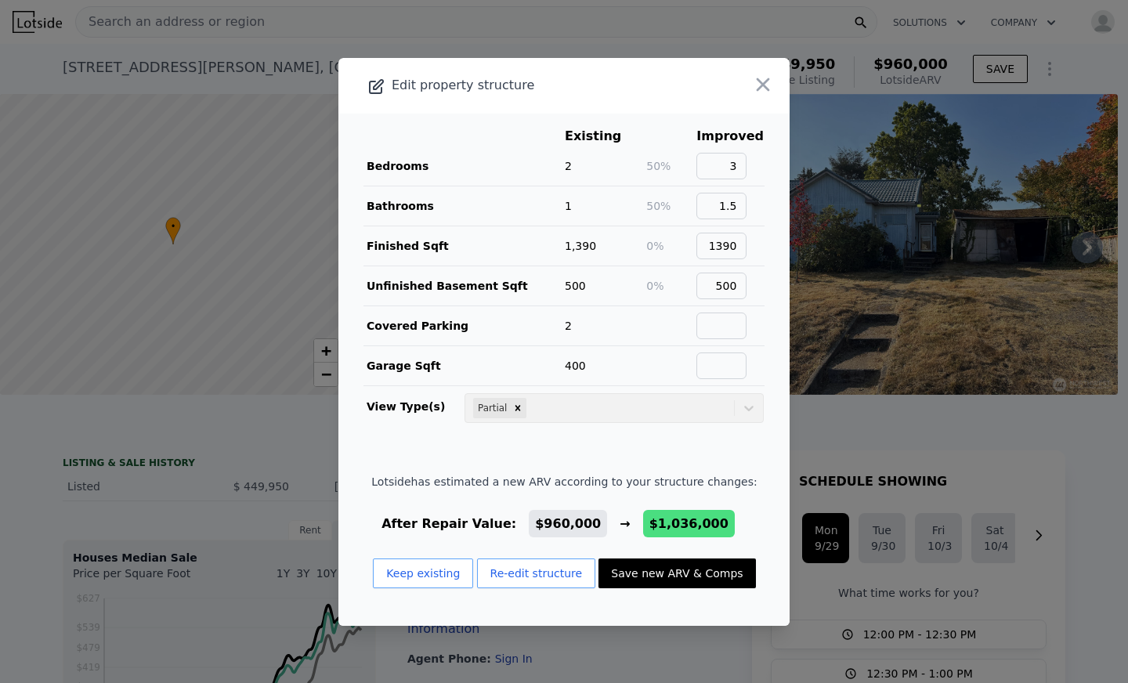
click at [663, 569] on button "Save new ARV & Comps" at bounding box center [676, 573] width 157 height 30
checkbox input "false"
checkbox input "true"
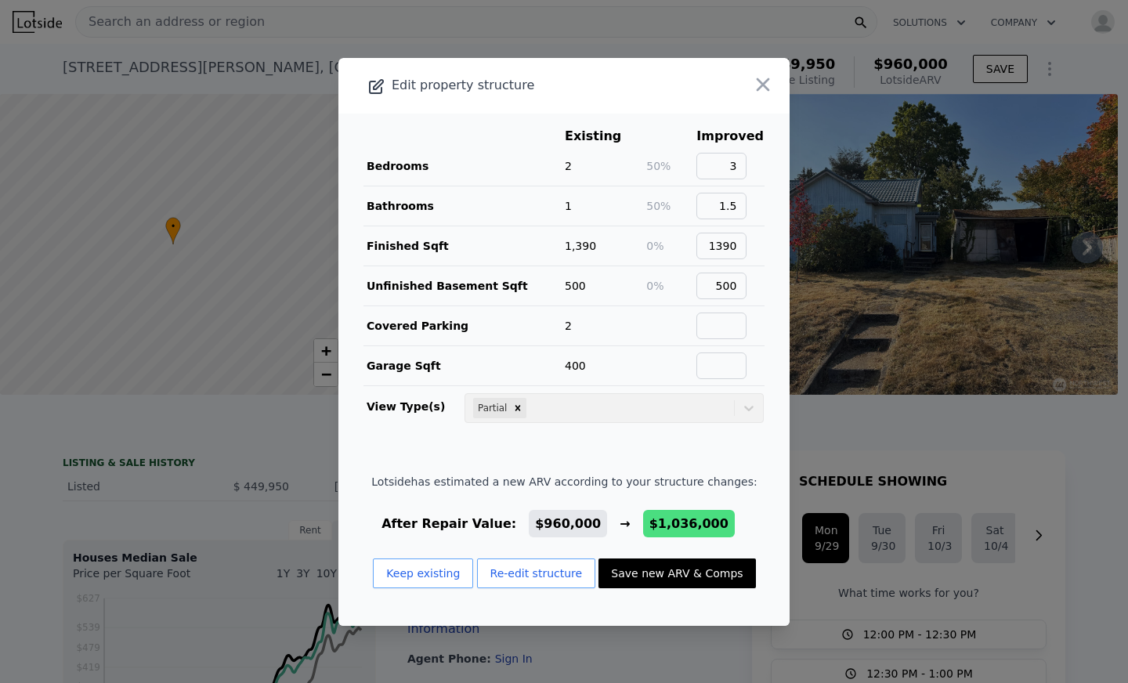
type input "$ 1,036,000"
type input "$ 471,698"
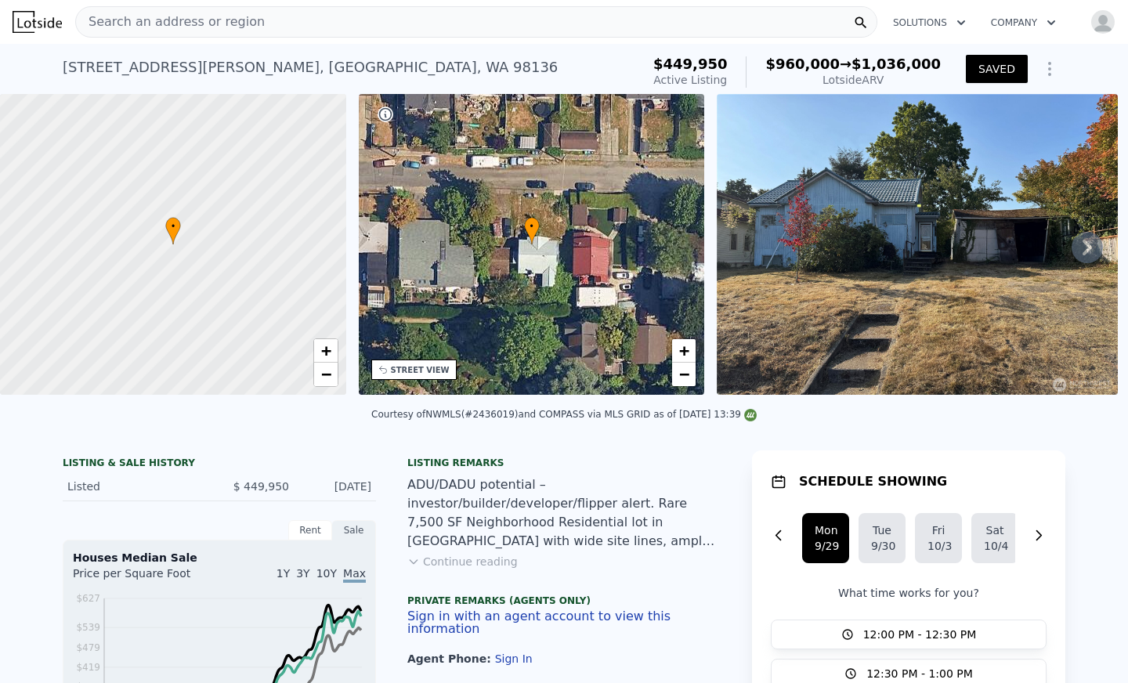
click at [1049, 75] on icon "Show Options" at bounding box center [1050, 69] width 2 height 13
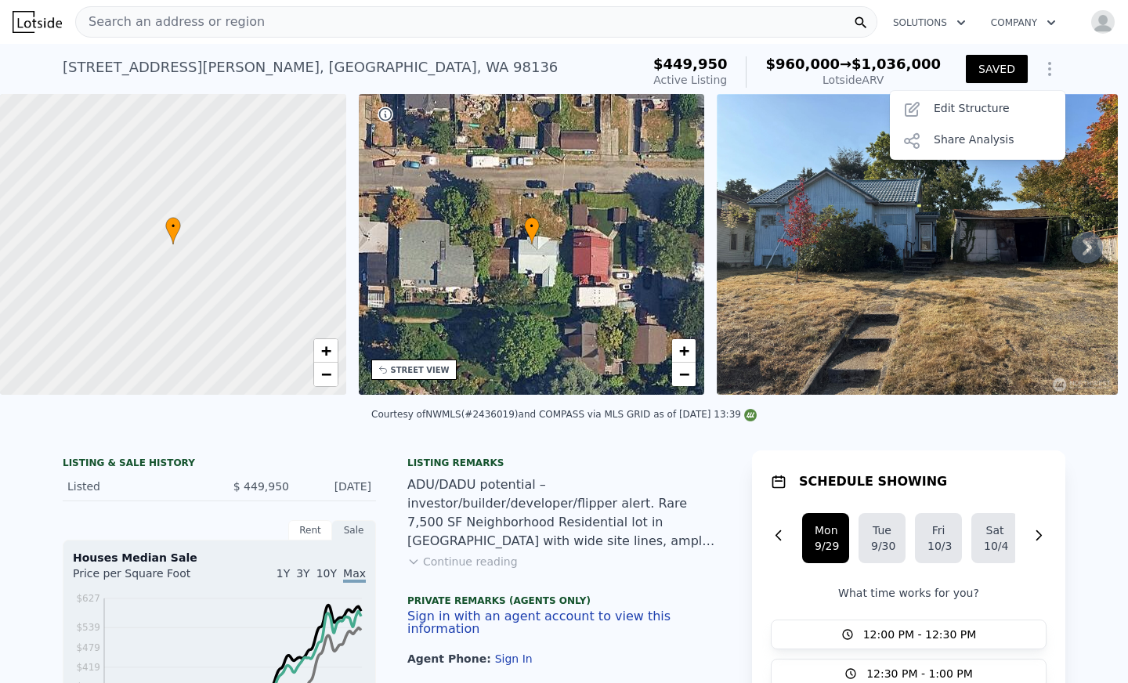
click at [634, 94] on div "[STREET_ADDRESS][PERSON_NAME] Active at $449,950 (~ARV $960k → $1.036m )" at bounding box center [349, 72] width 572 height 44
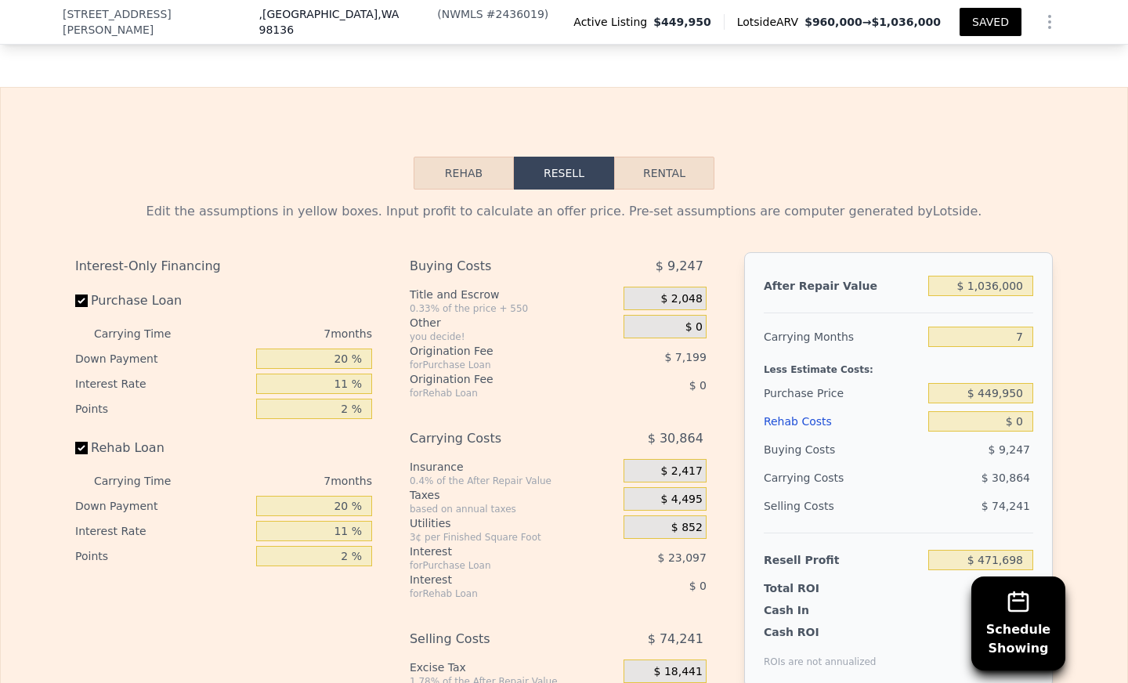
scroll to position [2573, 0]
click at [982, 290] on input "$ 1,036,000" at bounding box center [980, 284] width 105 height 20
type input "$ 10,936,000"
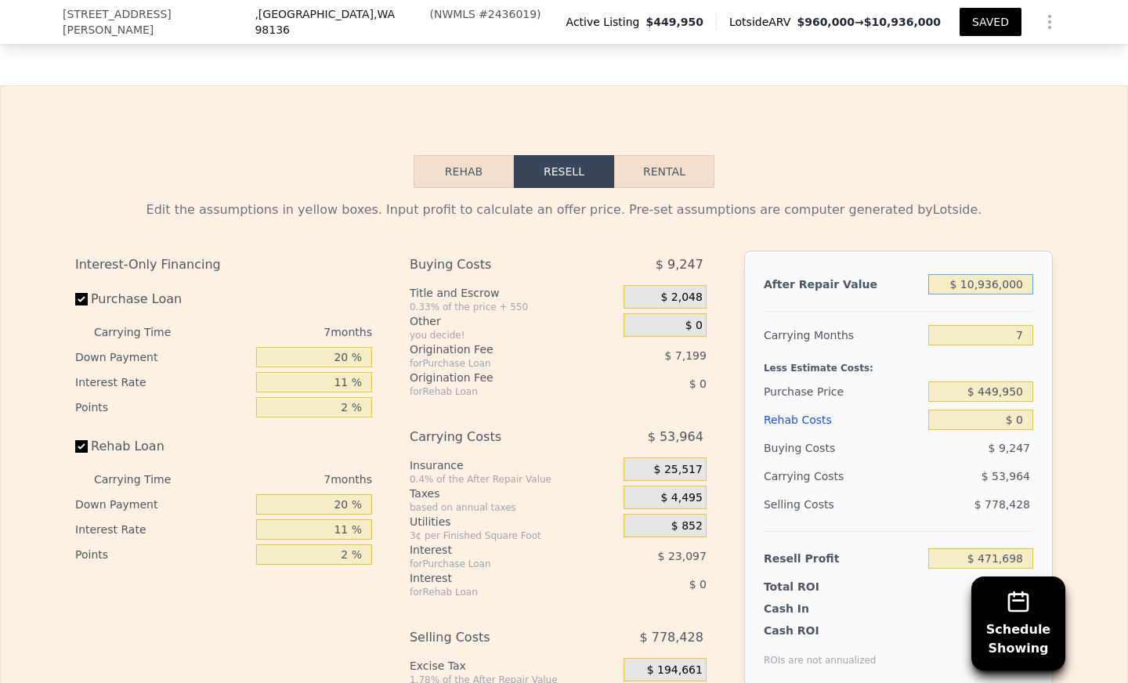
type input "$ 9,644,411"
type input "$ 109,536,000"
type input "$ 101,000,926"
type input "$ 1,095,036,000"
type input "$ 1,014,102,811"
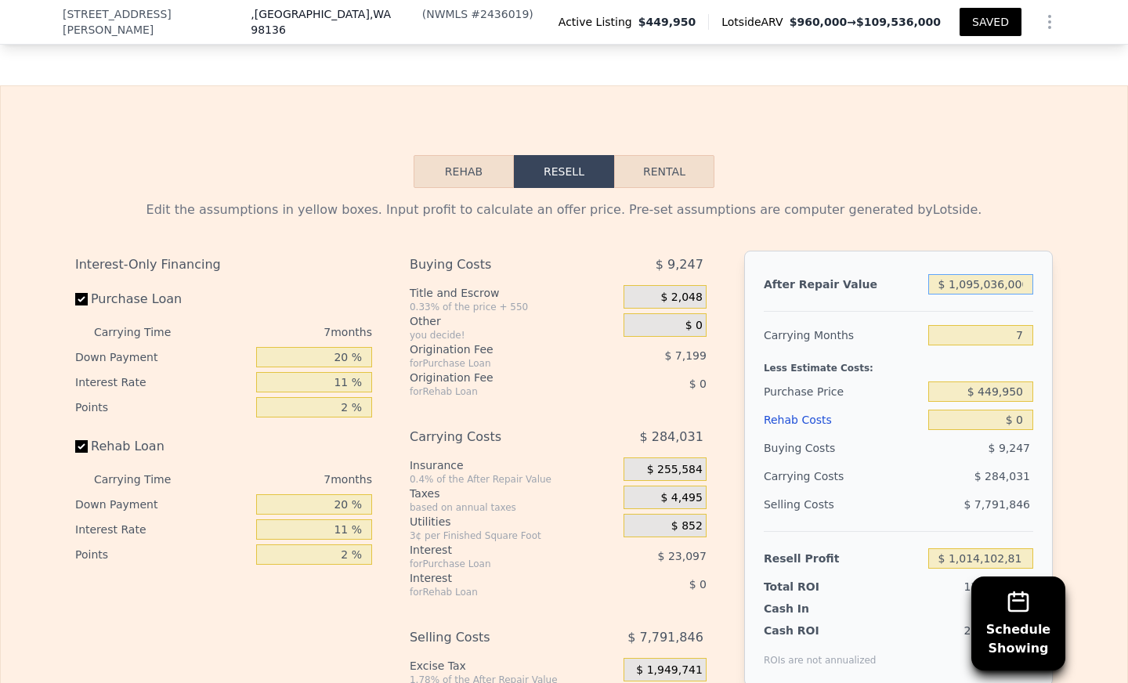
type input "$ 10,950,036,000"
type input "$ 10,145,121,661"
type input "$ 1,095,006,000"
type input "$ 1,014,075,015"
type input "$ 109,500"
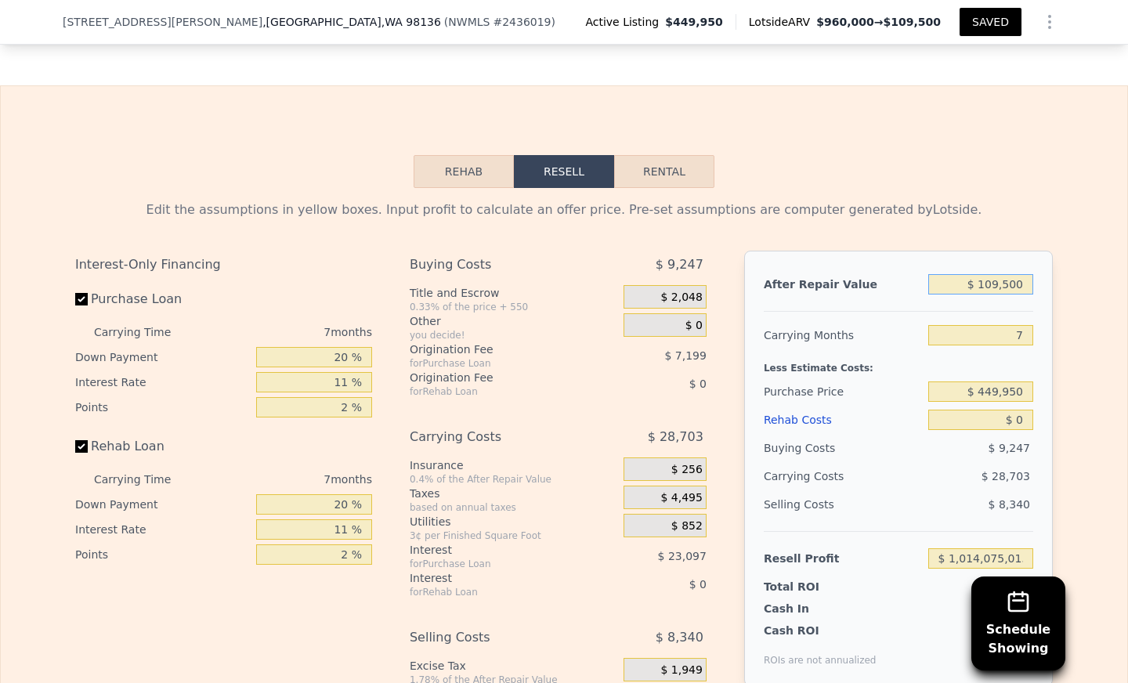
type input "-$ 386,740"
type input "$ 1,095"
type input "-$ 487,179"
type input "$ 109"
type input "-$ 488,093"
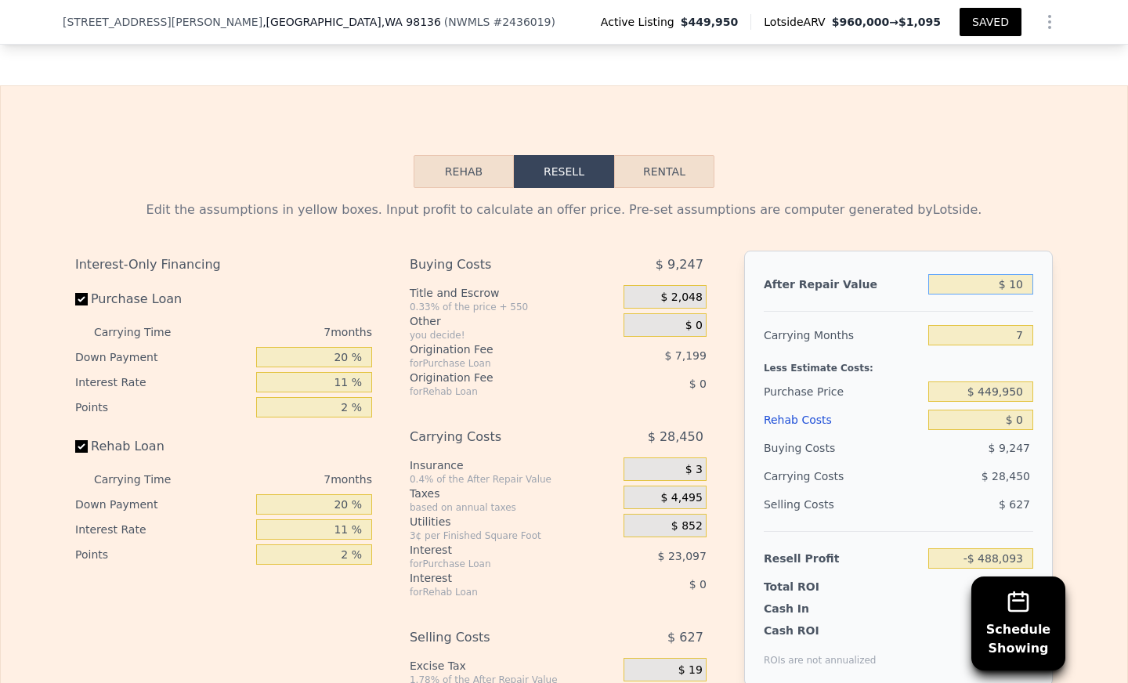
type input "$ 1"
type input "-$ 488,193"
type input "$ 950"
type input "-$ 487,314"
type input "$ 9,500"
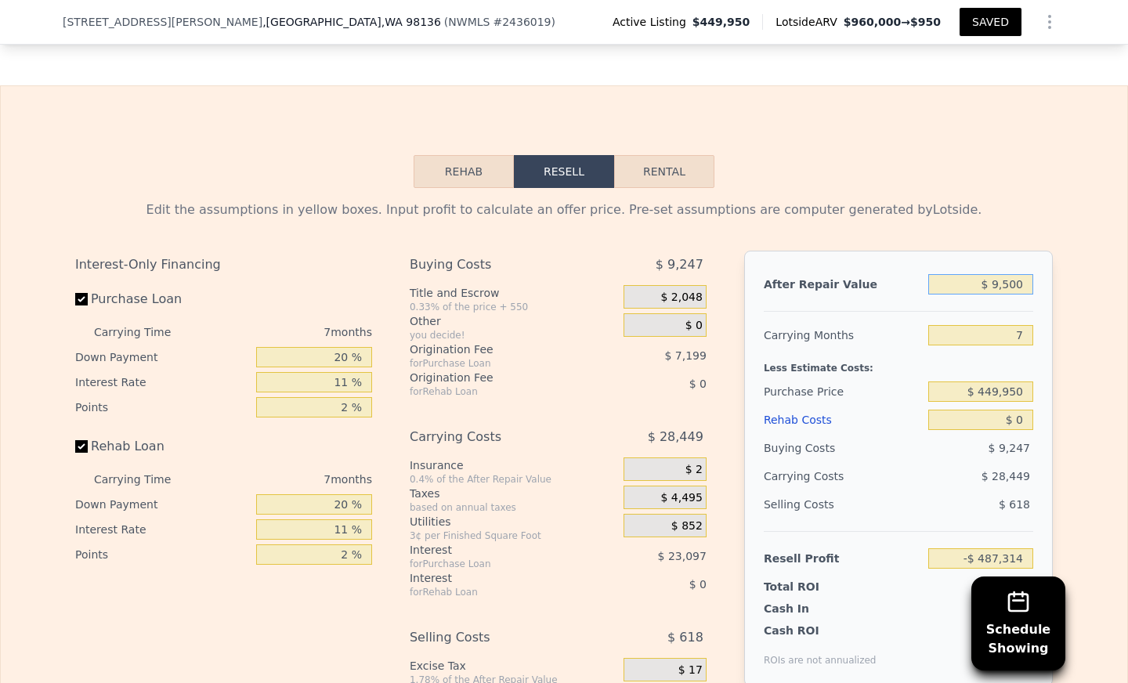
type input "-$ 479,393"
type input "$ 95,000"
type input "-$ 400,173"
type input "$ 950,000"
type input "$ 392,015"
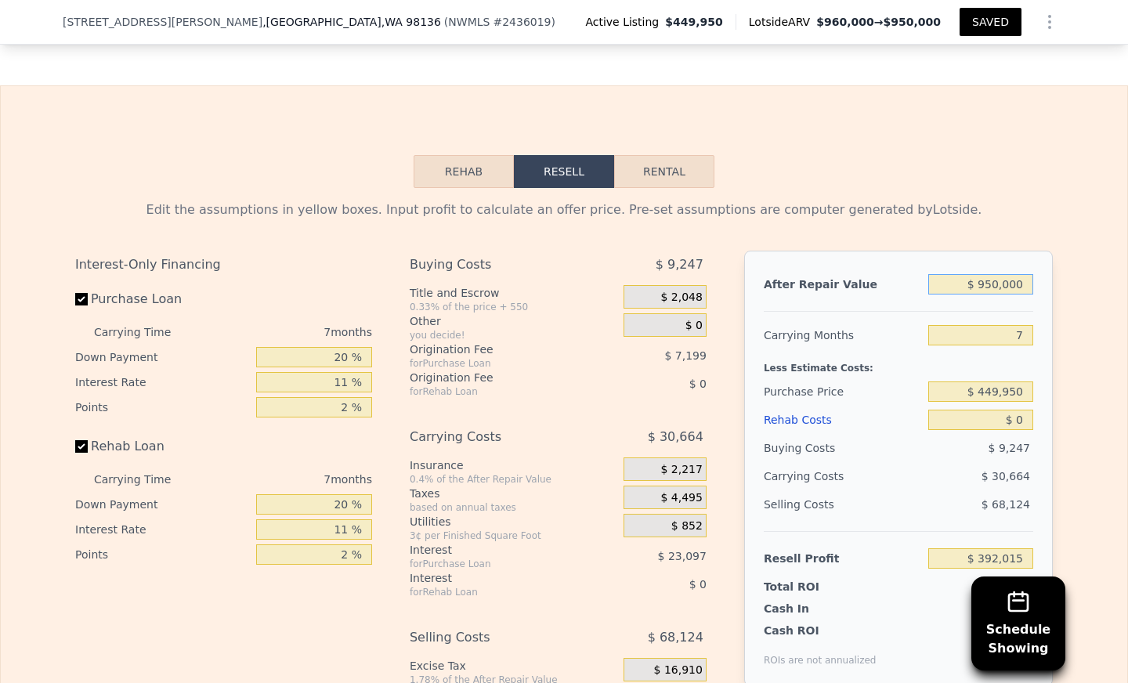
type input "$ 950,000"
click at [999, 345] on input "7" at bounding box center [980, 335] width 105 height 20
type input "12"
type input "$ 370,113"
click at [937, 345] on input "12" at bounding box center [980, 335] width 105 height 20
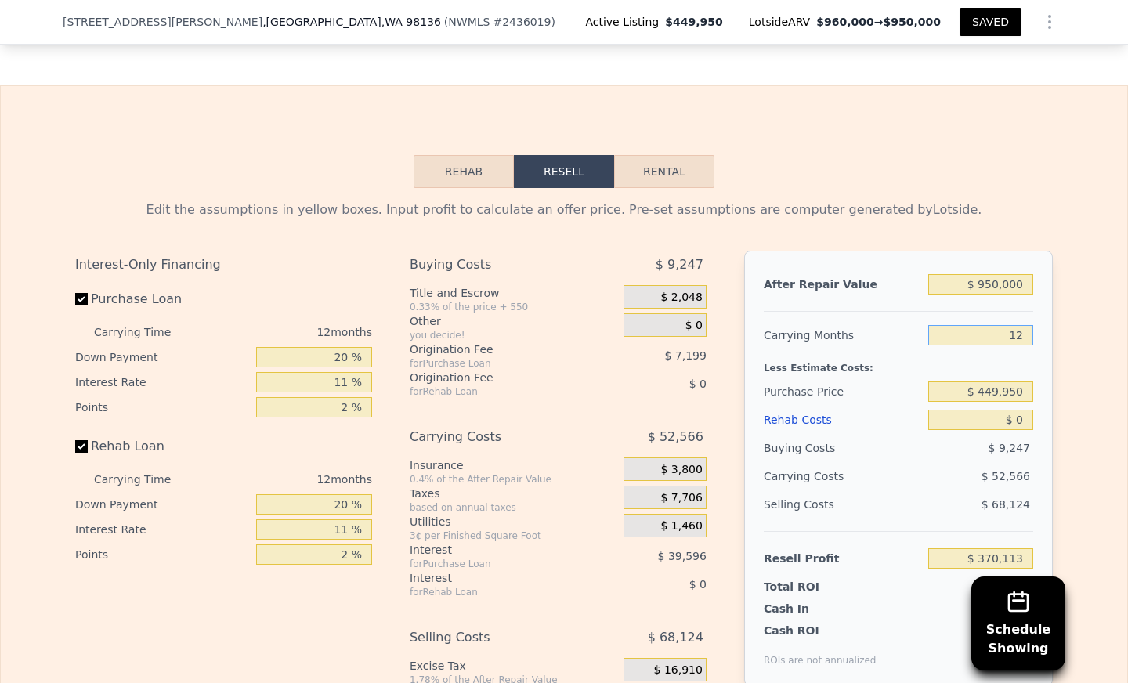
type input "12"
click at [911, 377] on div "Less Estimate Costs:" at bounding box center [898, 363] width 269 height 28
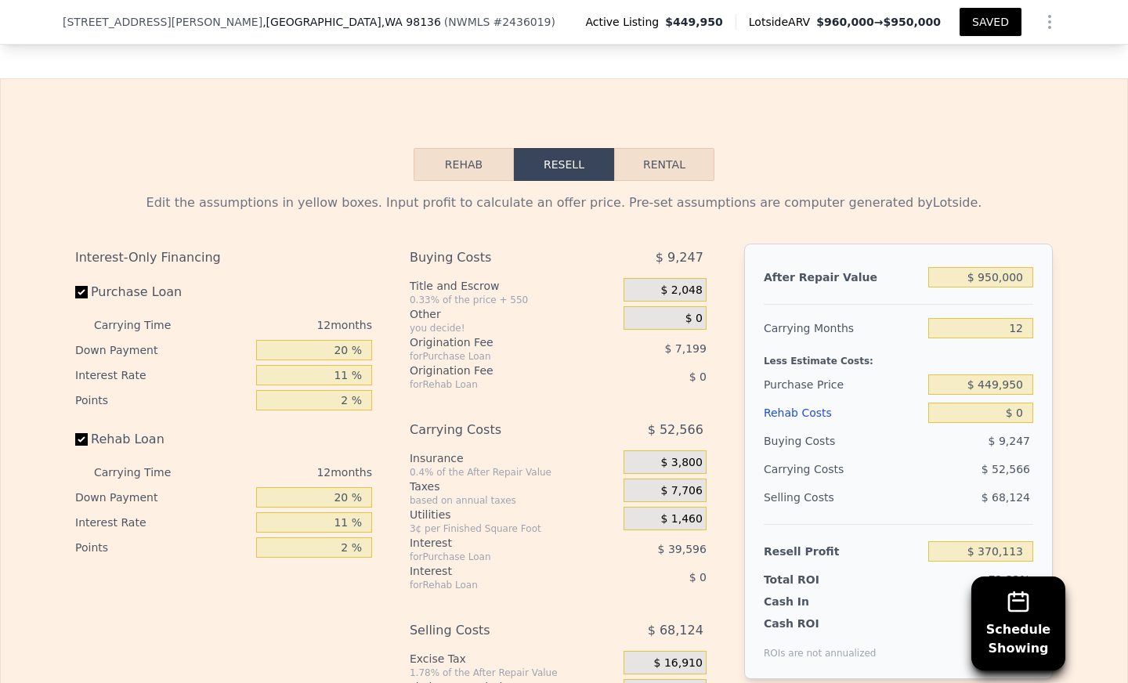
scroll to position [2584, 0]
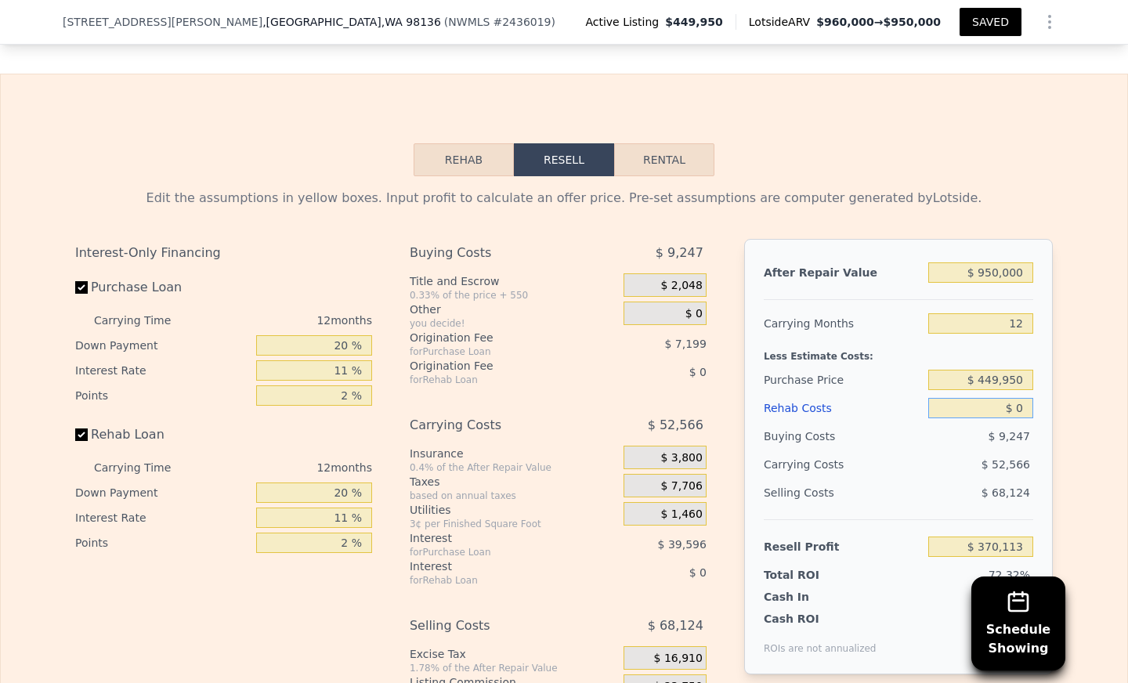
click at [1017, 418] on input "$ 0" at bounding box center [980, 408] width 105 height 20
type input "$ 0210"
type input "$ 369,876"
type input "$ 02"
type input "$ 370,111"
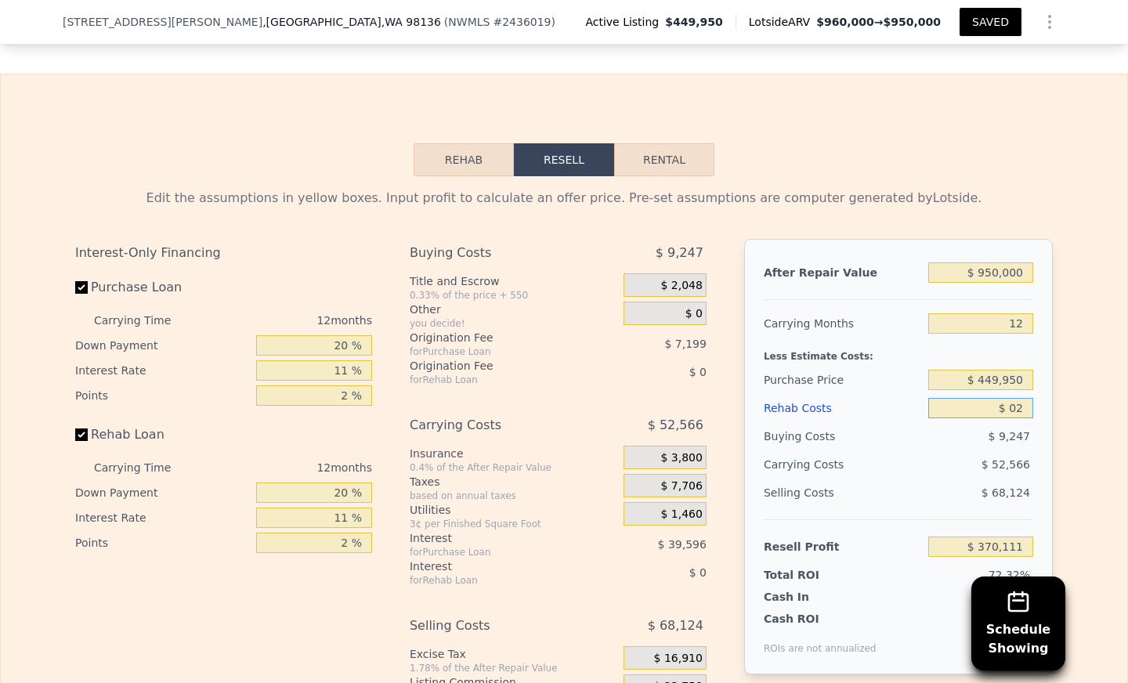
type input "$ 0"
type input "$ 370,113"
type input "$ 2"
type input "$ 370,111"
type input "$ 21"
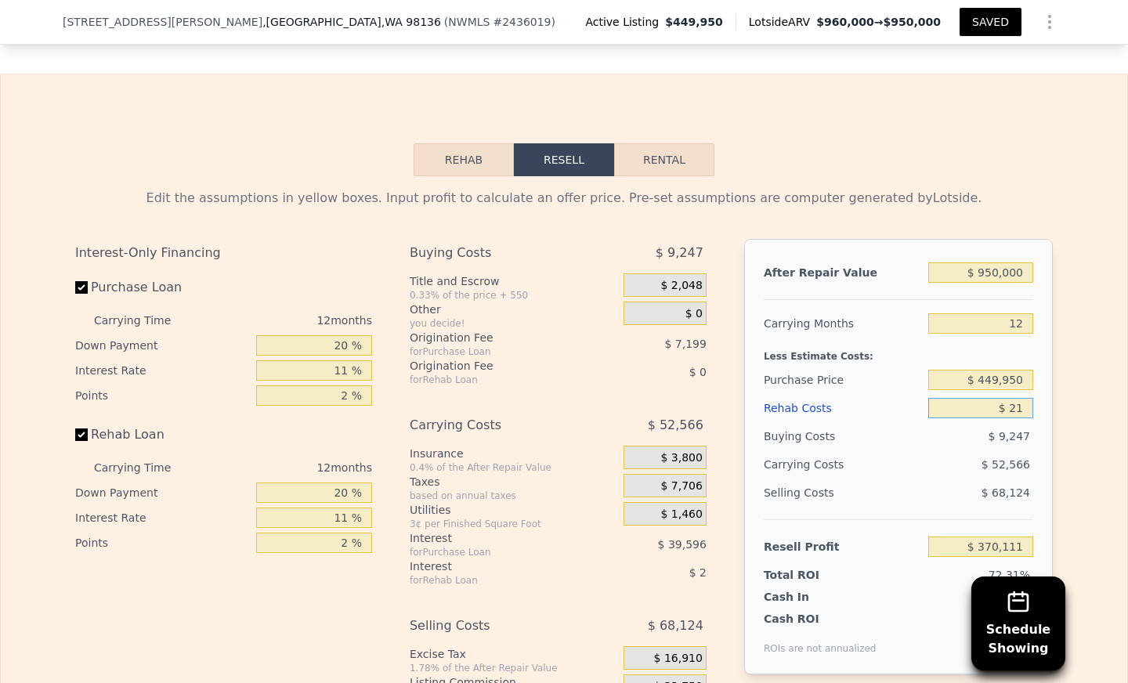
type input "$ 370,092"
type input "$ 210"
type input "$ 369,876"
type input "$ 2,100"
type input "$ 367,799"
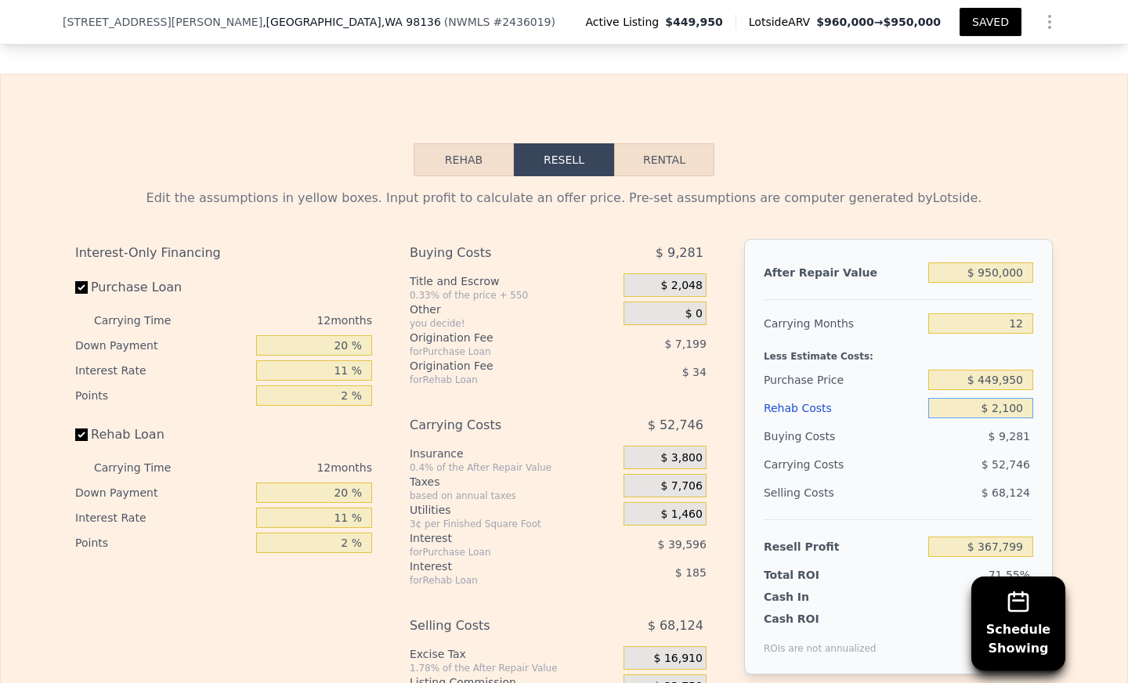
type input "$ 21,000"
type input "$ 346,929"
type input "$ 210,000"
type input "$ 138,273"
click at [936, 466] on div "$ 71,046" at bounding box center [950, 464] width 165 height 28
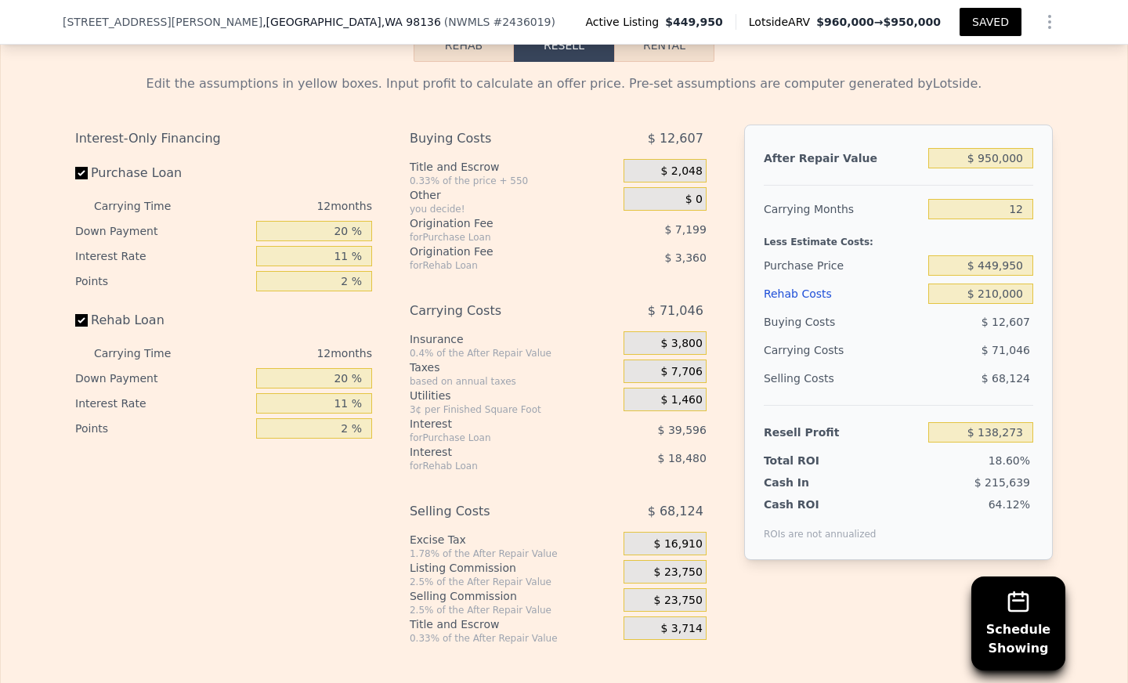
scroll to position [2723, 0]
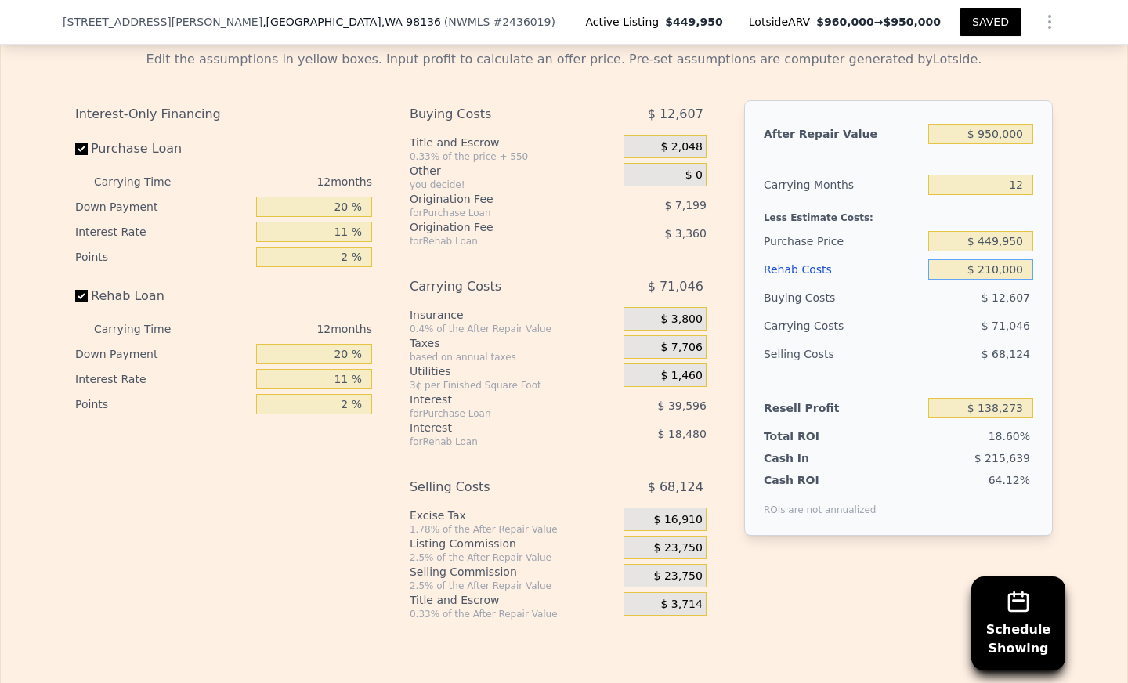
click at [988, 280] on input "$ 210,000" at bounding box center [980, 269] width 105 height 20
type input "$ 20,000"
type input "$ 348,029"
type input "$ 250,000"
type input "$ 94,117"
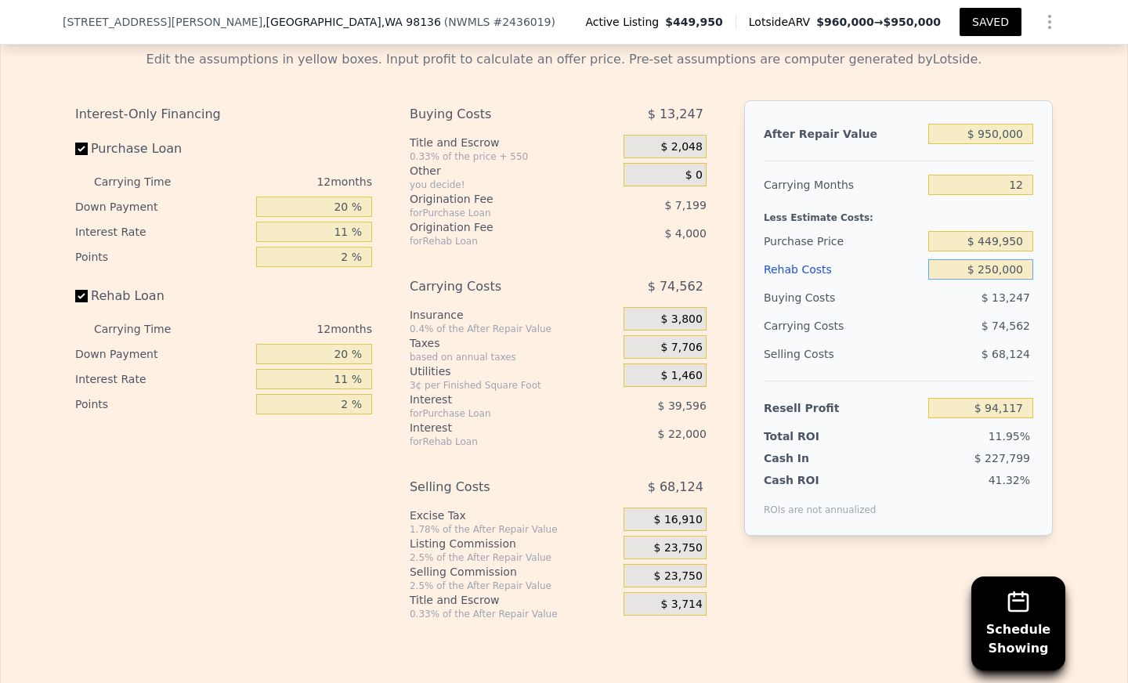
type input "$ 250,000"
click at [957, 312] on div "$ 13,247" at bounding box center [981, 298] width 106 height 28
click at [1014, 251] on input "$ 449,950" at bounding box center [980, 241] width 105 height 20
type input "$ 4"
type input "$ 525,000"
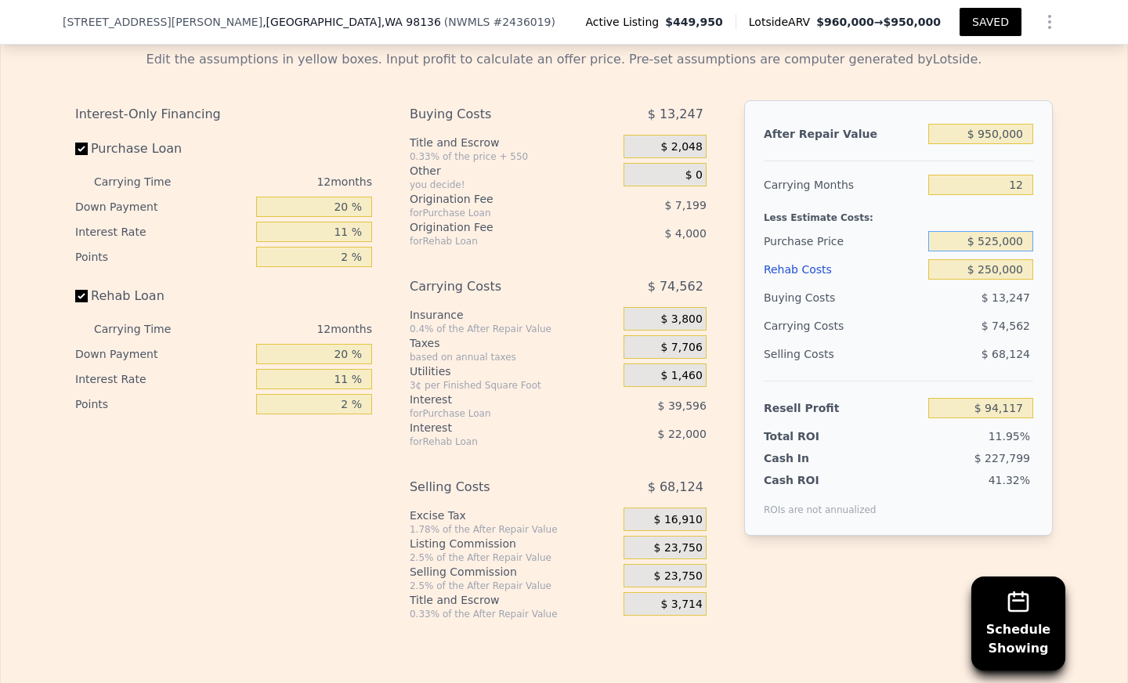
type input "$ 11,016"
click at [935, 305] on div "$ 14,698" at bounding box center [981, 298] width 106 height 28
click at [330, 217] on input "20 %" at bounding box center [314, 207] width 116 height 20
type input "120 %"
type input "$ 79,260"
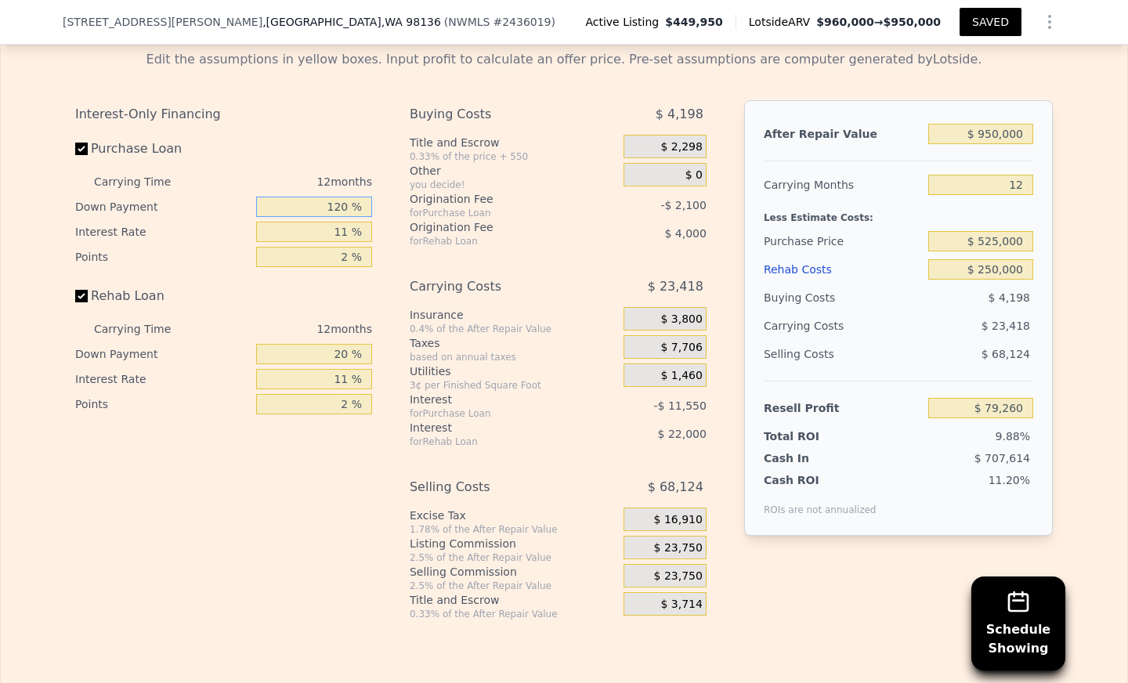
type input "1520 %"
type input "$ 1,036,000"
type input "7"
type input "$ 0"
type input "$ 1,039,759"
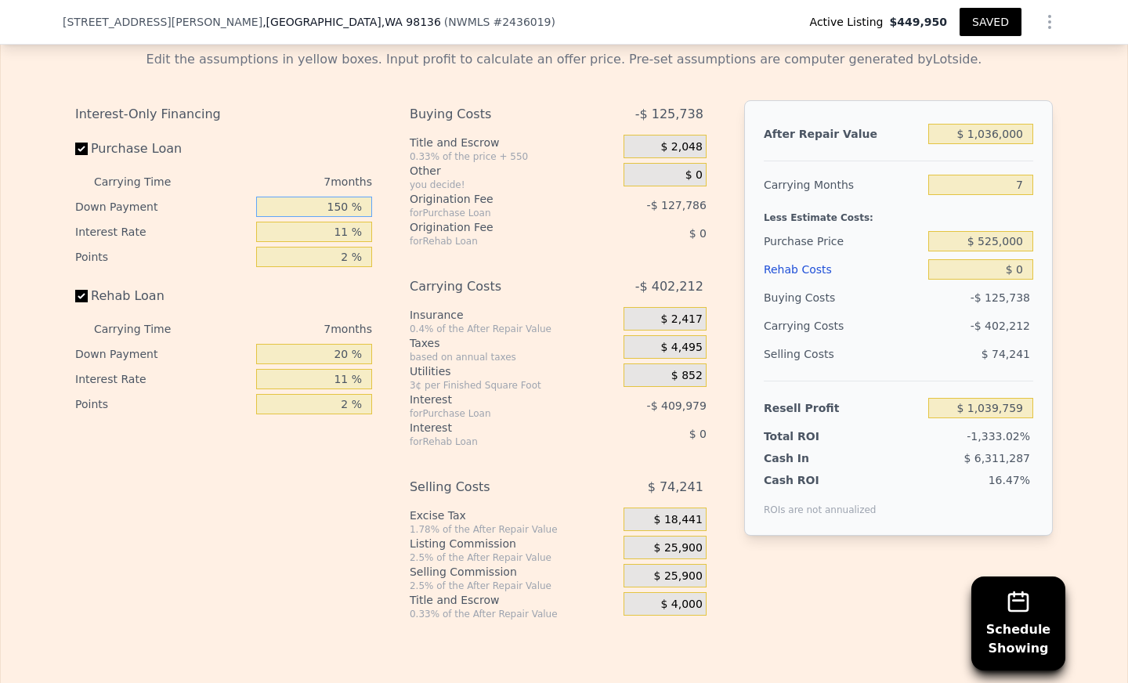
type input "15 %"
type input "$ 469,806"
type input "15 %"
click at [343, 242] on input "11 %" at bounding box center [314, 232] width 116 height 20
type input "1 %"
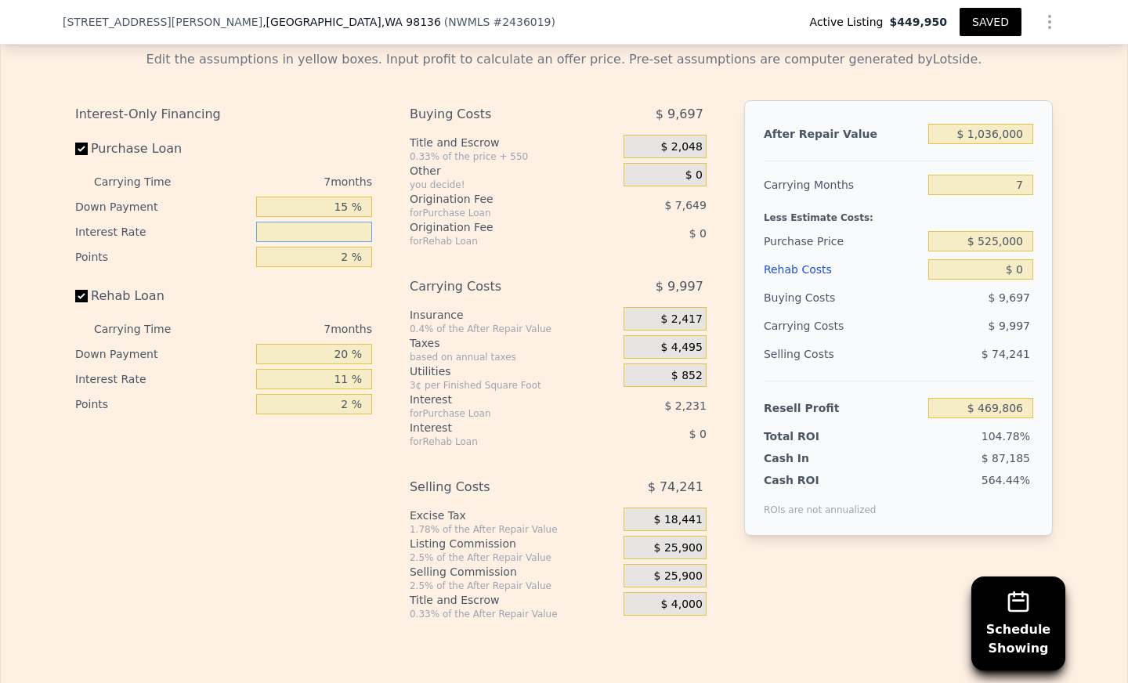
type input "$ 492,115"
type input "20 %"
type input "$ 449,730"
type input "2 %"
type input "$ 489,889"
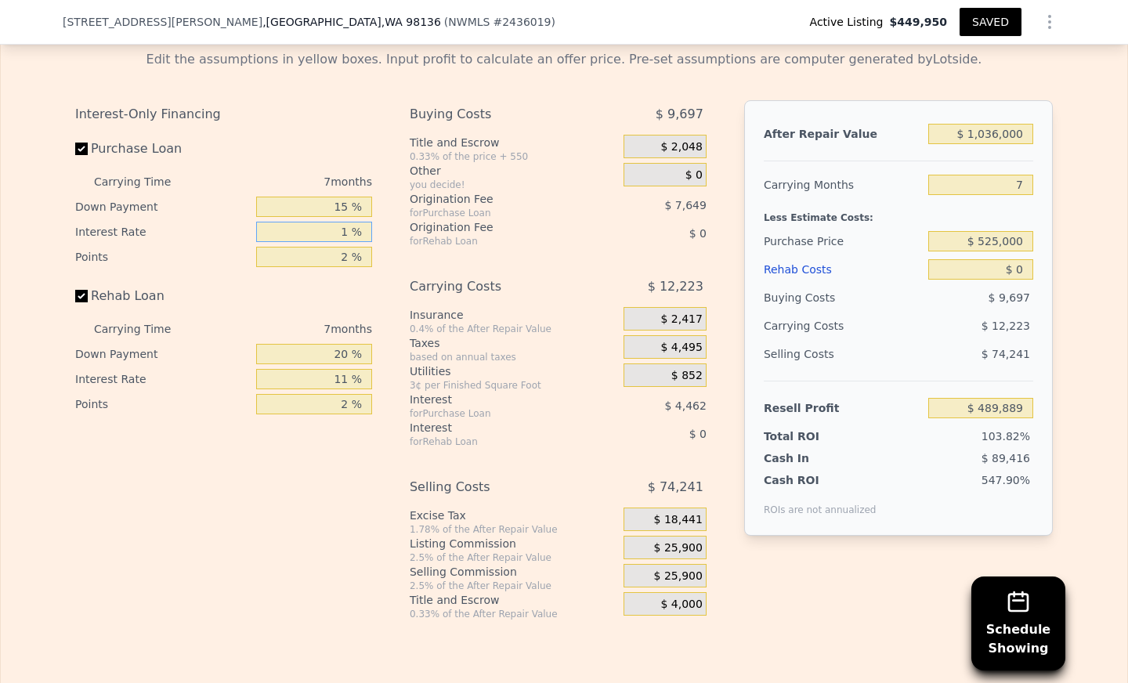
type input "10 %"
type input "$ 472,039"
type input "10 %"
click at [343, 285] on div "Interest-Only Financing Purchase Loan Carrying Time 7 months Down Payment 15 % …" at bounding box center [223, 258] width 297 height 316
click at [344, 267] on input "2 %" at bounding box center [314, 257] width 116 height 20
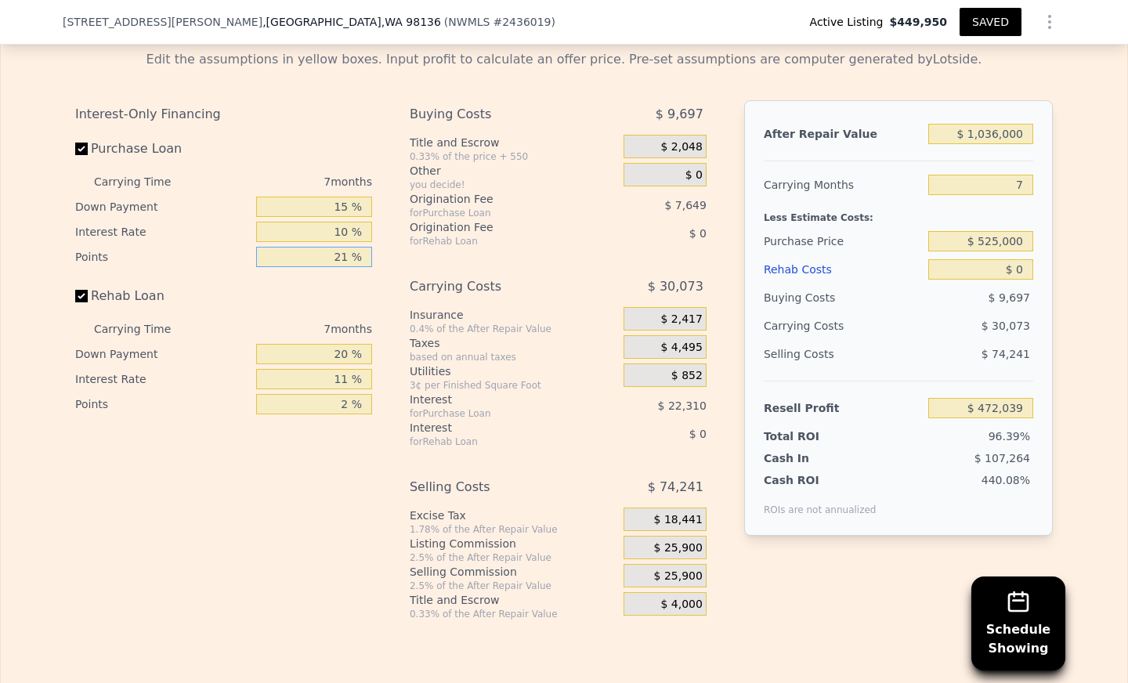
type input "21. %"
type input "$ 399,372"
type input "21.5 %"
type input "$ 397,460"
click at [330, 267] on input "21.5 %" at bounding box center [314, 257] width 116 height 20
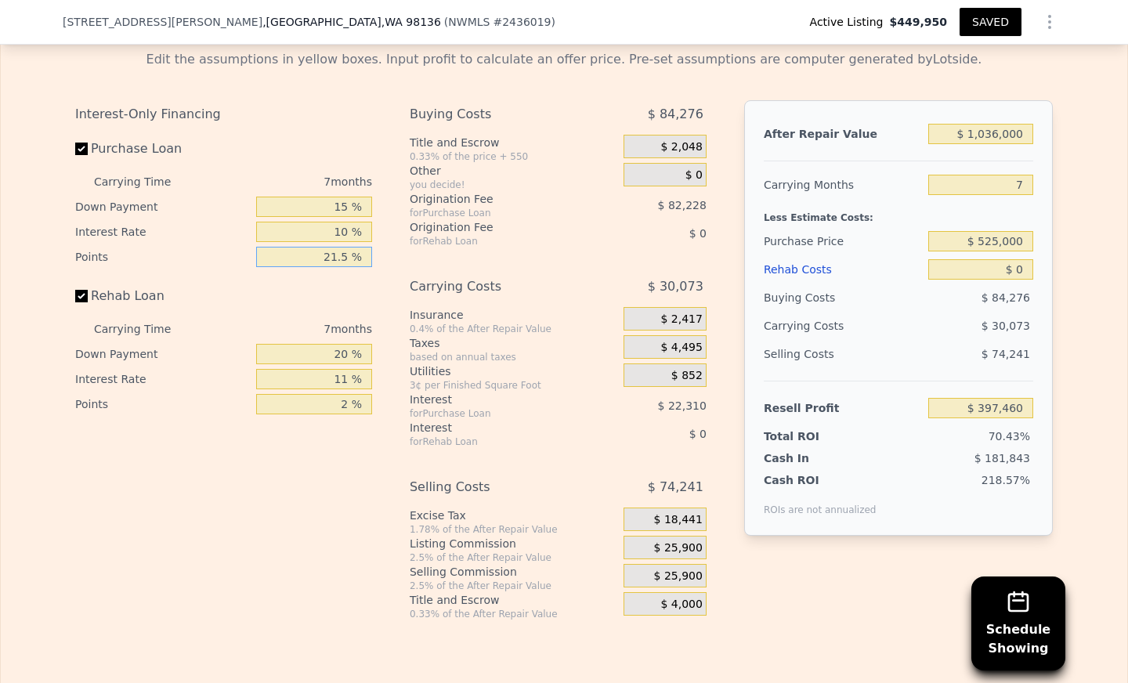
type input "1.5 %"
type input "$ 473,951"
type input "1.5 %"
click at [351, 308] on div "Rehab Loan" at bounding box center [223, 299] width 297 height 34
click at [344, 364] on input "20 %" at bounding box center [314, 354] width 116 height 20
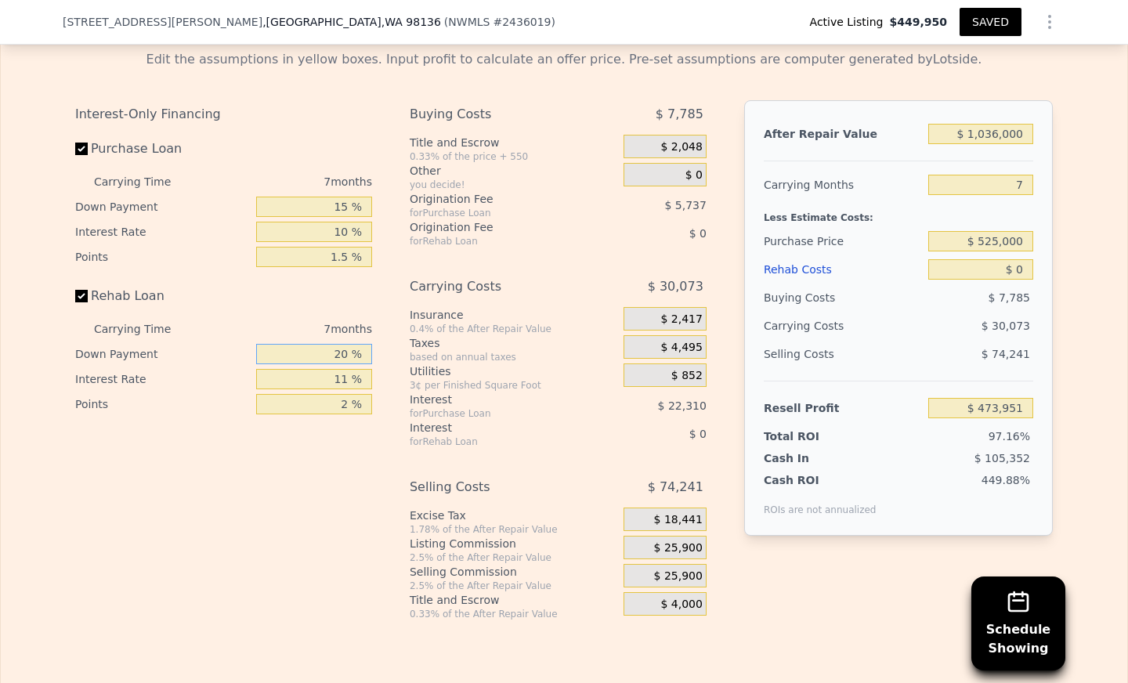
type input "2 %"
type input "15 %"
click at [368, 374] on div "Interest-Only Financing Purchase Loan Carrying Time 7 months Down Payment 15 % …" at bounding box center [229, 360] width 309 height 520
click at [345, 387] on input "11 %" at bounding box center [314, 379] width 116 height 20
type input "10 %"
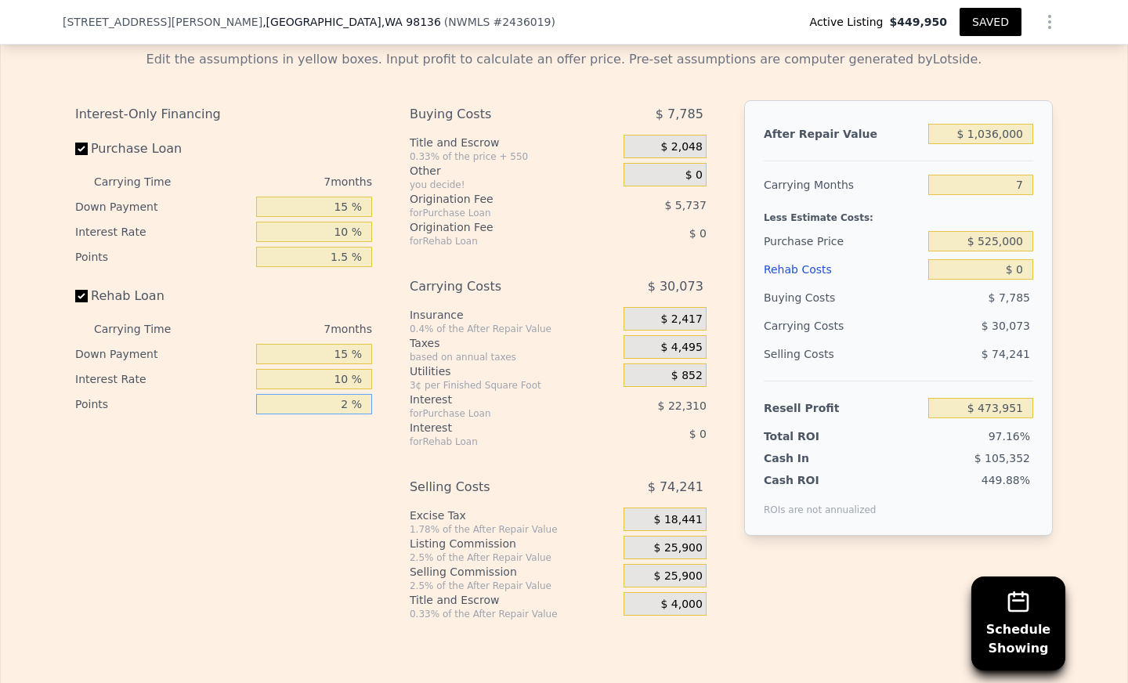
click at [347, 412] on input "2 %" at bounding box center [314, 404] width 116 height 20
type input "1.5 %"
click at [370, 422] on div "Interest-Only Financing Purchase Loan Carrying Time 7 months Down Payment 15 % …" at bounding box center [229, 360] width 309 height 520
click at [992, 144] on input "$ 1,036,000" at bounding box center [980, 134] width 105 height 20
type input "$ 103,000"
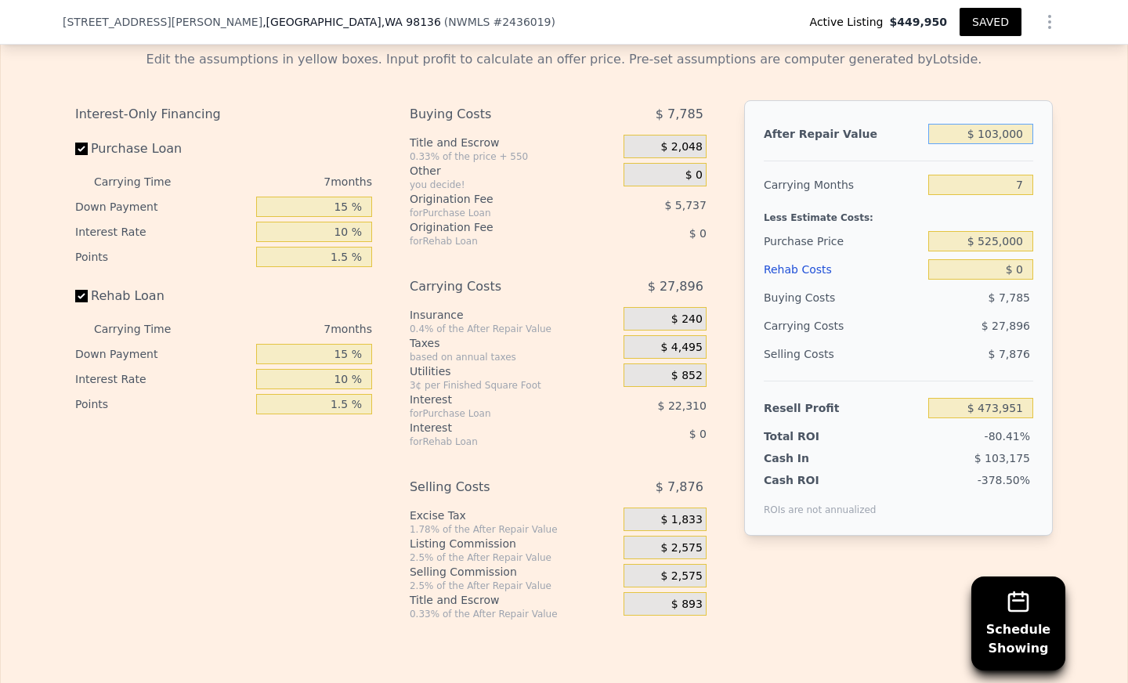
type input "-$ 390,507"
type input "$ 10,300"
type input "-$ 476,398"
type input "$ 1,030"
type input "-$ 484,986"
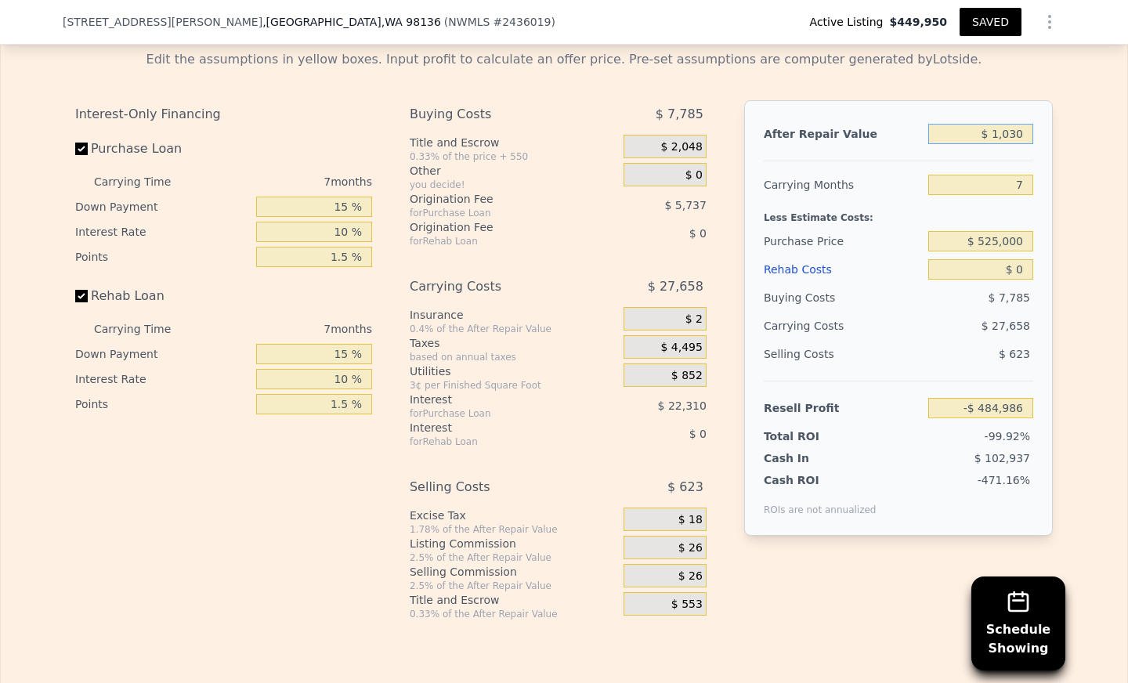
type input "$ 103"
type input "-$ 485,846"
type input "$ 10"
type input "-$ 485,931"
type input "$ 1"
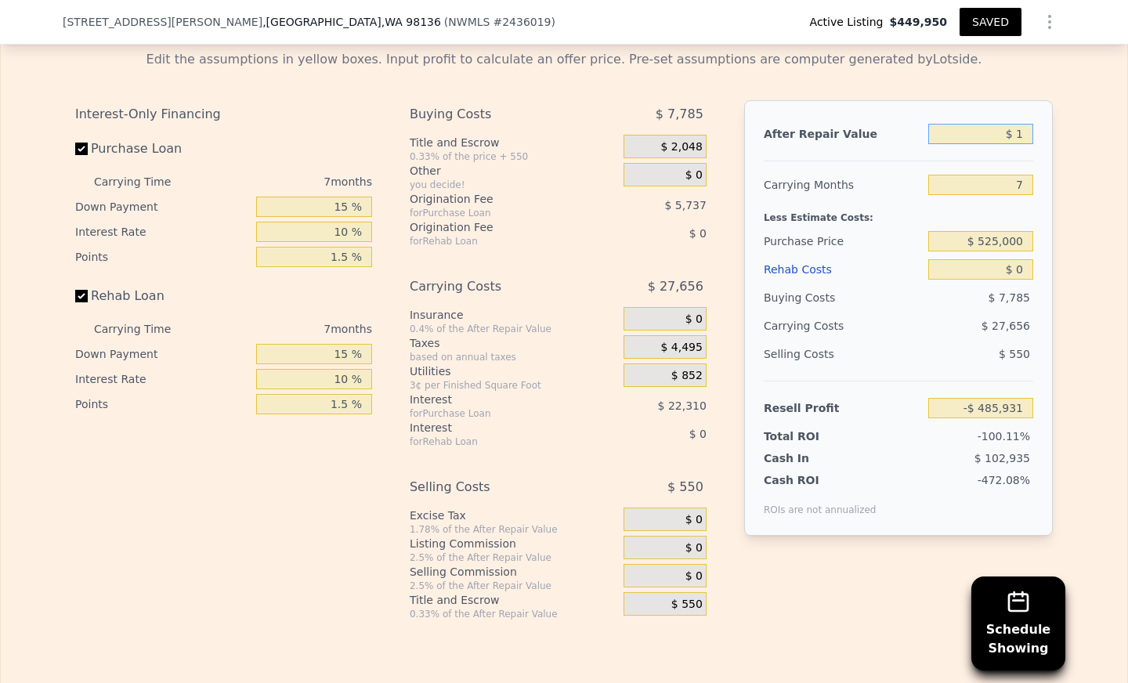
type input "-$ 485,940"
type input "$ 9"
type input "-$ 485,932"
type input "$ 9,500"
type input "-$ 477,140"
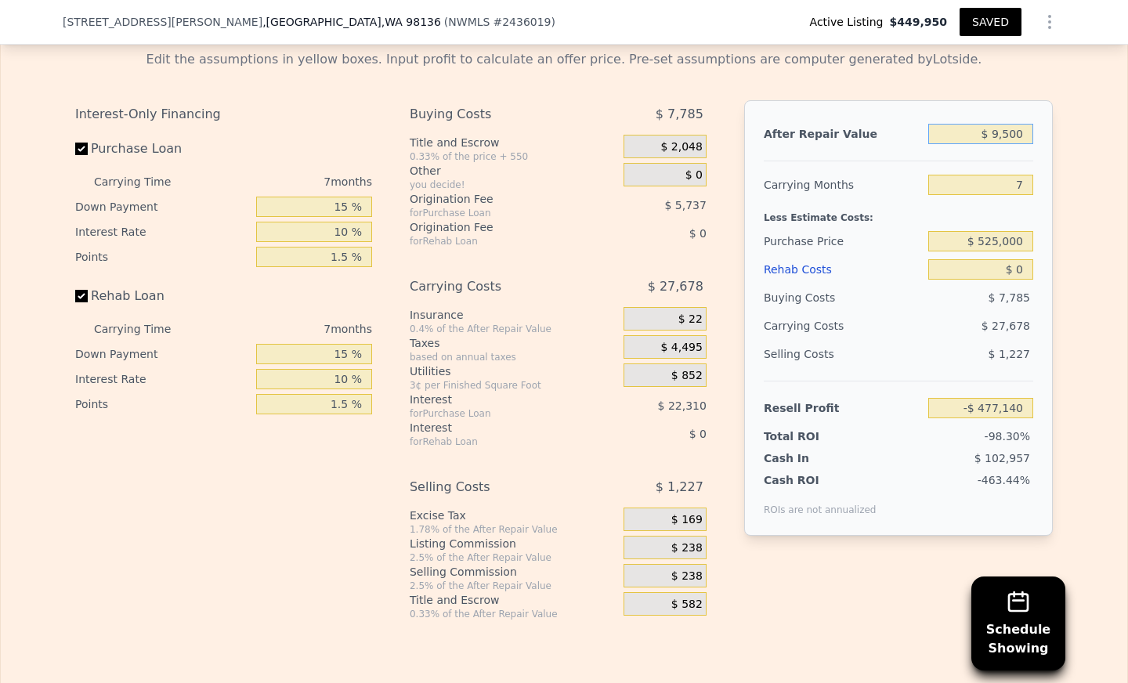
type input "$ 95,000"
type input "-$ 397,920"
type input "$ 950,000"
type input "$ 394,268"
type input "$ 950,000"
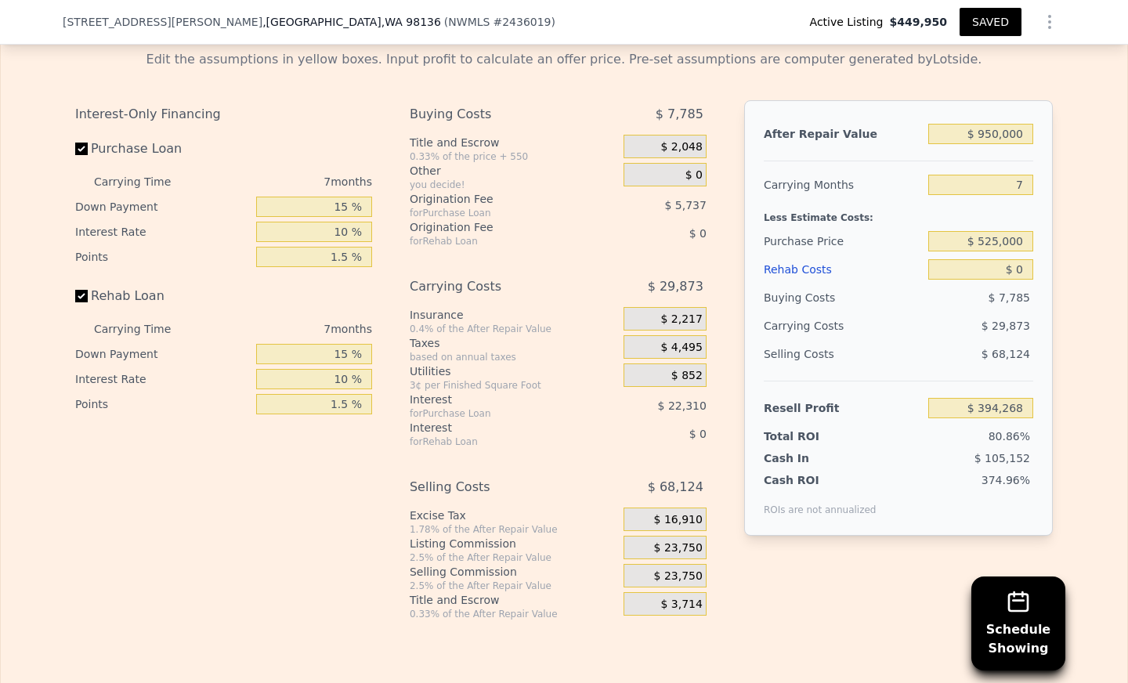
click at [1069, 184] on div "Edit the assumptions in yellow boxes. Input profit to calculate an offer price.…" at bounding box center [564, 329] width 1126 height 583
click at [984, 274] on input "$ 0" at bounding box center [980, 269] width 105 height 20
type input "$ 20"
type input "$ 394,248"
type input "$ 250"
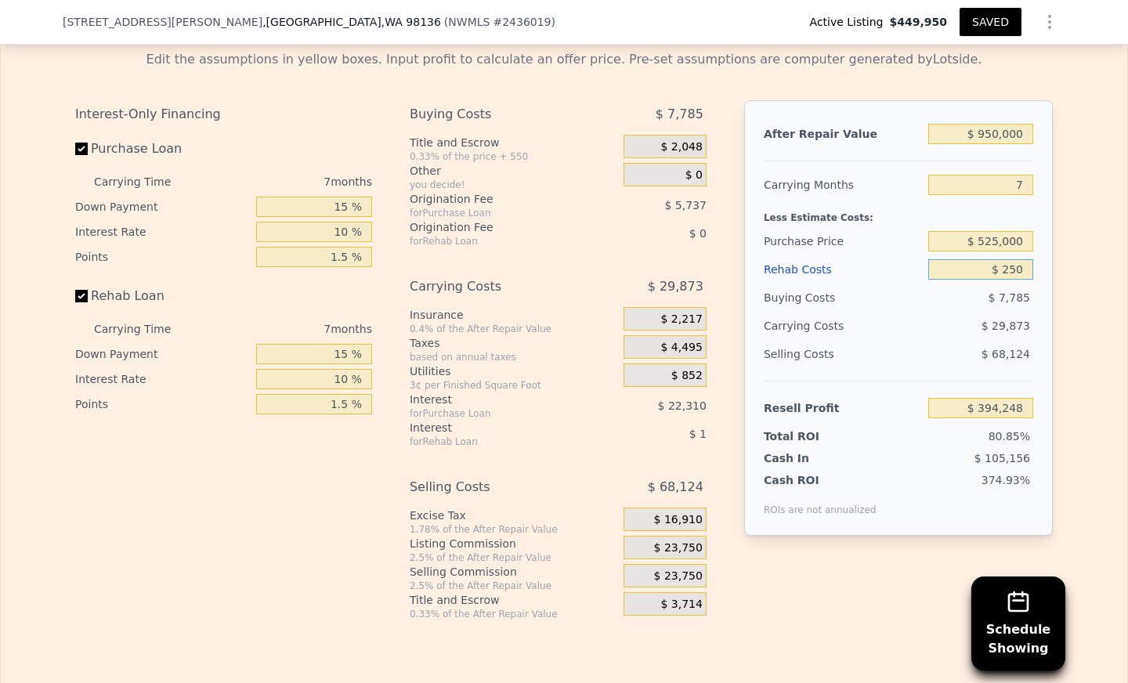
type input "$ 394,001"
type input "$ 2,500"
type input "$ 391,610"
type input "$ 25,000"
type input "$ 367,710"
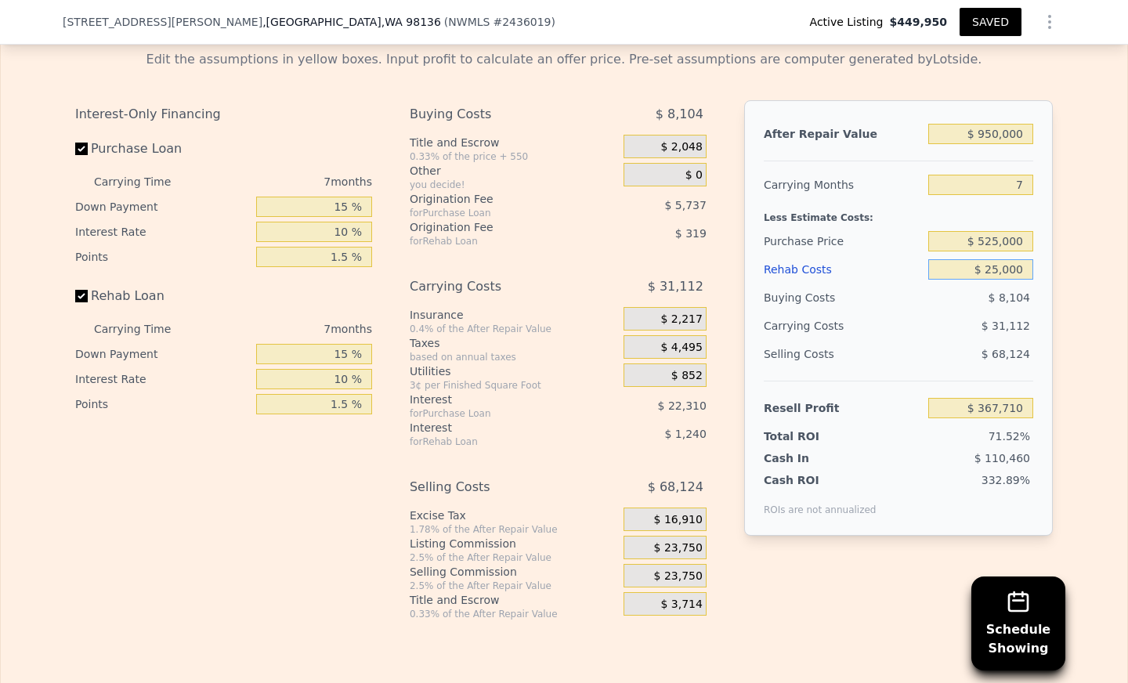
type input "$ 250,000"
type input "$ 128,683"
type input "$ 250,000"
click at [1063, 294] on div "Edit the assumptions in yellow boxes. Input profit to calculate an offer price.…" at bounding box center [564, 329] width 1126 height 583
click at [1013, 195] on input "7" at bounding box center [980, 185] width 105 height 20
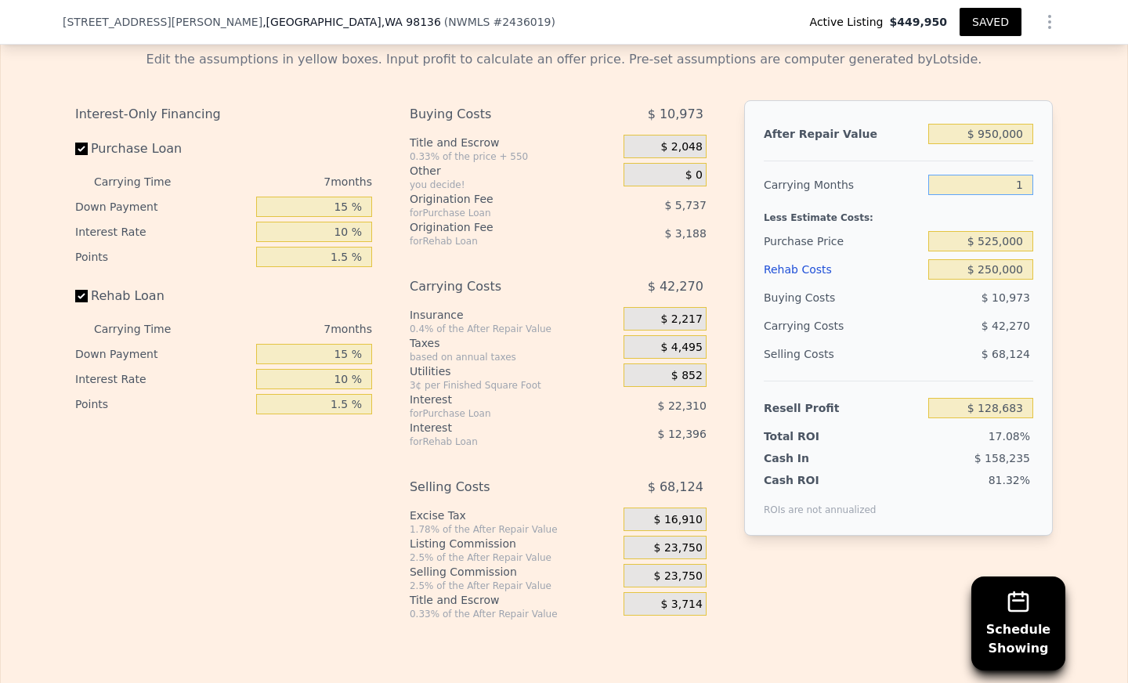
type input "12"
type input "$ 98,491"
type input "12"
click at [1053, 217] on div "Edit the assumptions in yellow boxes. Input profit to calculate an offer price.…" at bounding box center [564, 329] width 1002 height 583
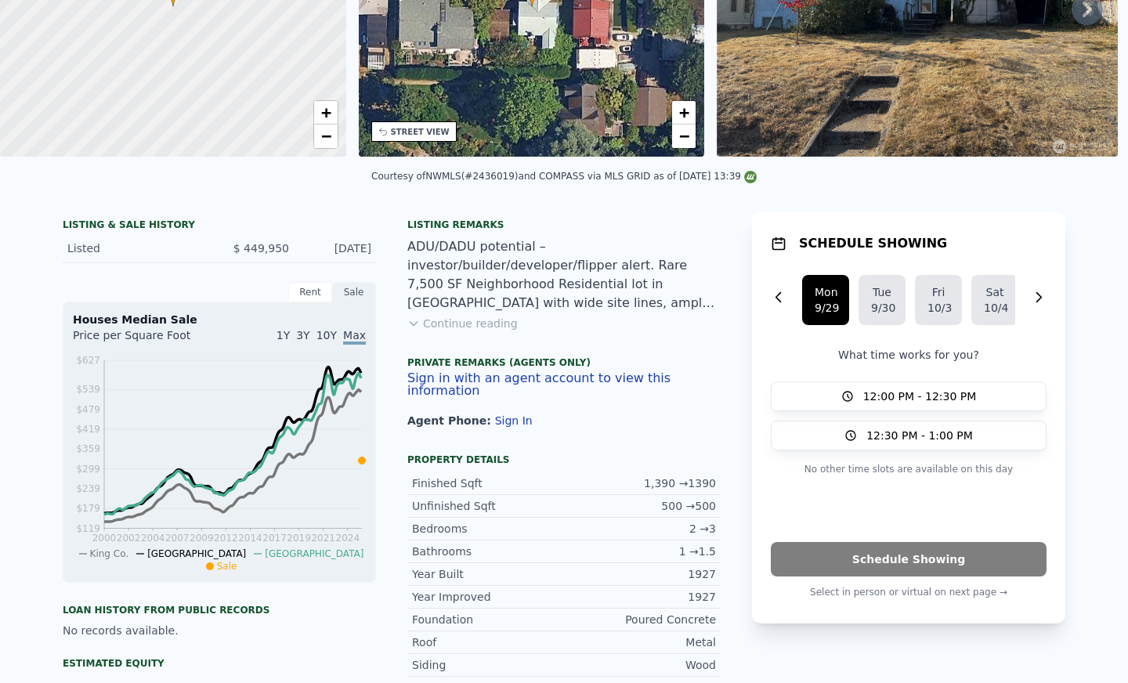
scroll to position [0, 0]
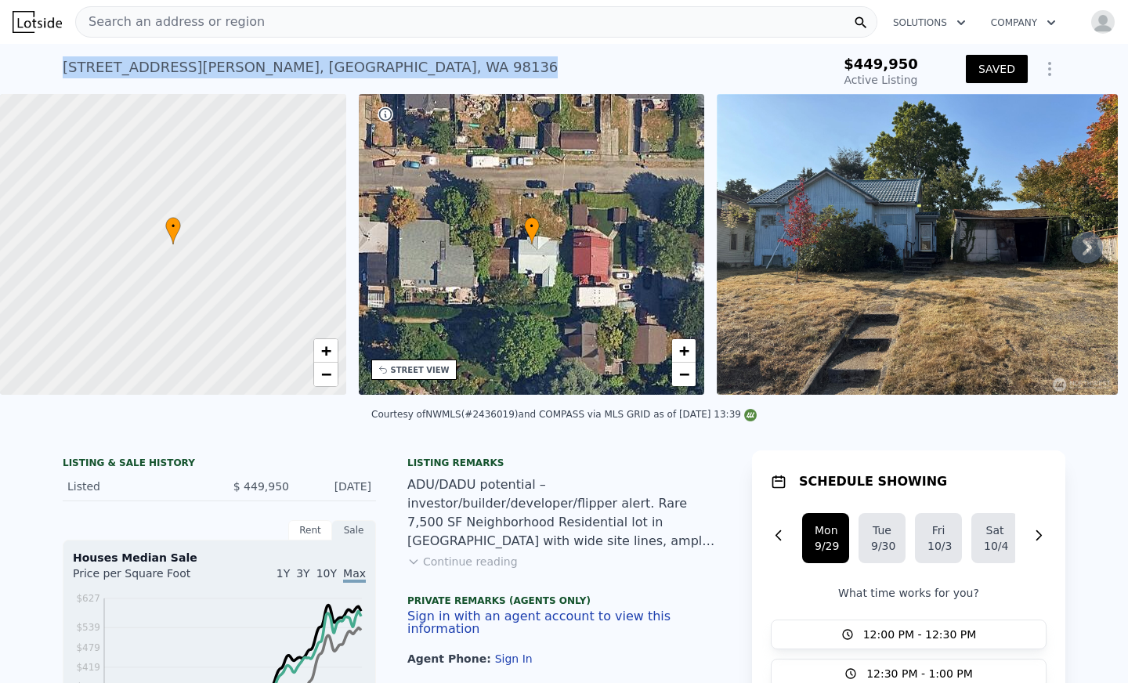
drag, startPoint x: 291, startPoint y: 69, endPoint x: 56, endPoint y: 73, distance: 235.0
click at [56, 73] on div "[STREET_ADDRESS][PERSON_NAME] Active at $449,950 $449,950 Active Listing SAVED" at bounding box center [564, 69] width 1128 height 50
type input "$ 1,036,000"
type input "7"
type input "$ 0"
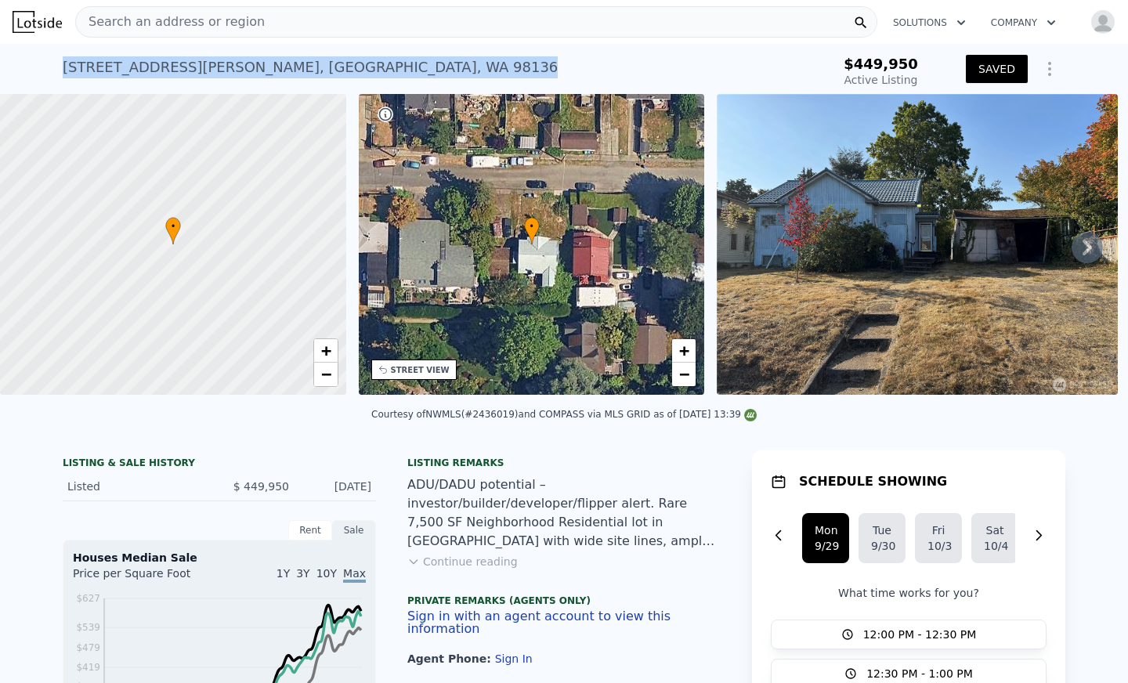
type input "$ 471,698"
copy div "[STREET_ADDRESS][PERSON_NAME]"
